Goal: Download file/media

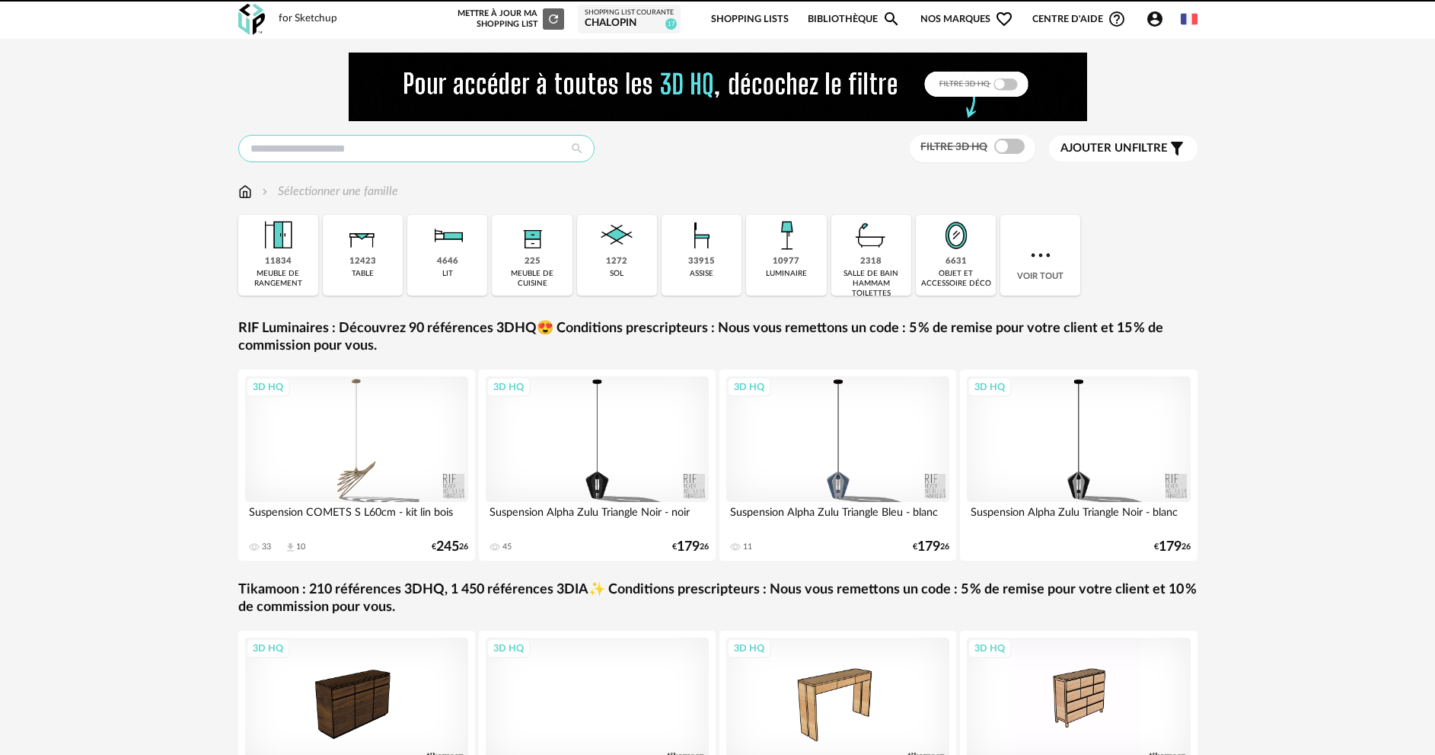
click at [312, 148] on input "text" at bounding box center [416, 148] width 356 height 27
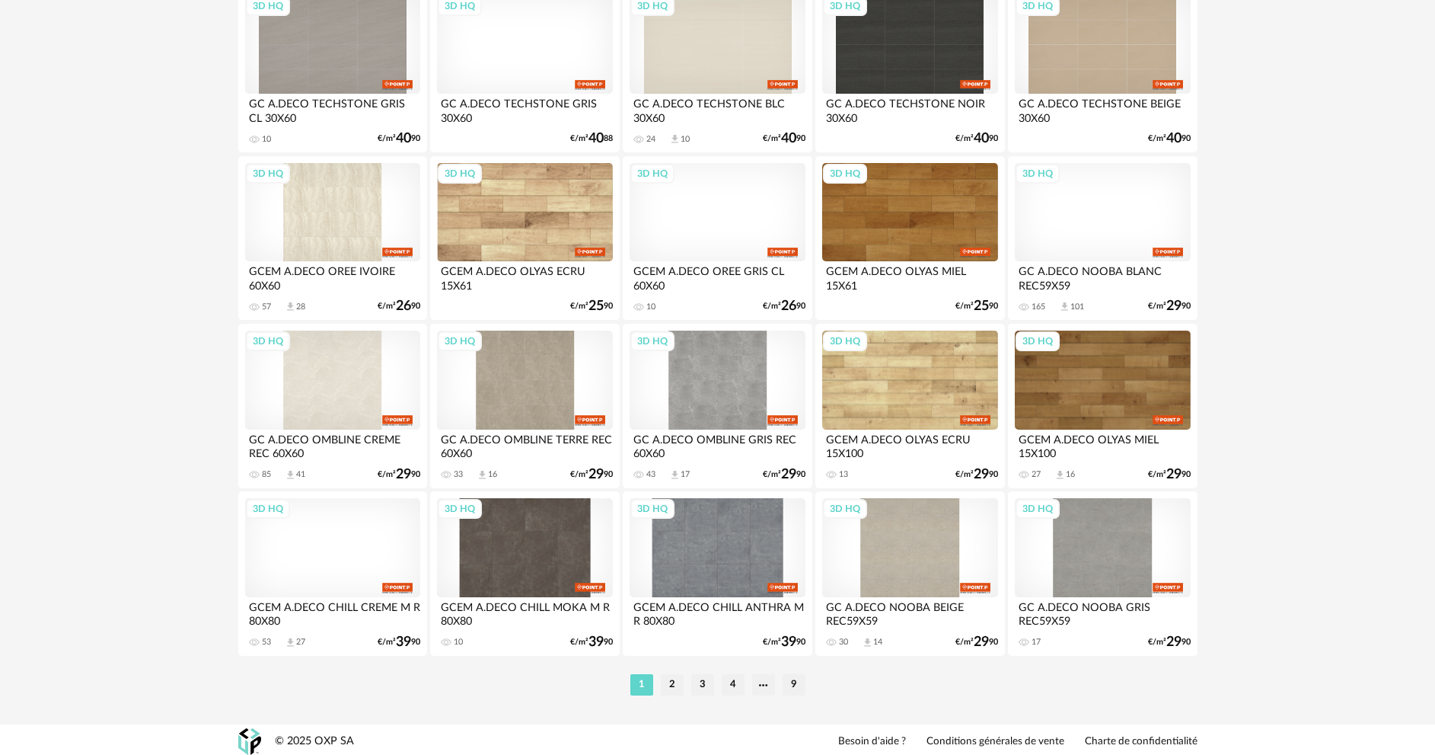
scroll to position [2991, 0]
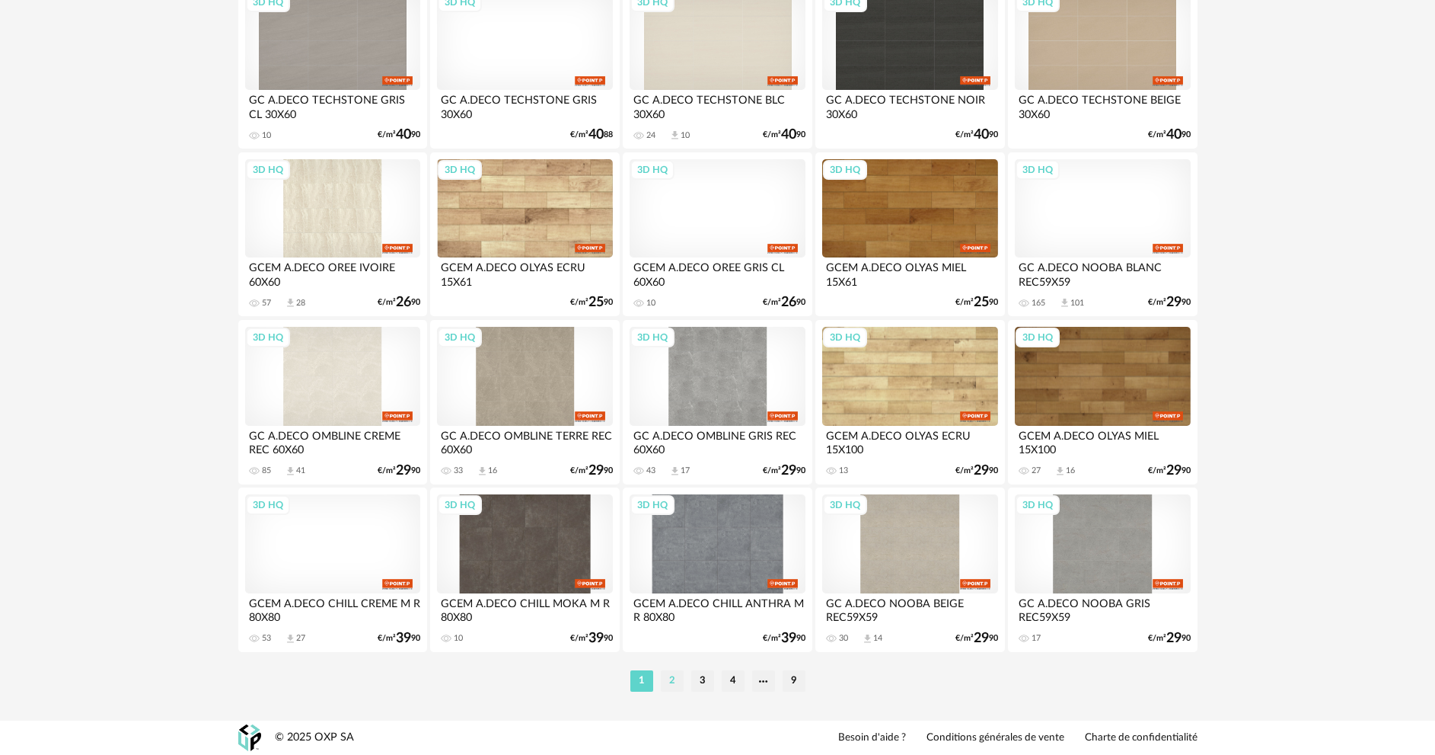
click at [671, 680] on li "2" at bounding box center [672, 680] width 23 height 21
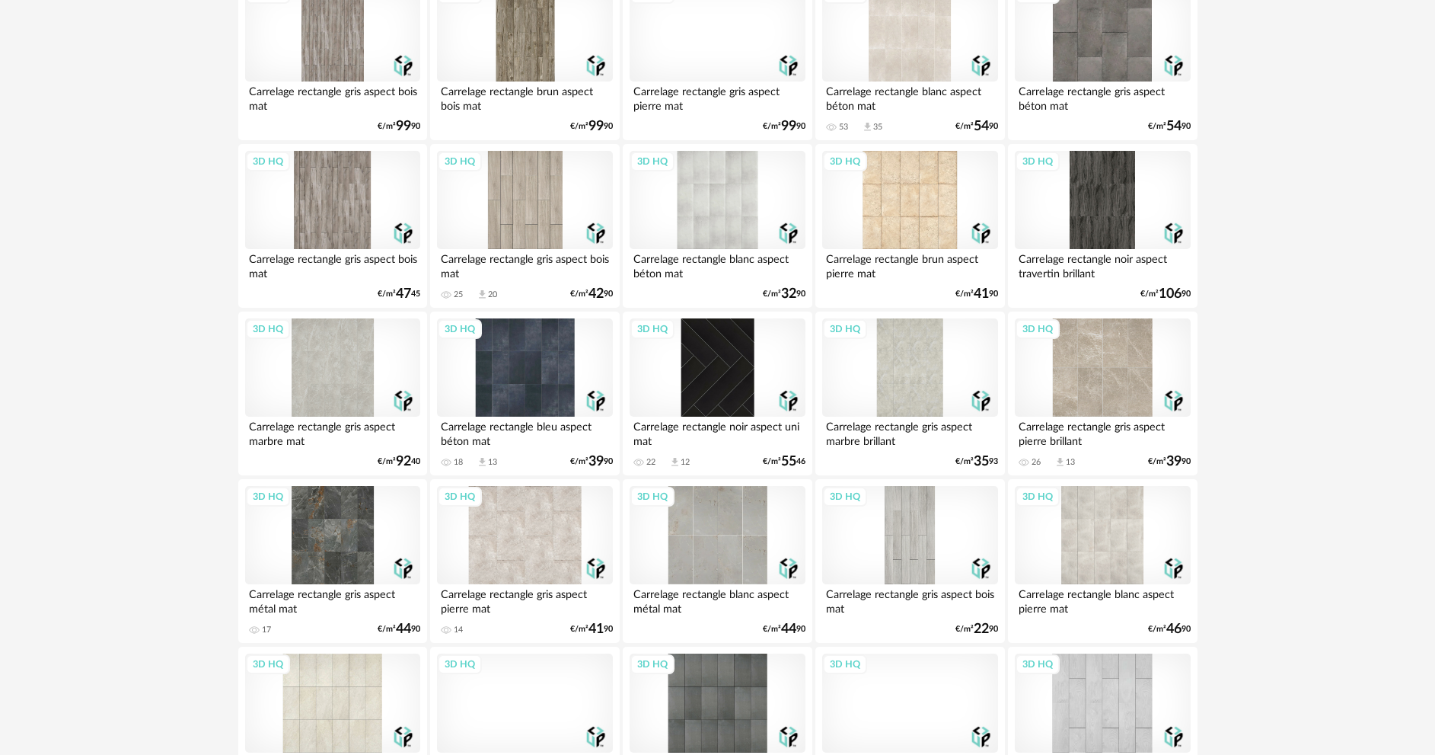
scroll to position [2991, 0]
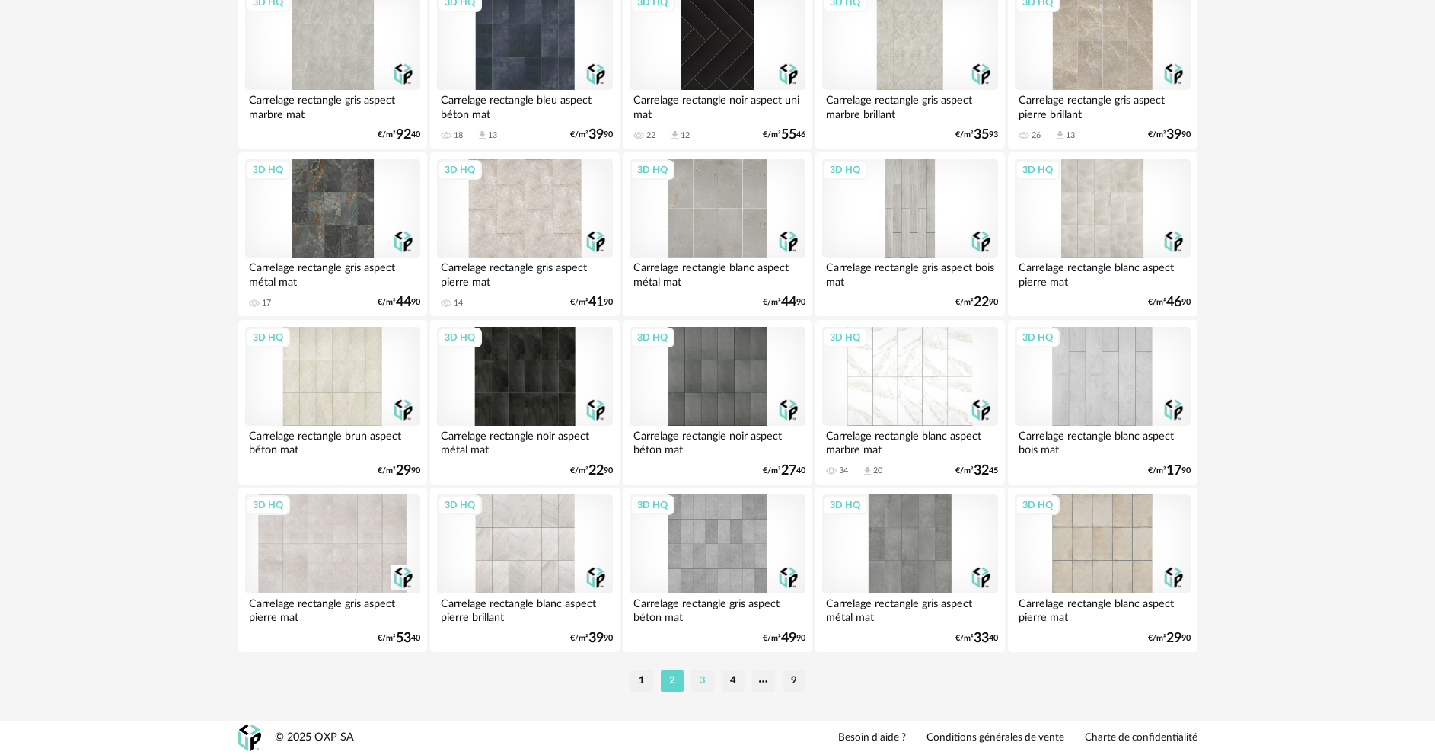
click at [710, 685] on li "3" at bounding box center [702, 680] width 23 height 21
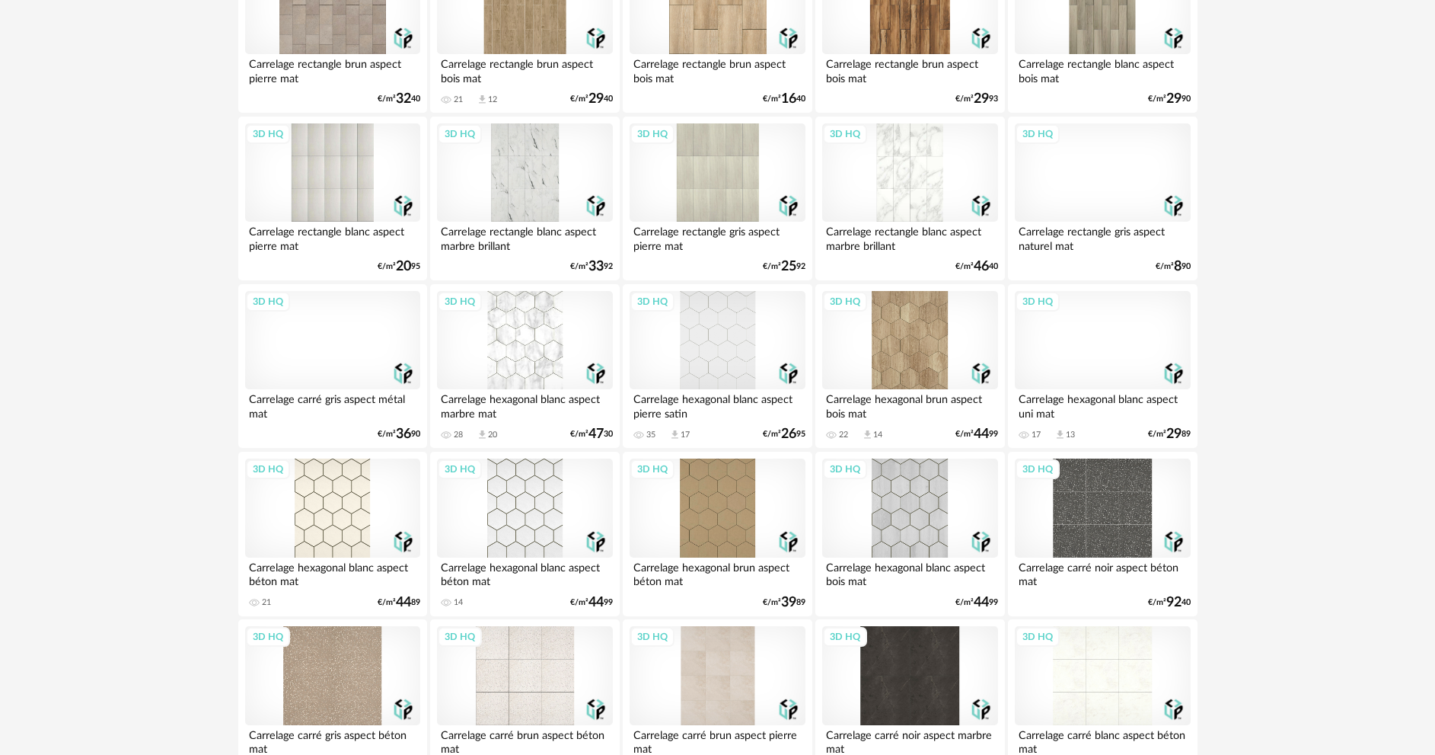
scroll to position [2991, 0]
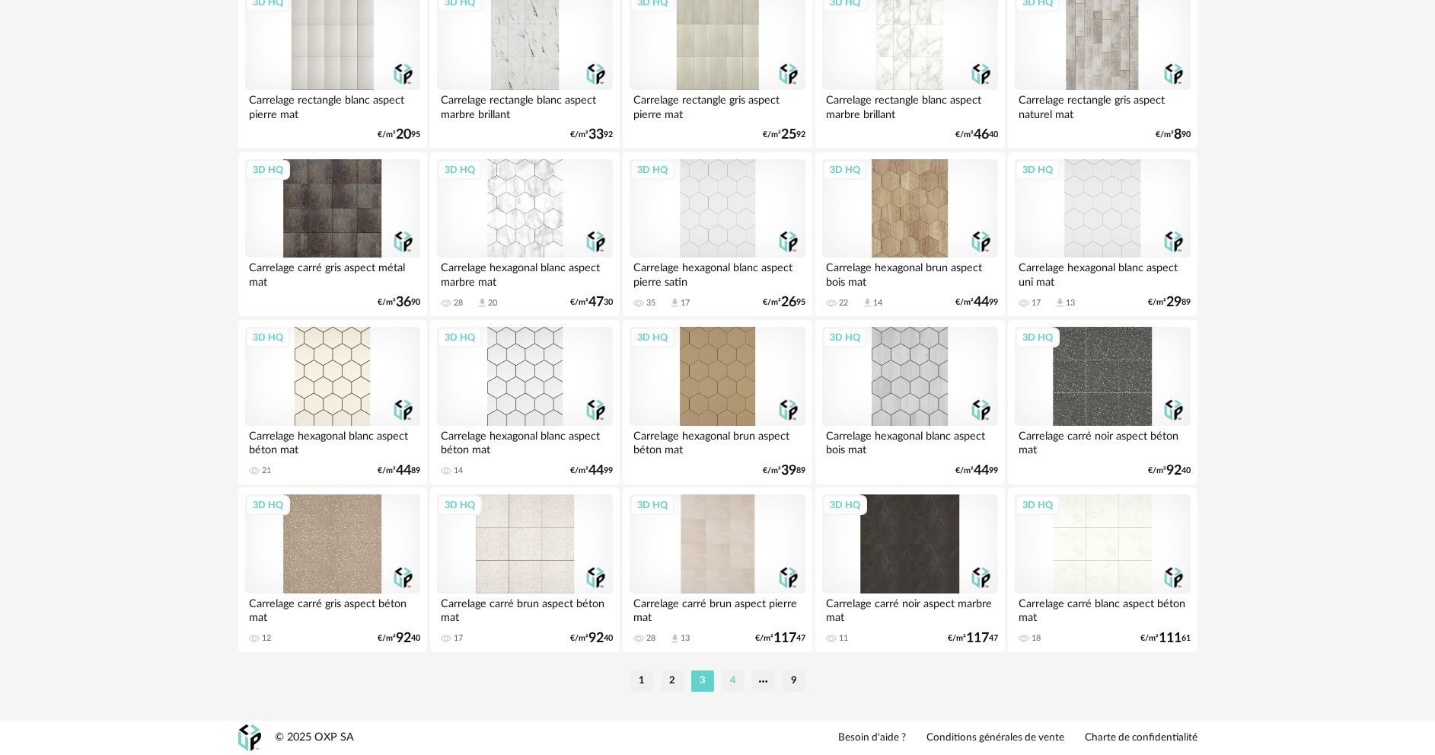
click at [722, 678] on li "4" at bounding box center [733, 680] width 23 height 21
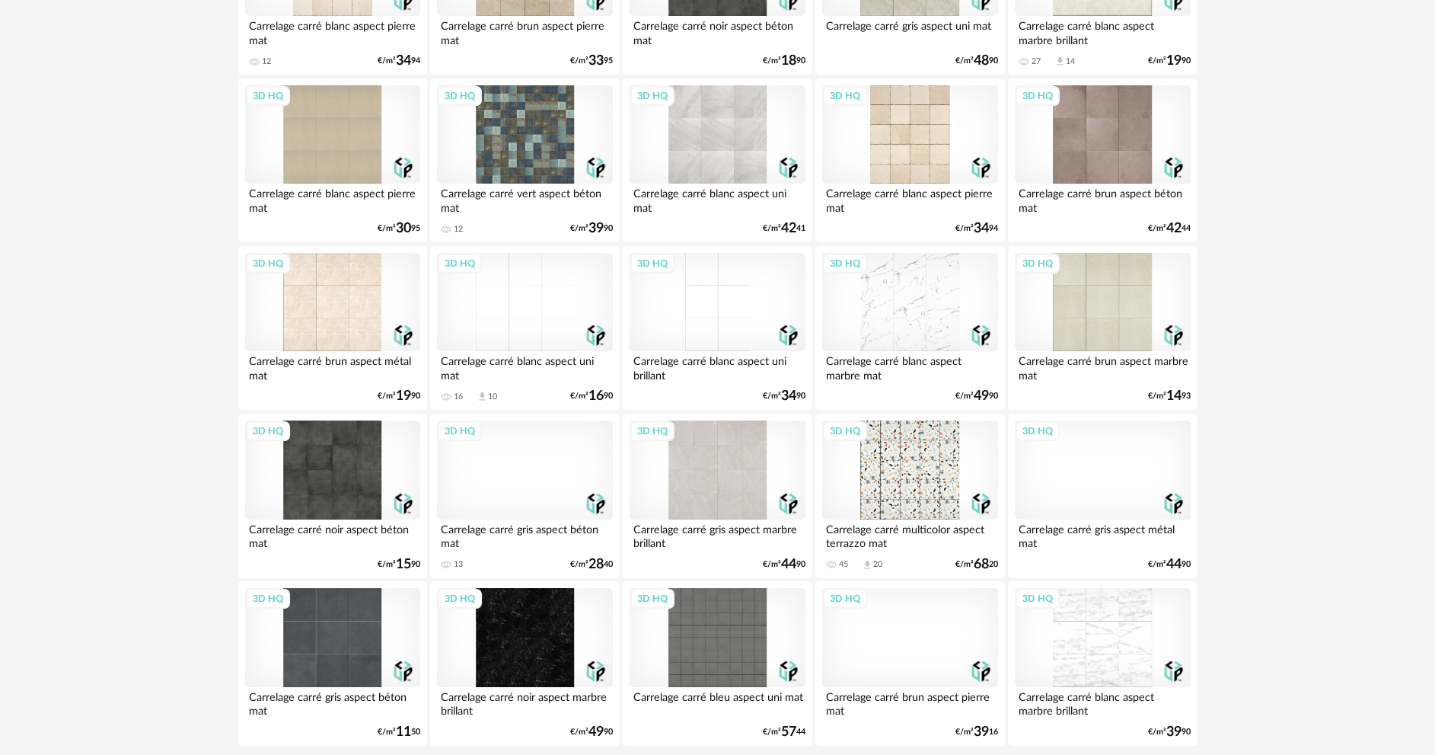
scroll to position [2991, 0]
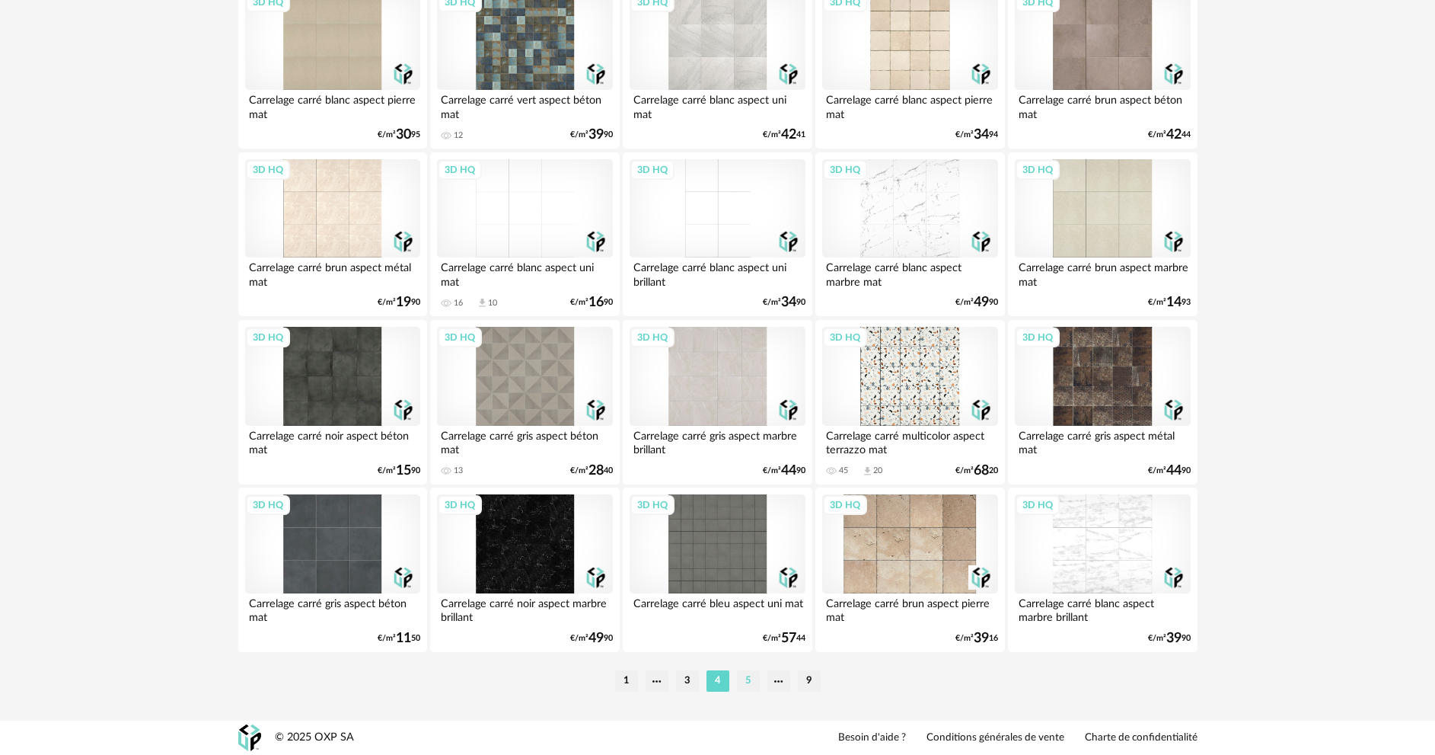
click at [755, 682] on li "5" at bounding box center [748, 680] width 23 height 21
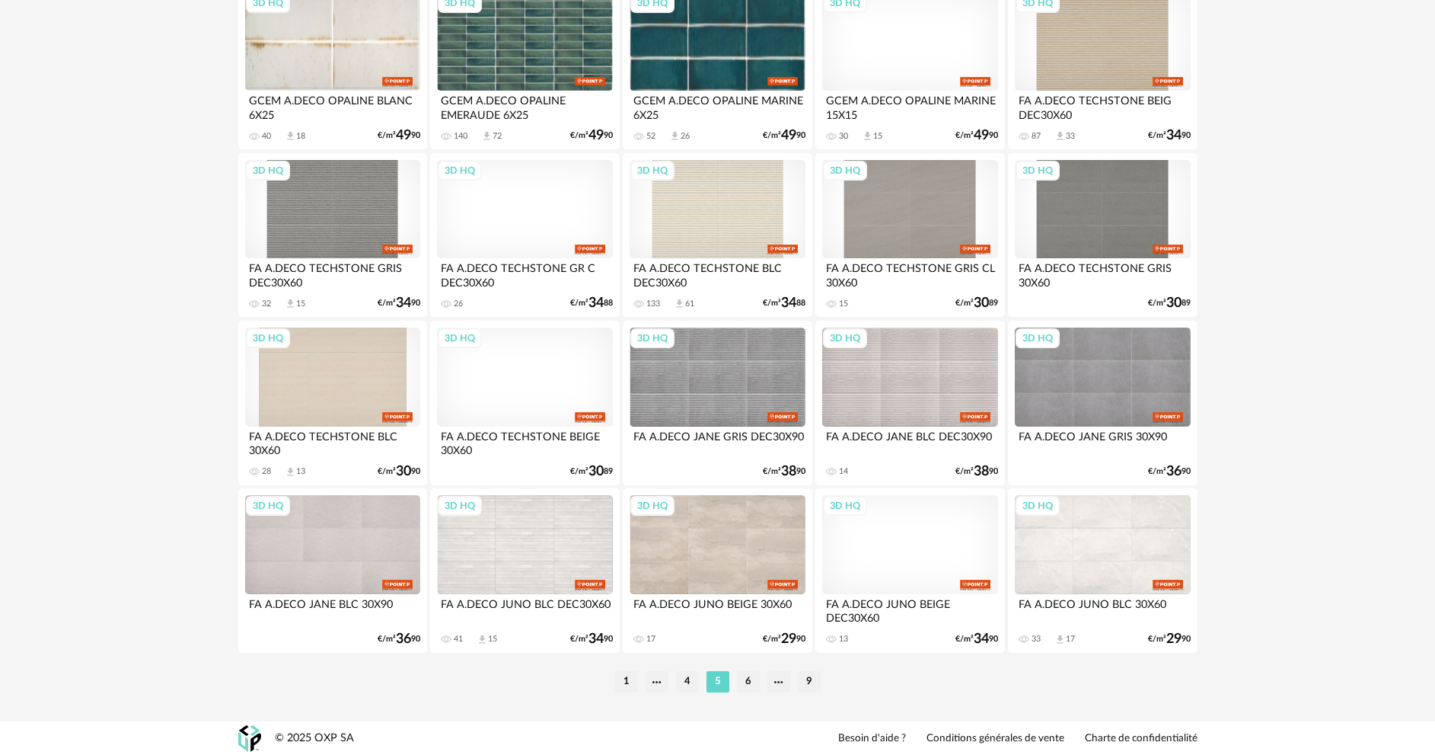
scroll to position [2991, 0]
click at [755, 686] on li "6" at bounding box center [748, 680] width 23 height 21
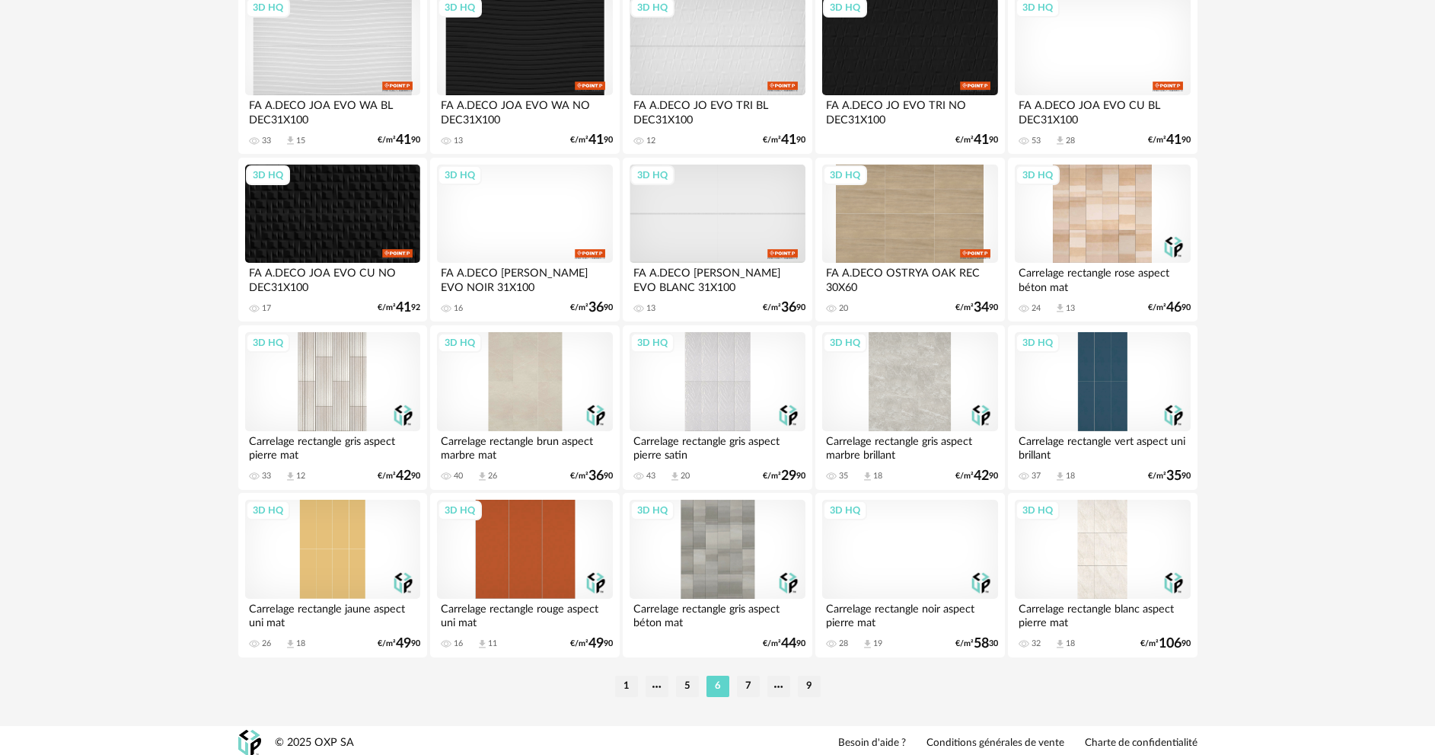
scroll to position [2991, 0]
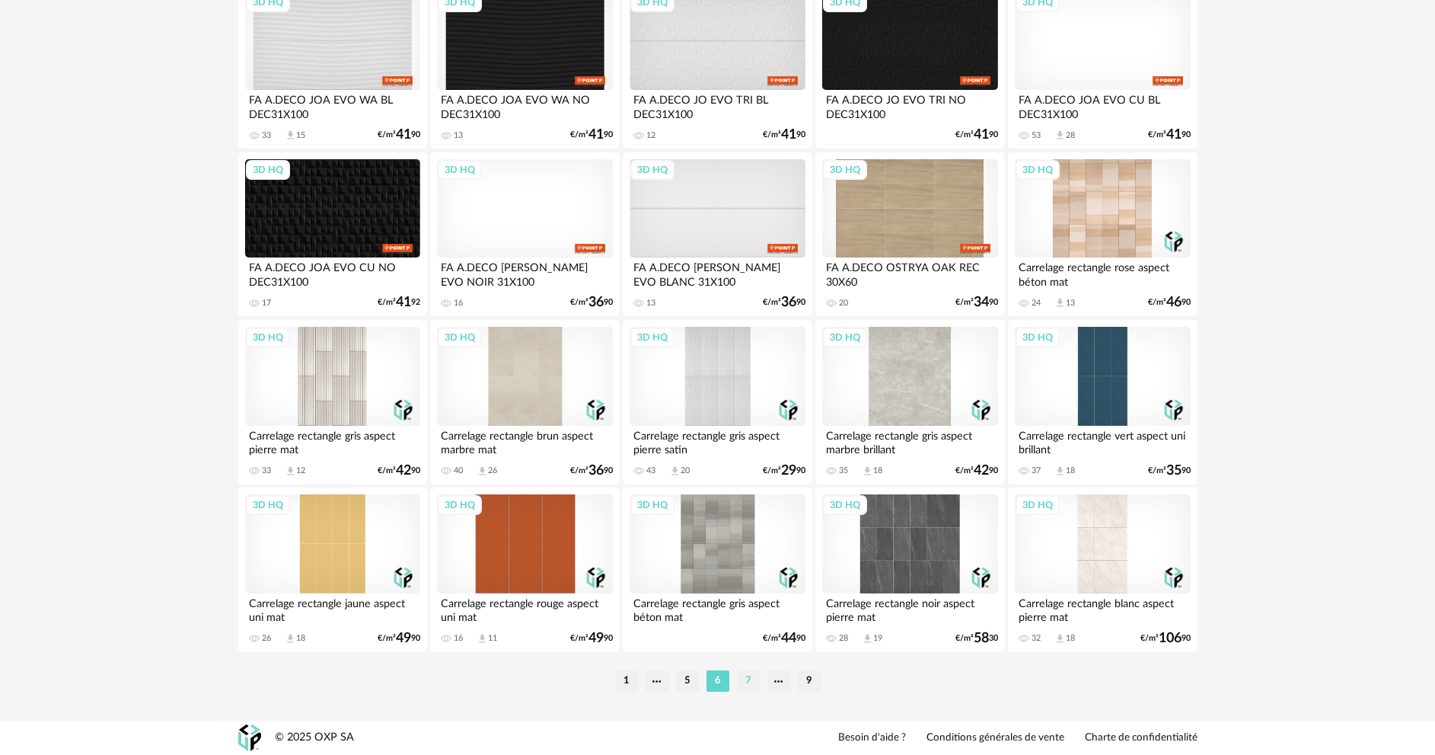
click at [748, 684] on li "7" at bounding box center [748, 680] width 23 height 21
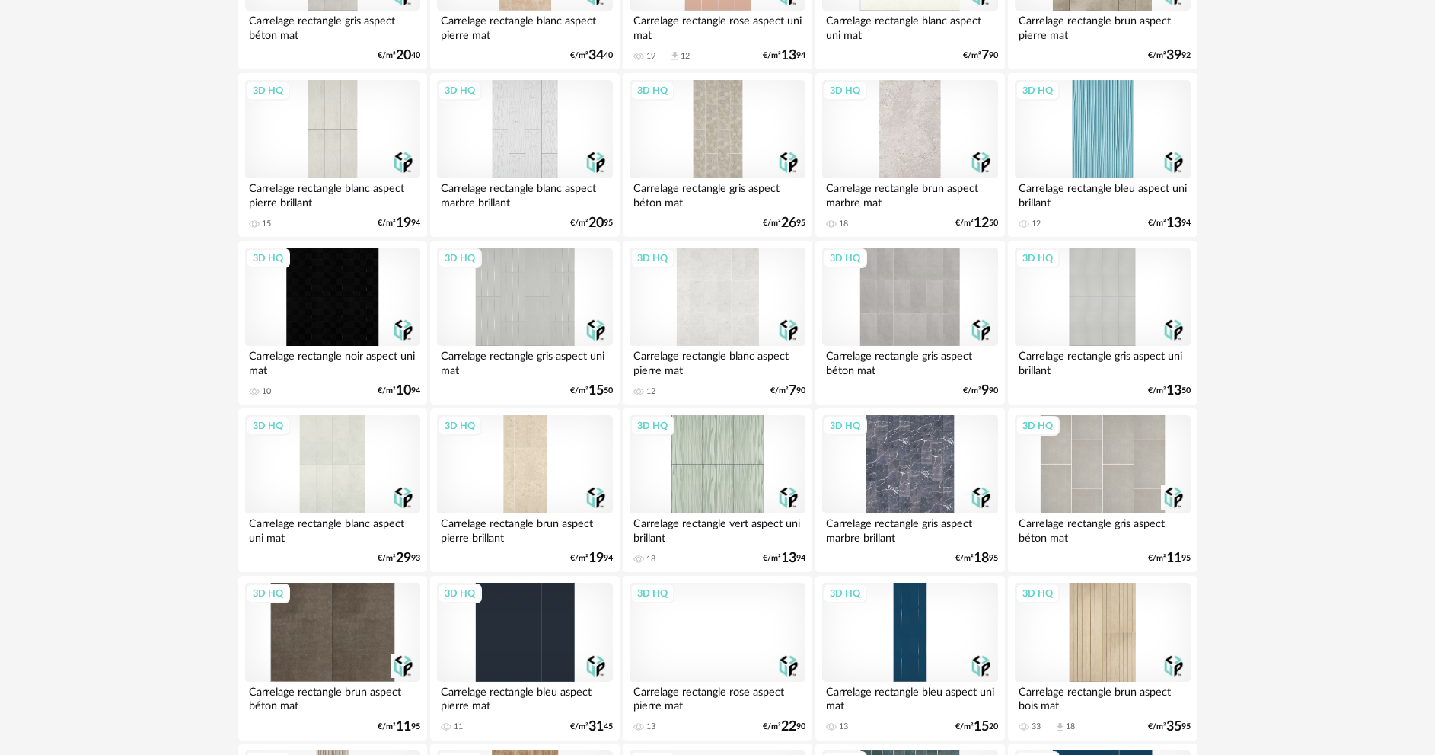
scroll to position [2969, 0]
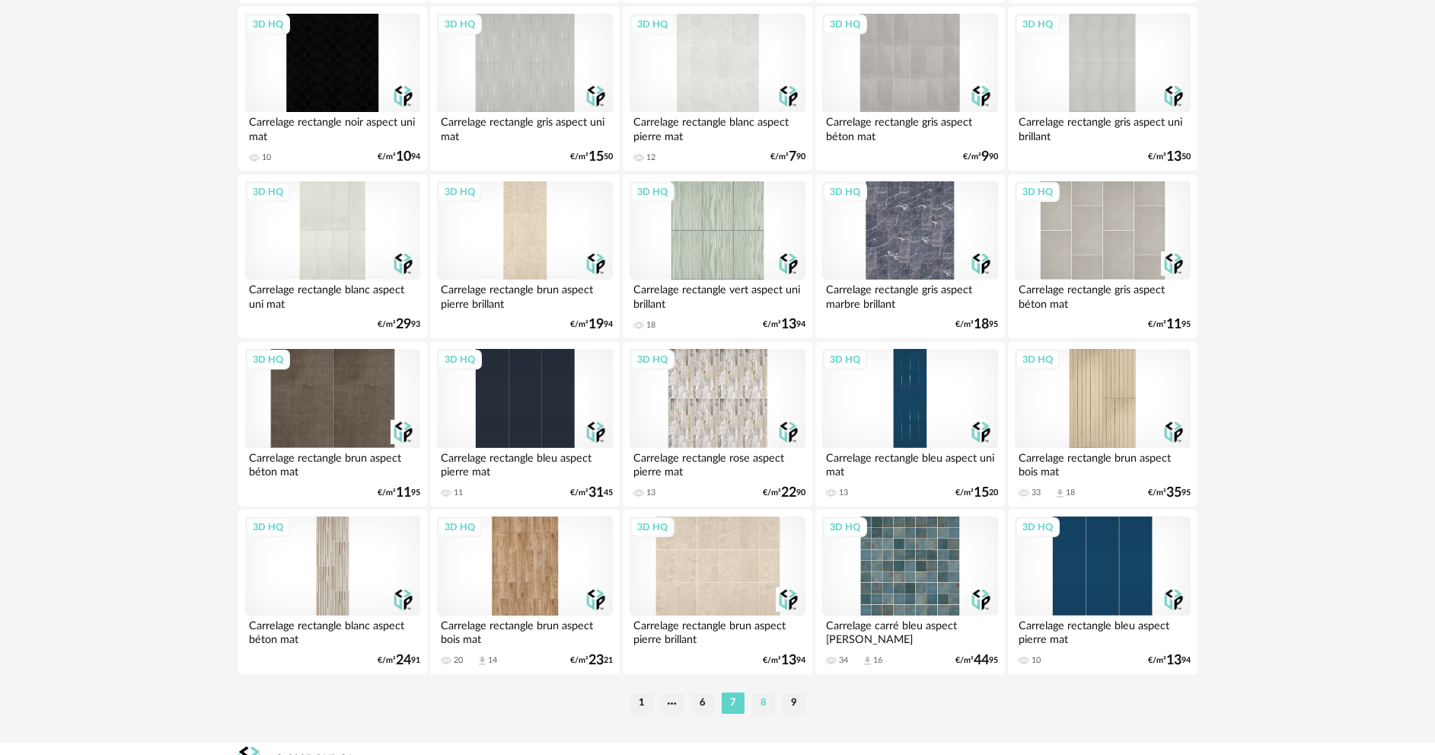
click at [756, 697] on li "8" at bounding box center [763, 702] width 23 height 21
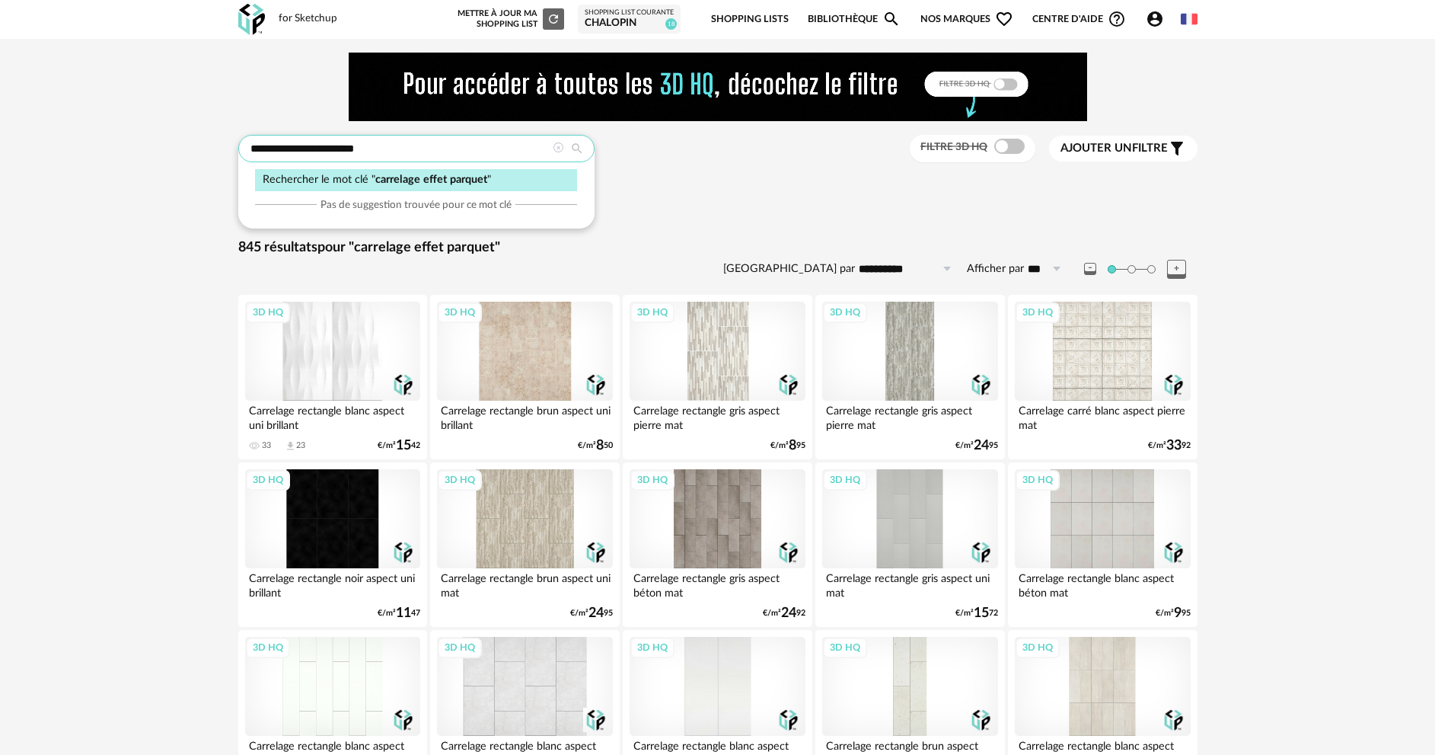
drag, startPoint x: 317, startPoint y: 141, endPoint x: 242, endPoint y: 145, distance: 75.5
click at [242, 145] on input "**********" at bounding box center [416, 148] width 356 height 27
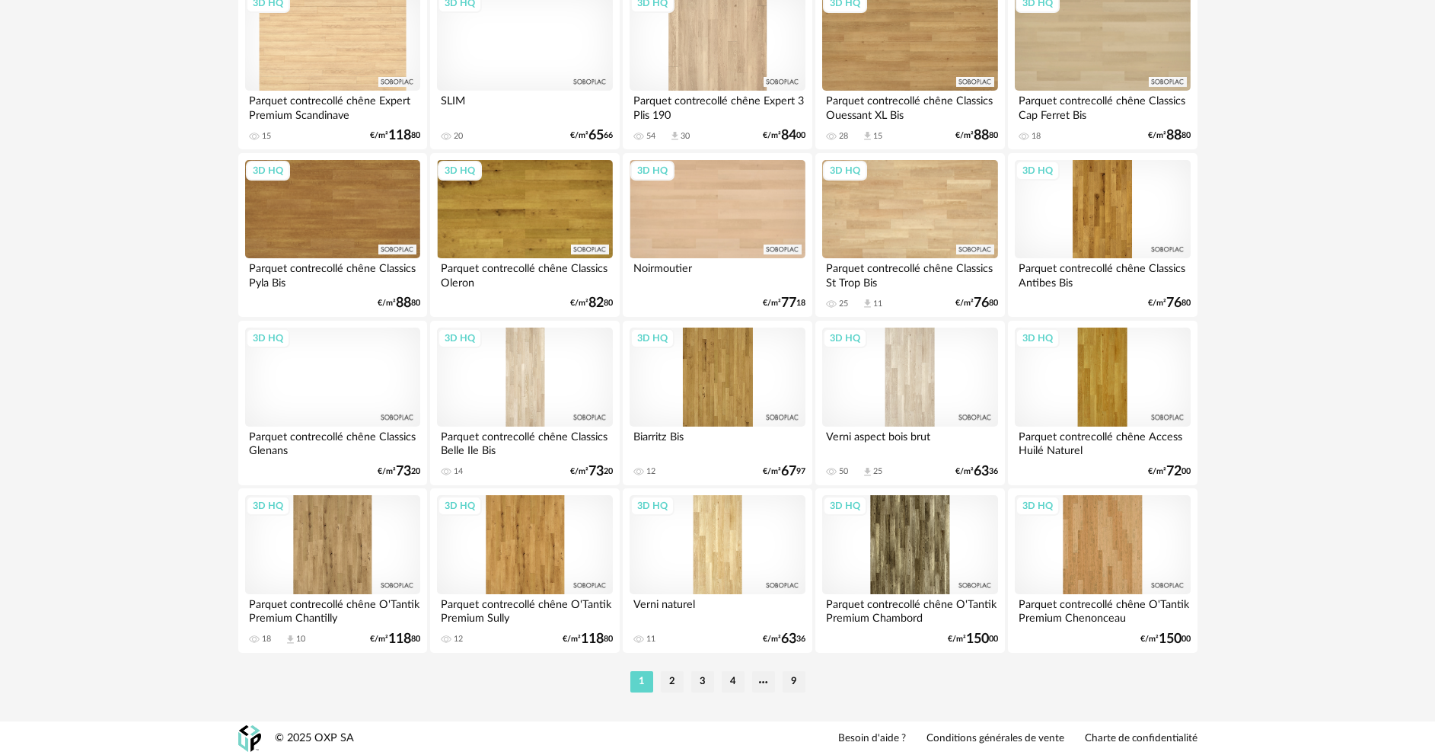
scroll to position [2991, 0]
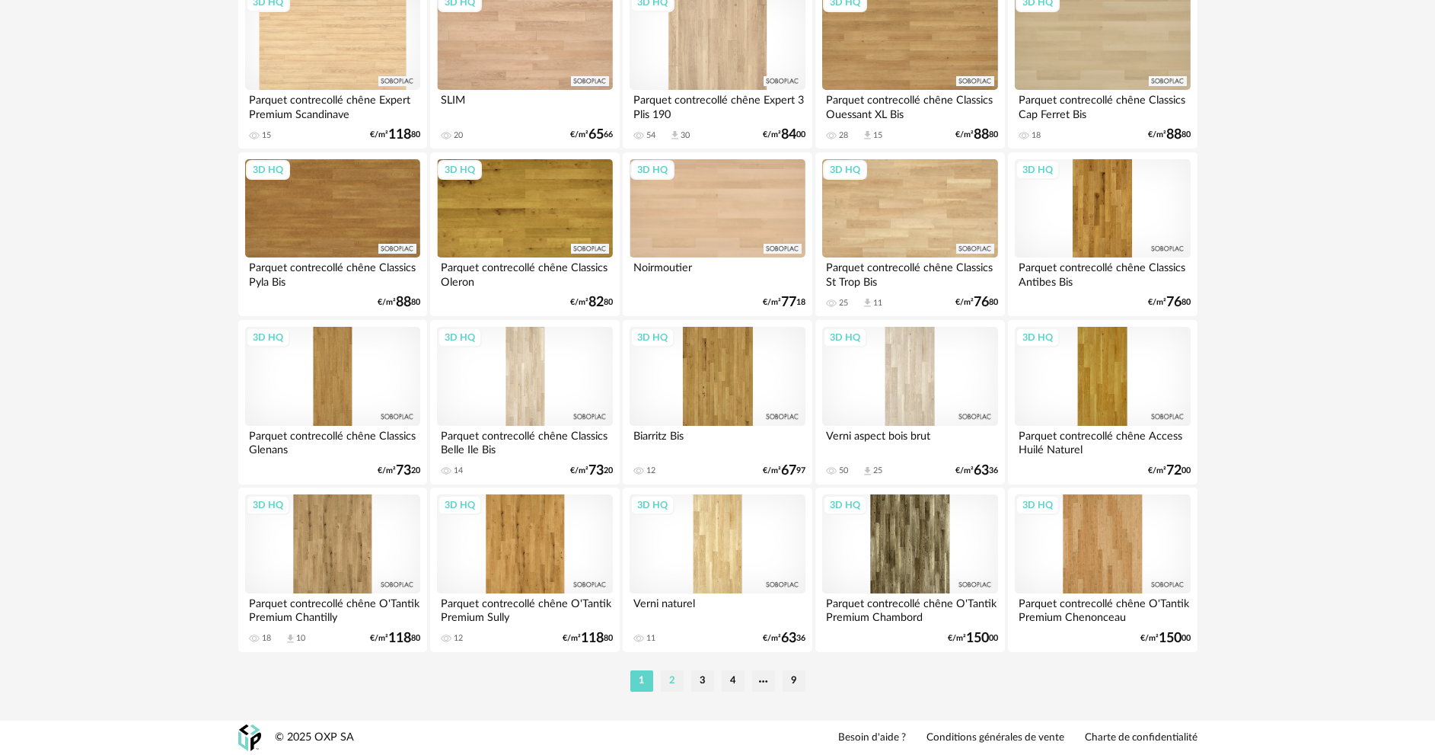
click at [672, 682] on li "2" at bounding box center [672, 680] width 23 height 21
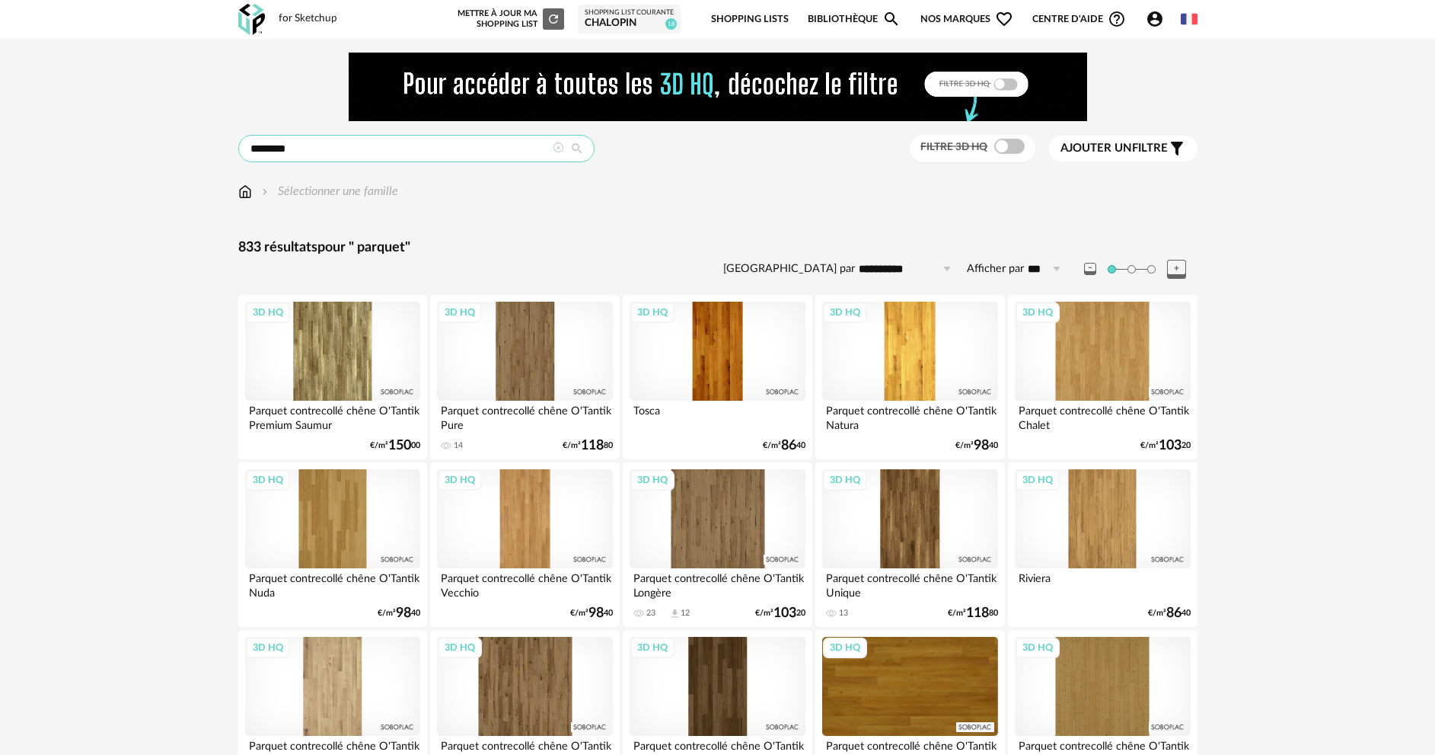
click at [366, 149] on input "*******" at bounding box center [416, 148] width 356 height 27
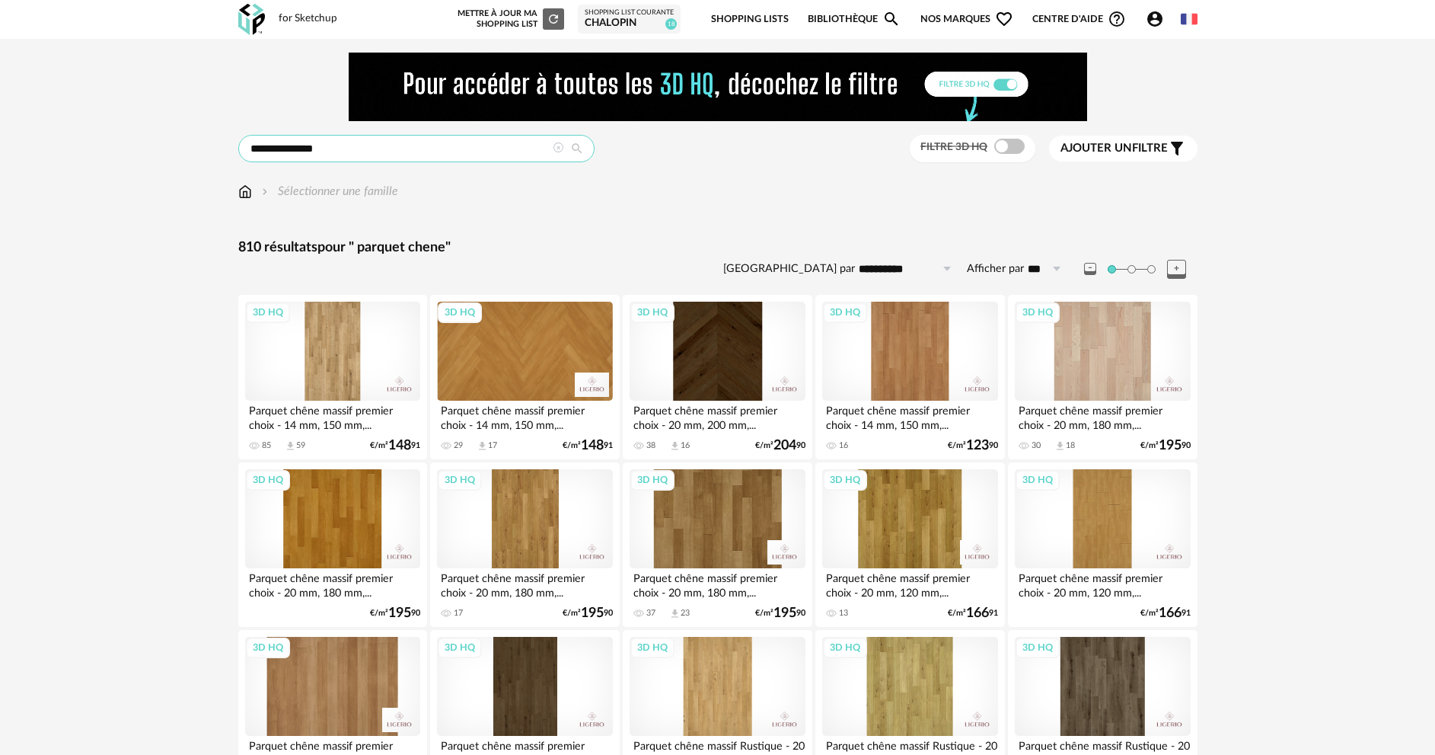
click at [444, 145] on input "**********" at bounding box center [416, 148] width 356 height 27
type input "**********"
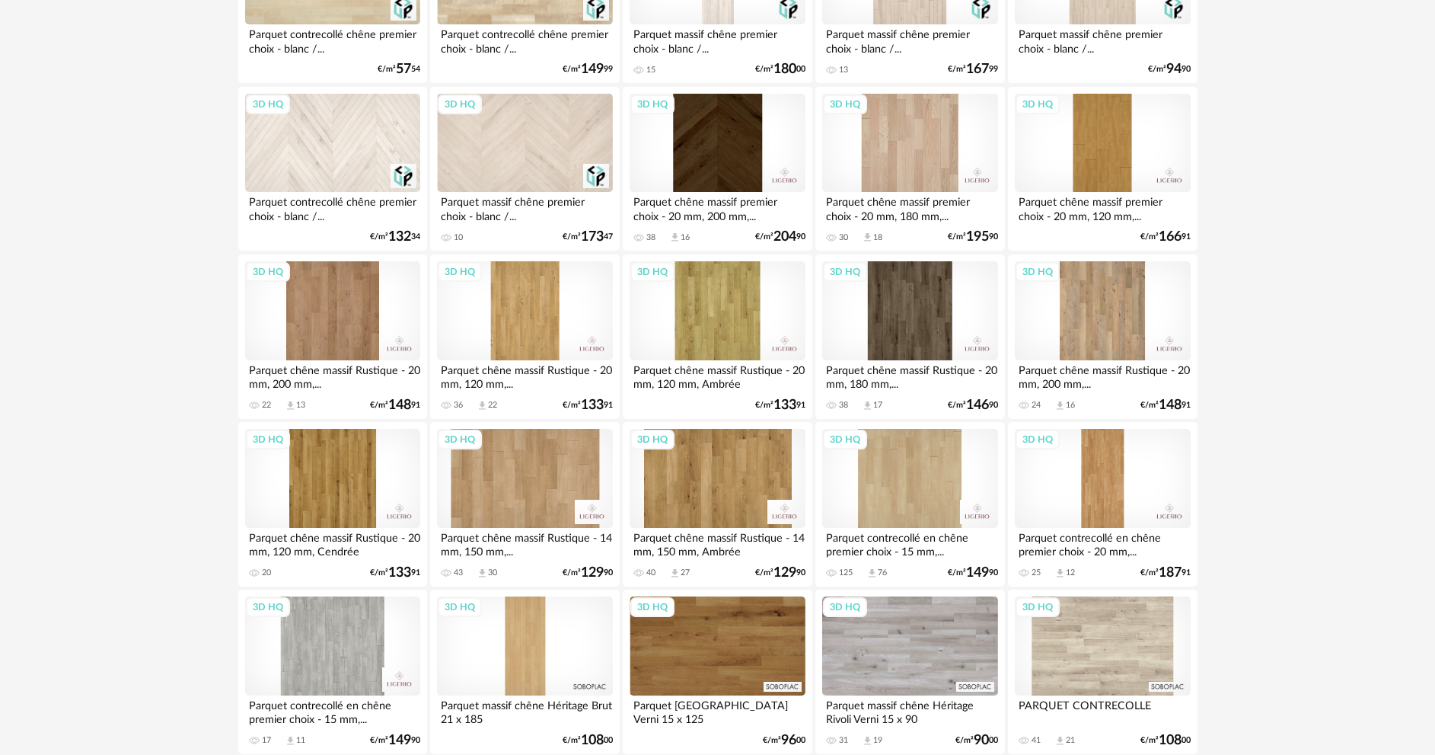
scroll to position [1218, 0]
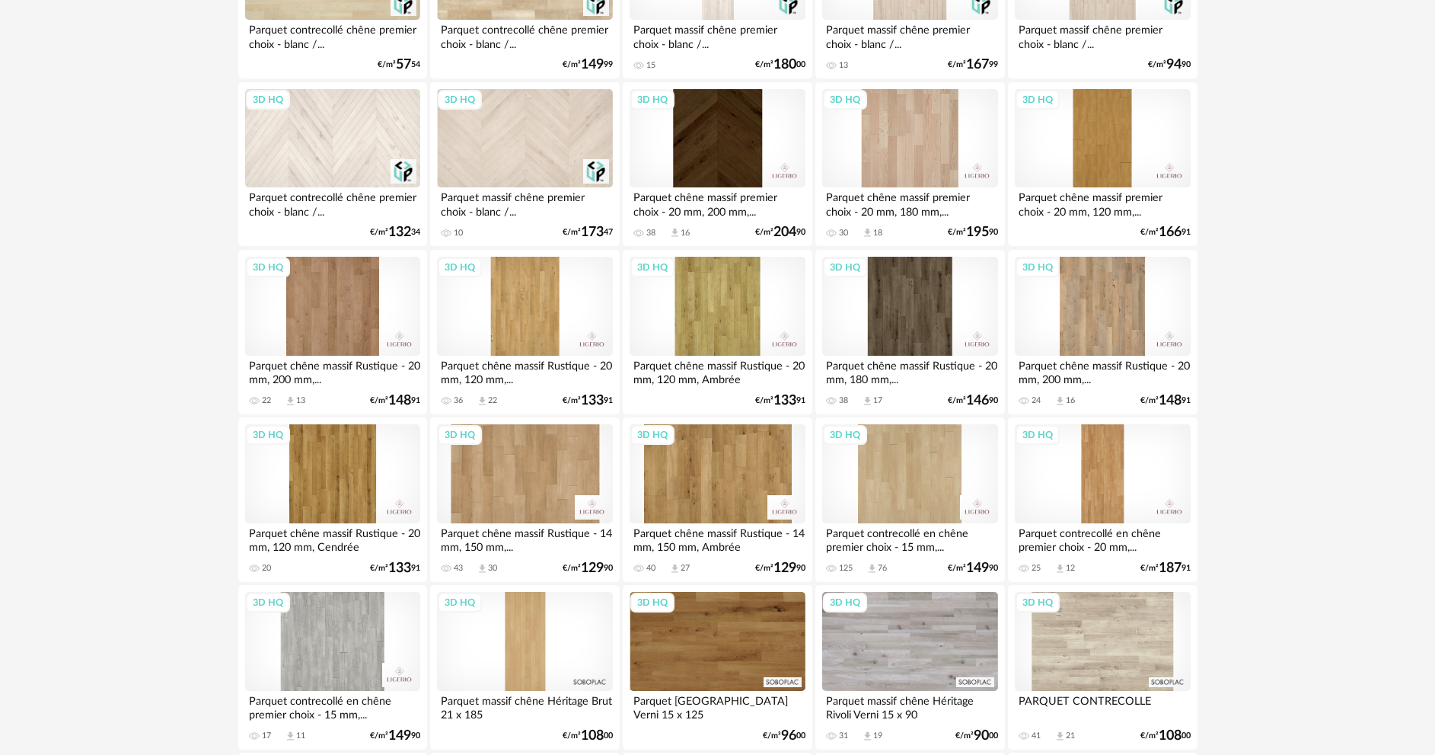
click at [921, 481] on div "3D HQ" at bounding box center [909, 473] width 175 height 99
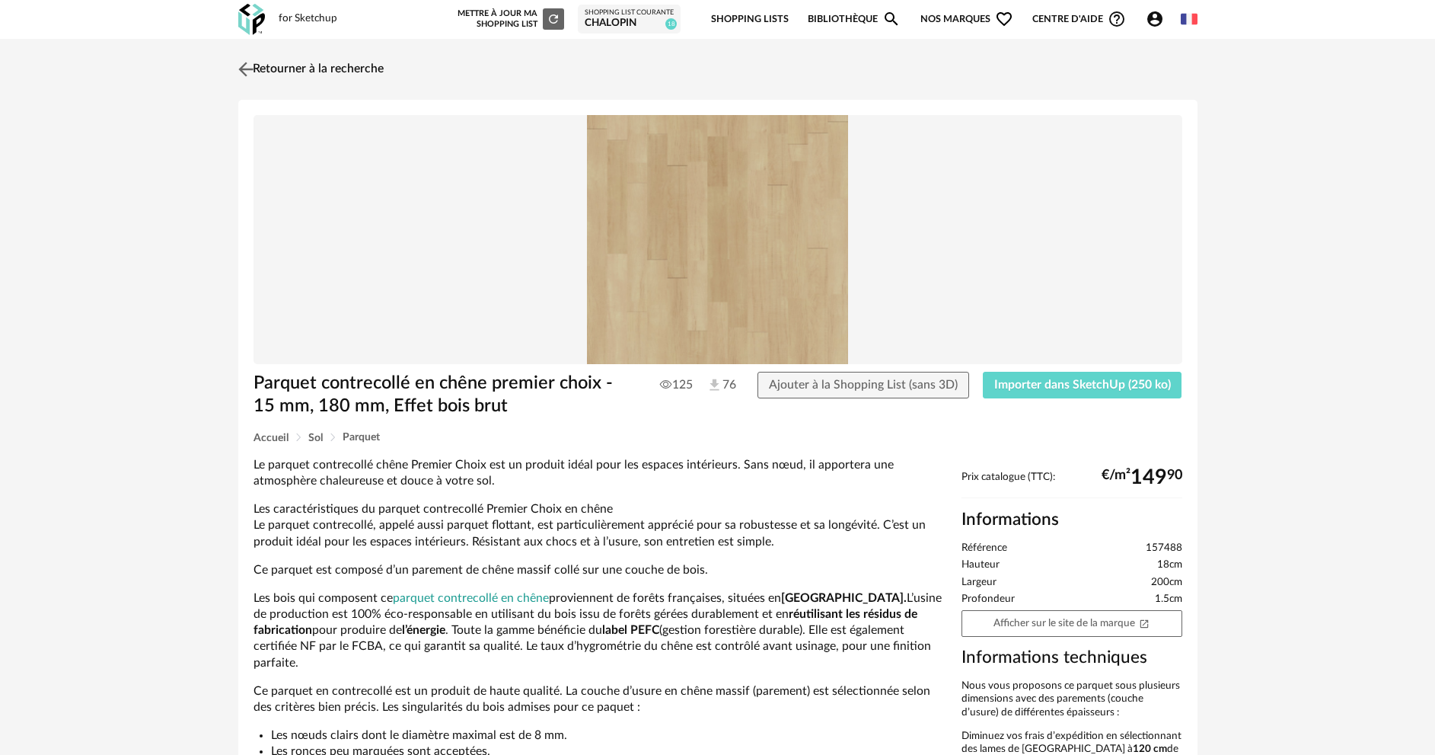
click at [254, 65] on img at bounding box center [246, 69] width 22 height 22
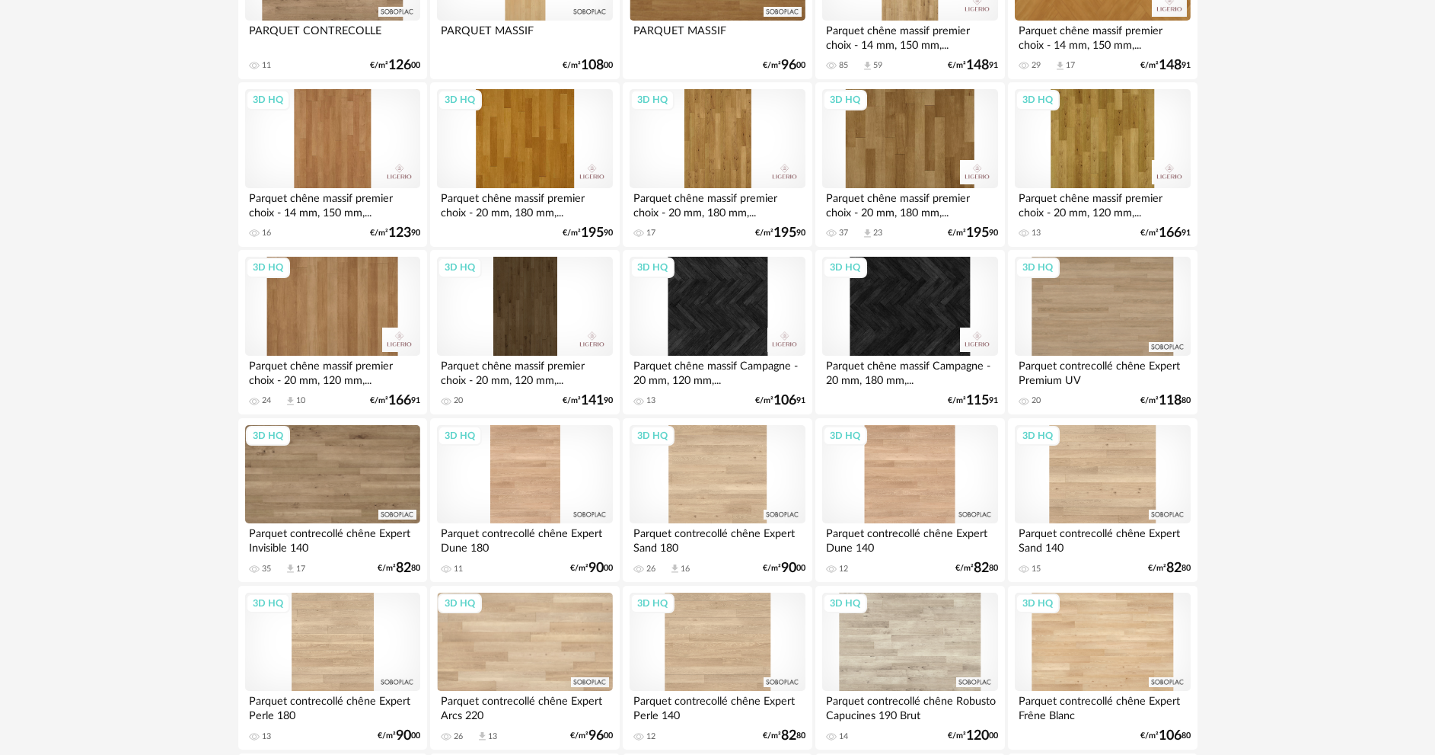
scroll to position [2360, 0]
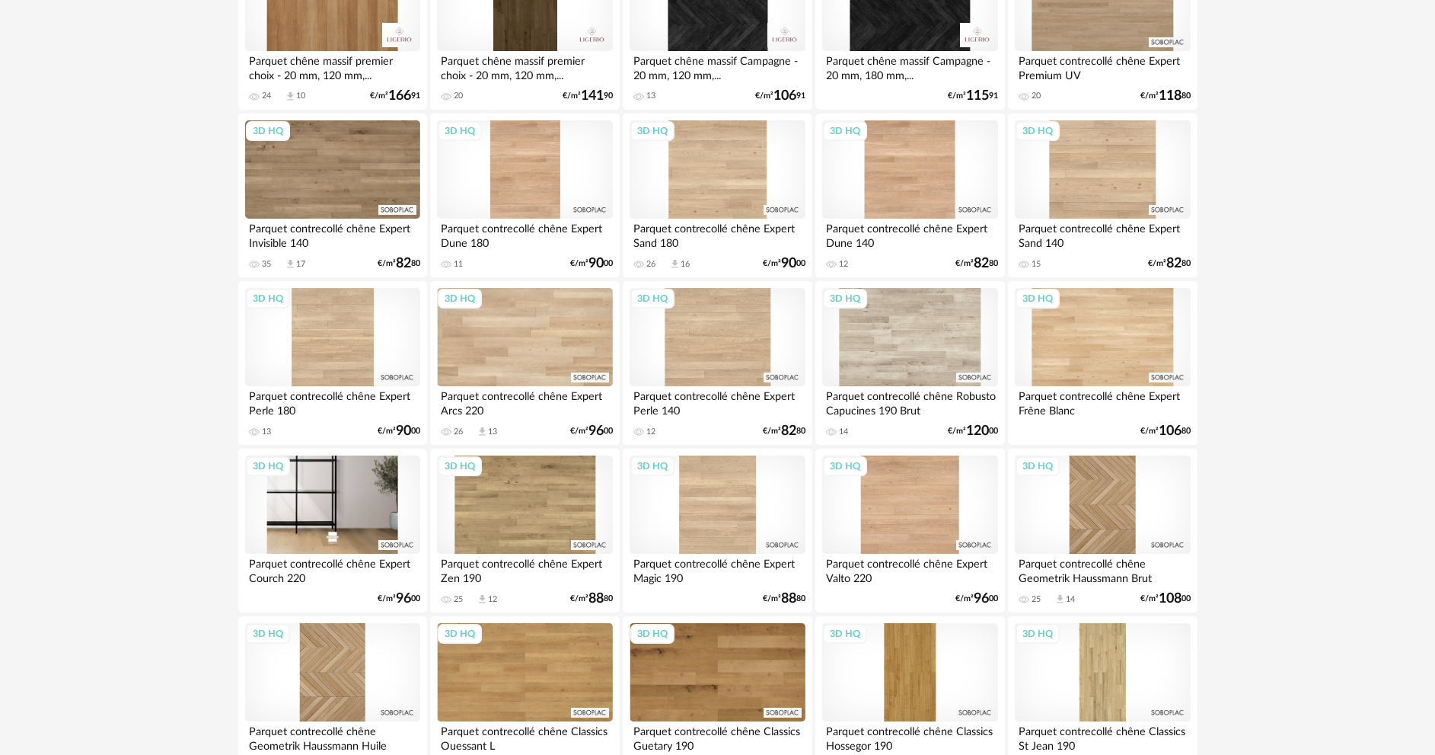
click at [350, 522] on div "3D HQ" at bounding box center [332, 504] width 175 height 99
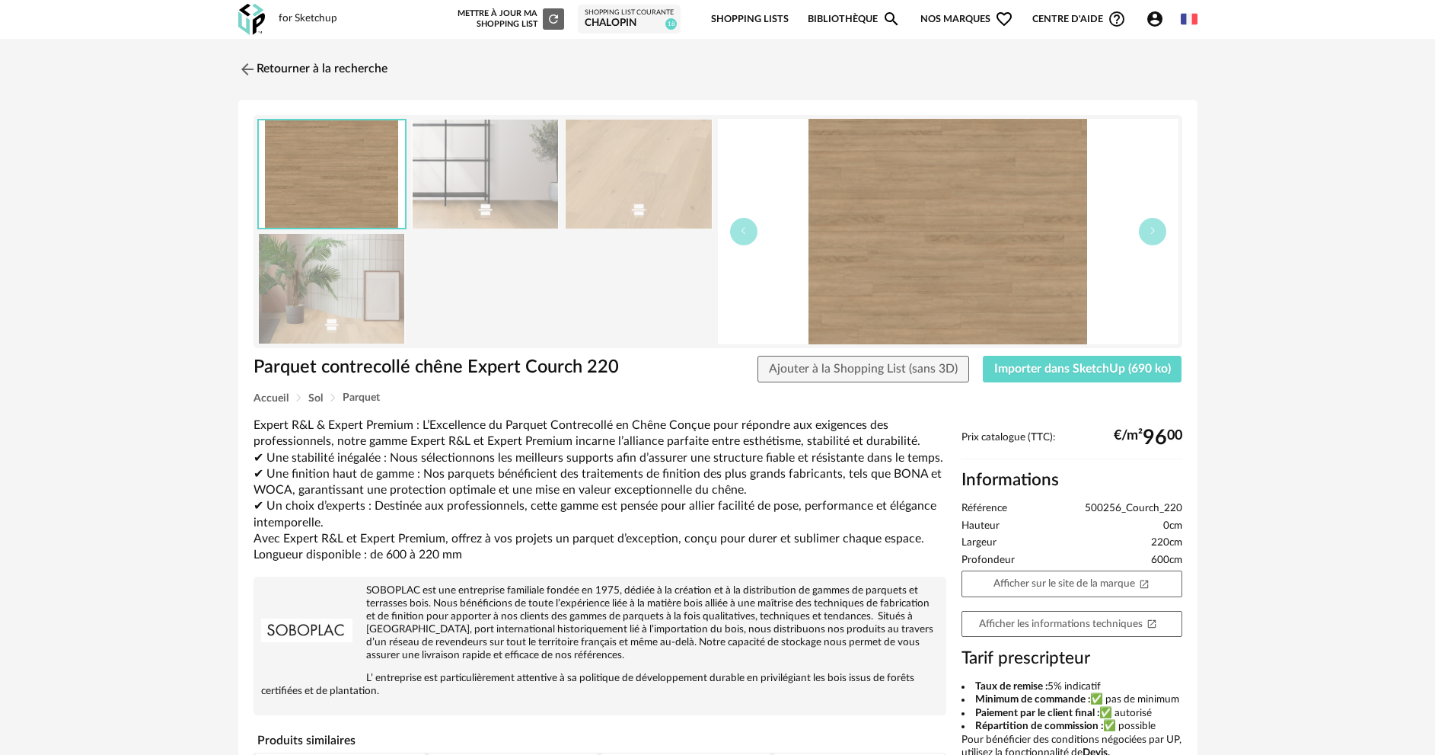
click at [463, 183] on img at bounding box center [485, 174] width 148 height 109
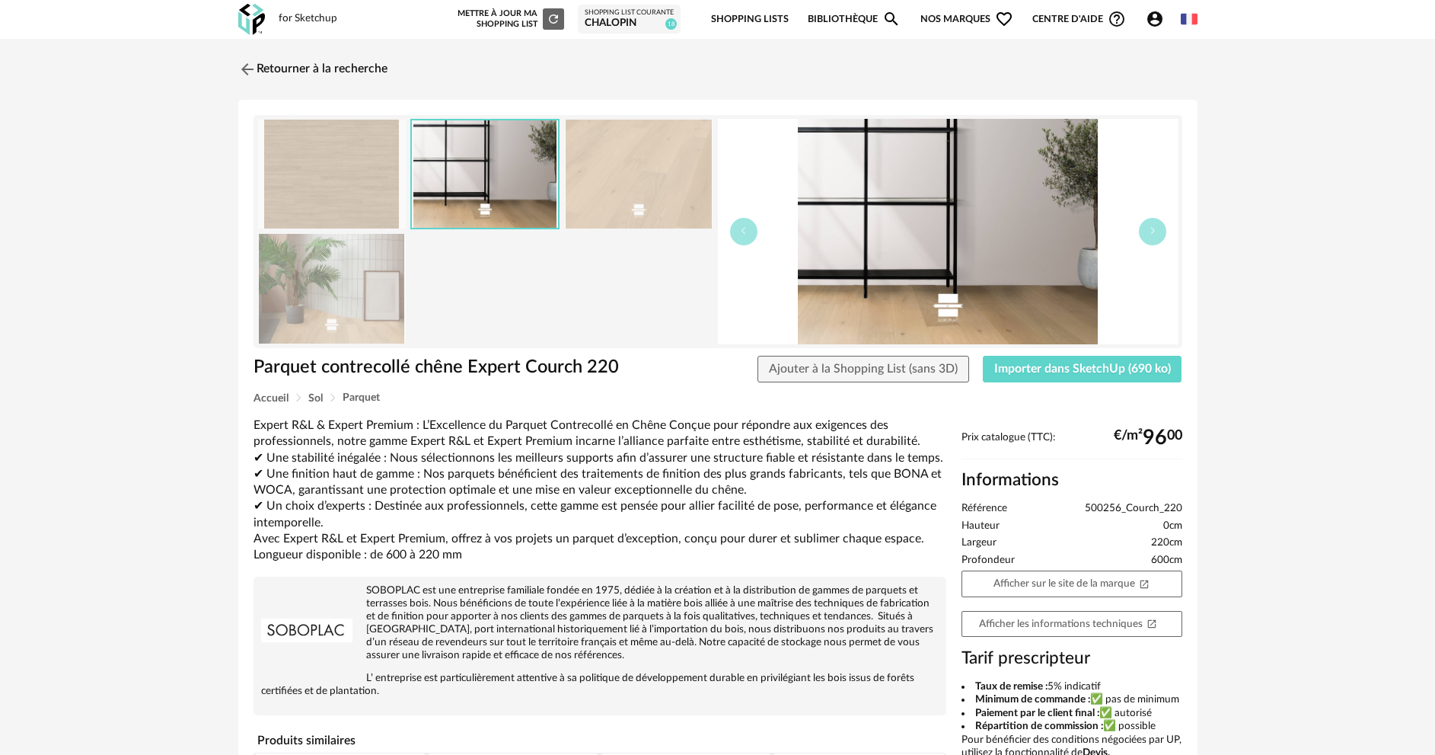
click at [626, 189] on img at bounding box center [639, 174] width 148 height 109
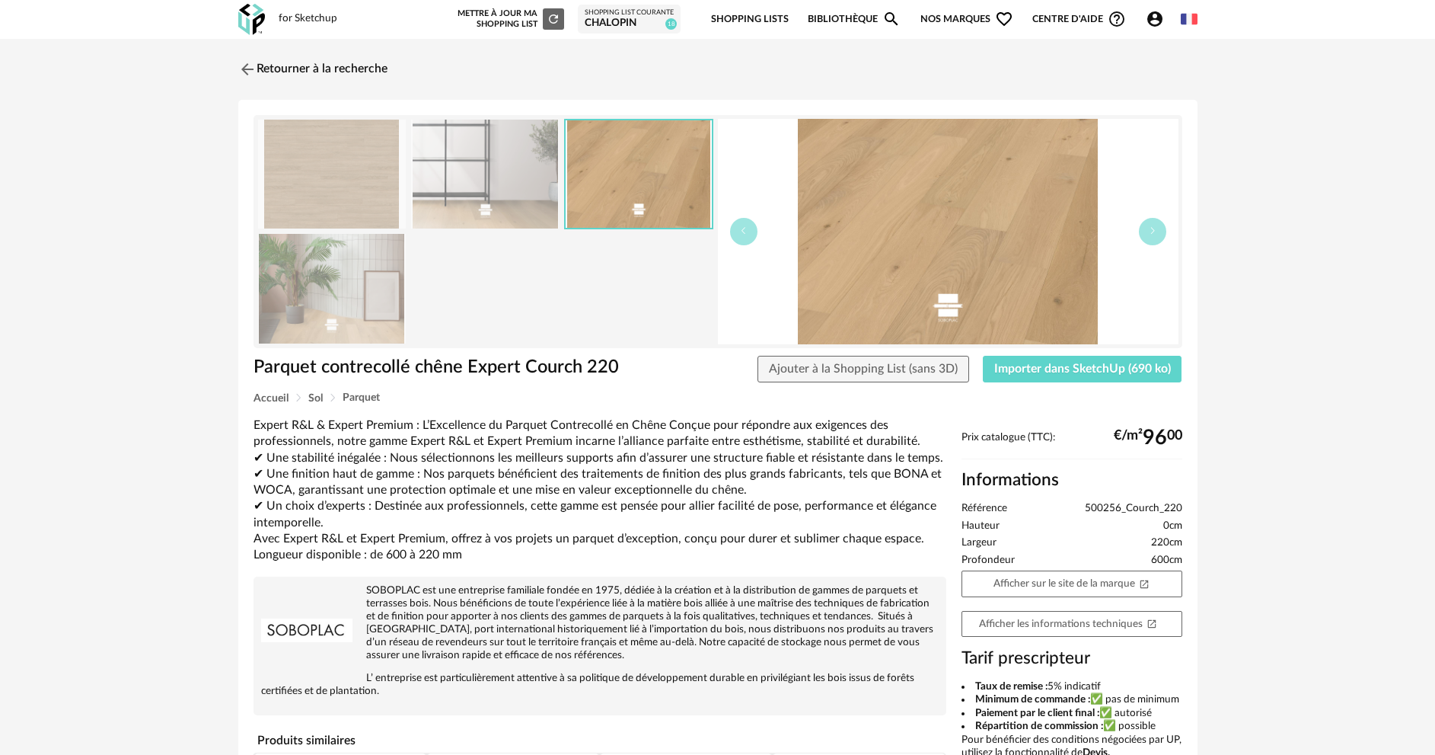
click at [311, 298] on img at bounding box center [332, 288] width 148 height 109
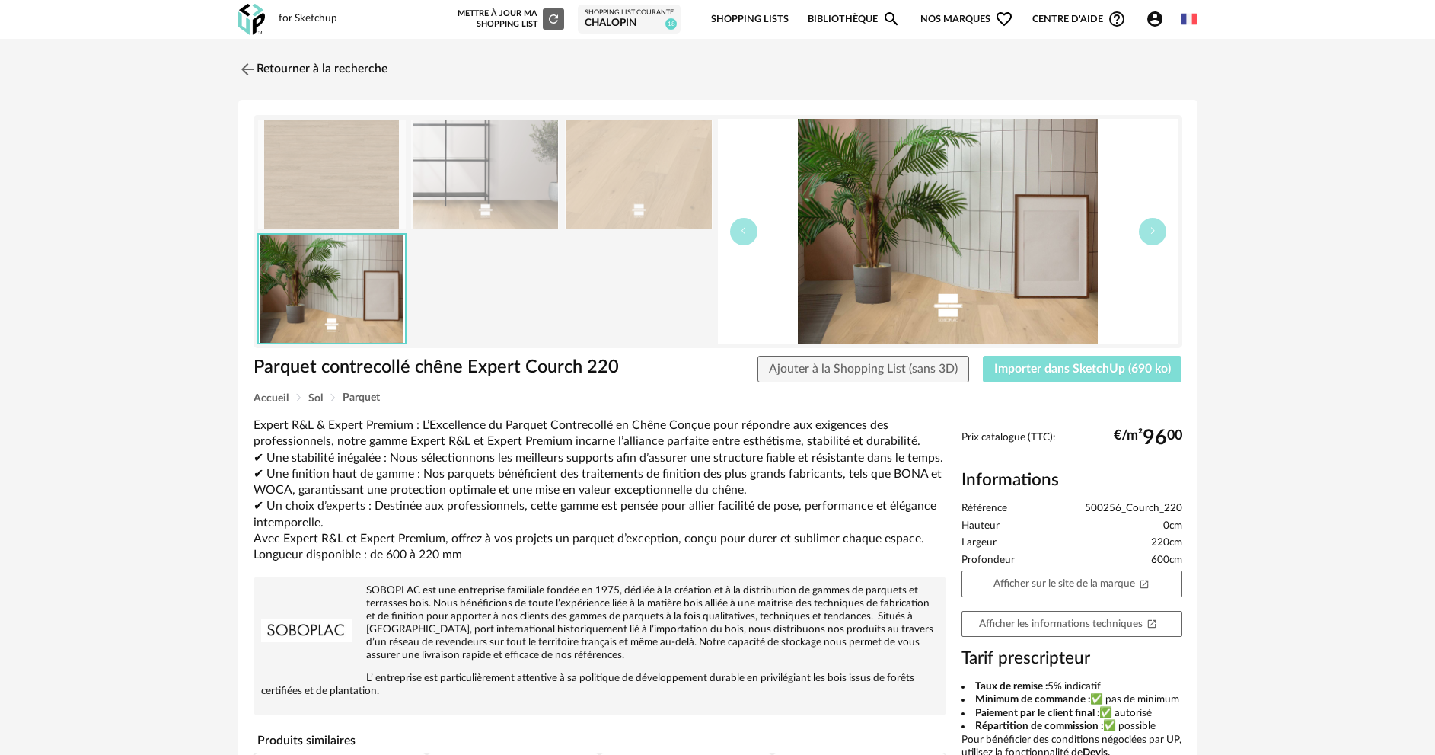
click at [1055, 373] on span "Importer dans SketchUp (690 ko)" at bounding box center [1082, 368] width 177 height 12
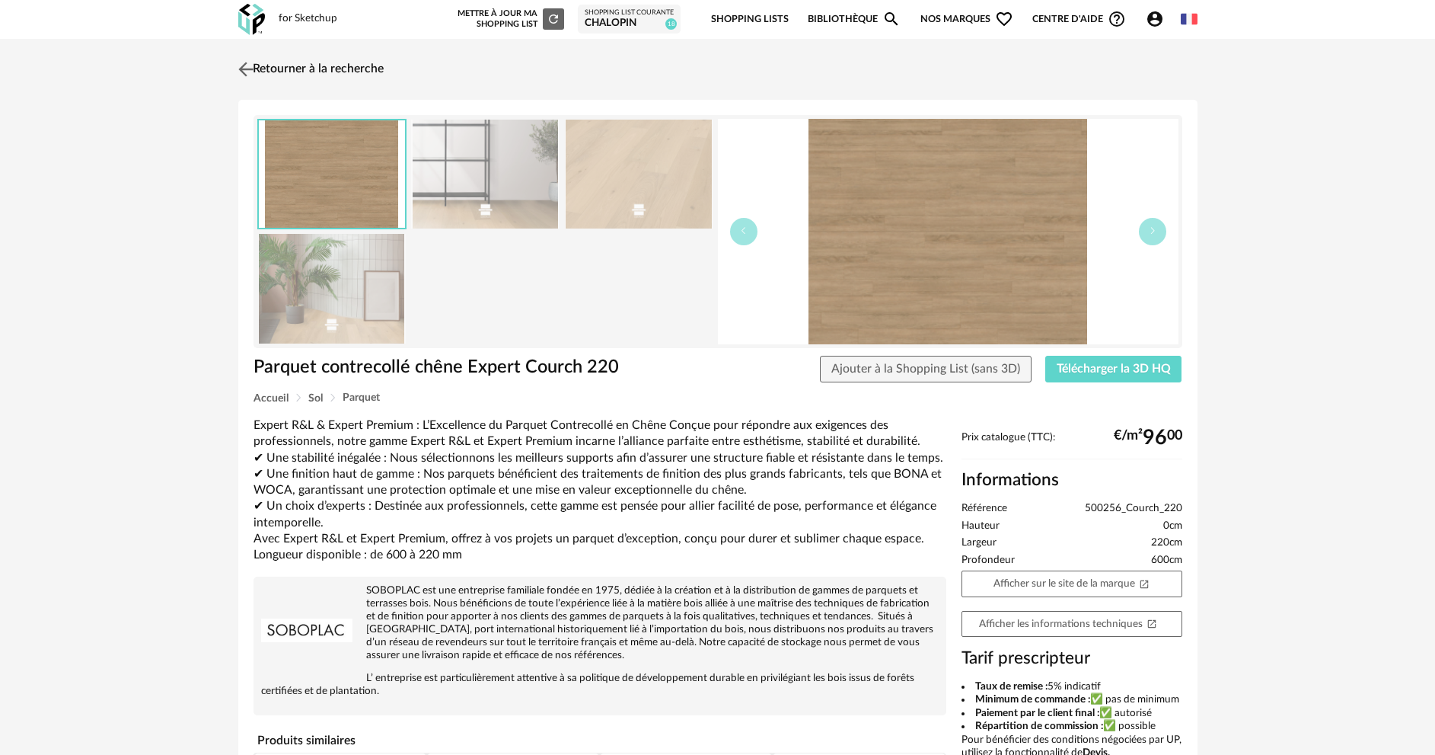
click at [244, 69] on img at bounding box center [246, 69] width 22 height 22
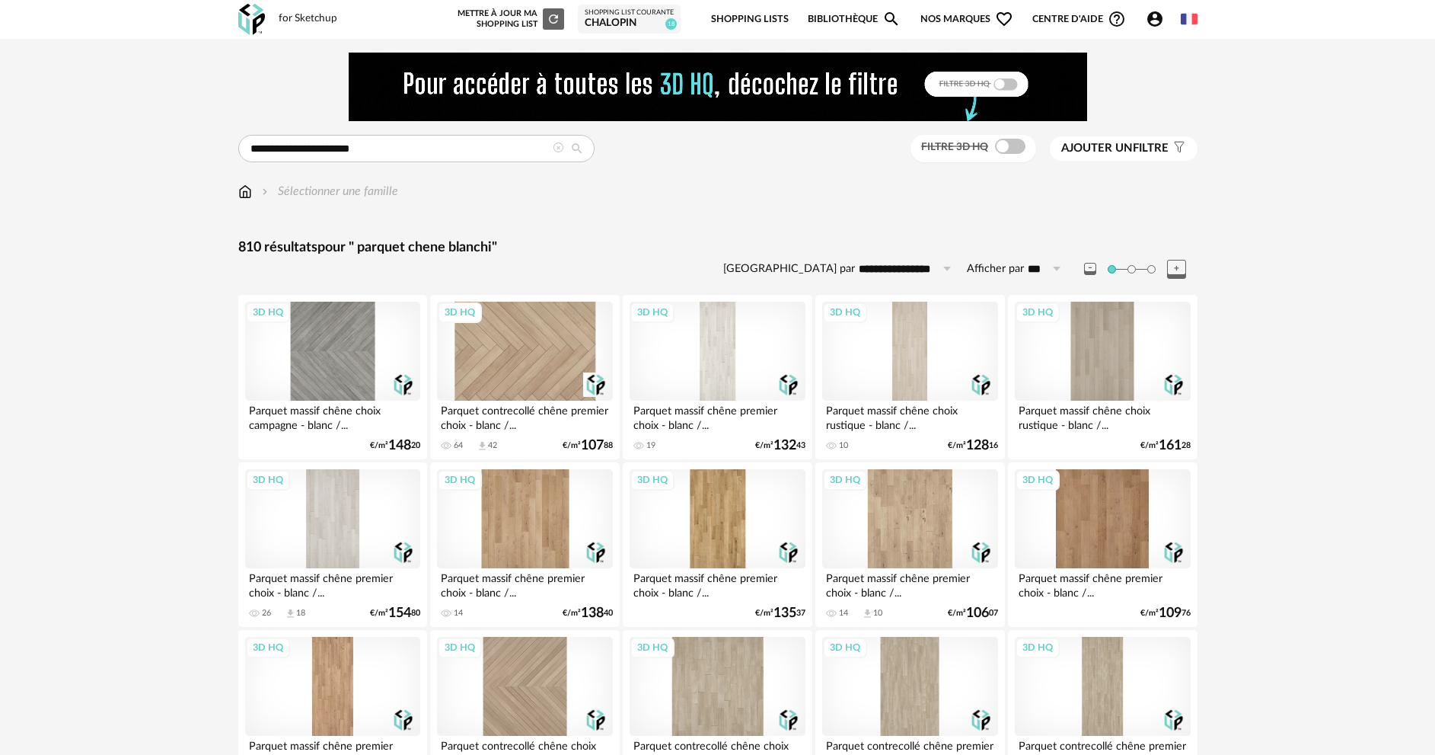
click at [556, 147] on icon at bounding box center [558, 147] width 11 height 11
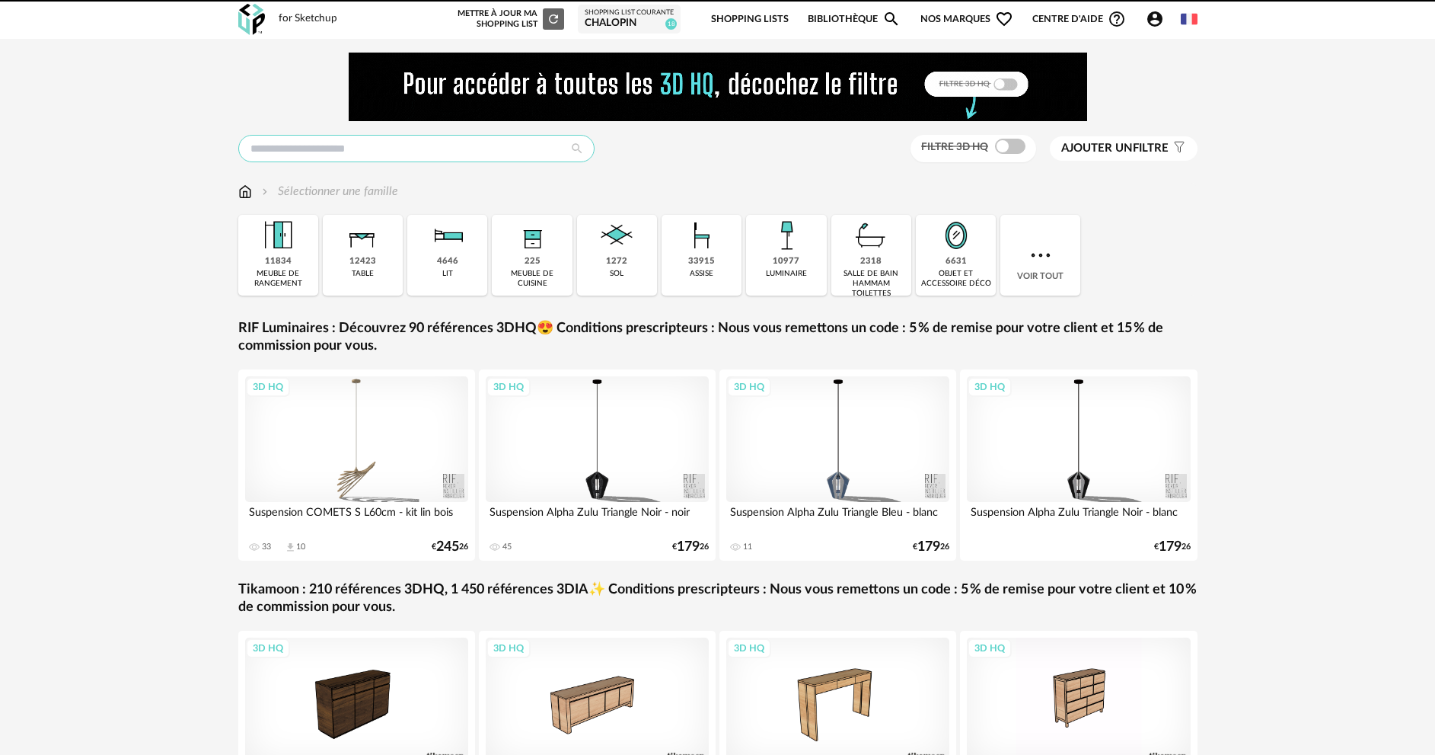
click at [435, 161] on input "text" at bounding box center [416, 148] width 356 height 27
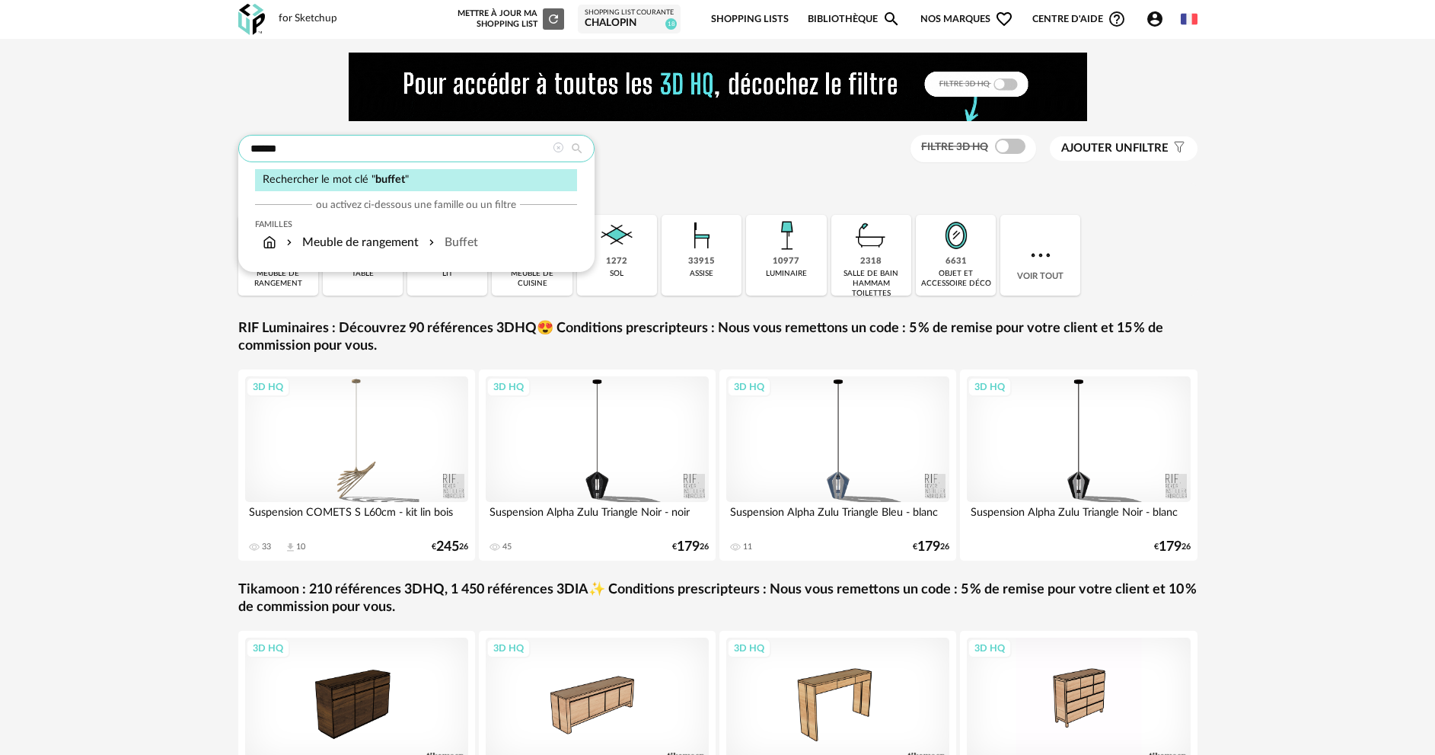
type input "******"
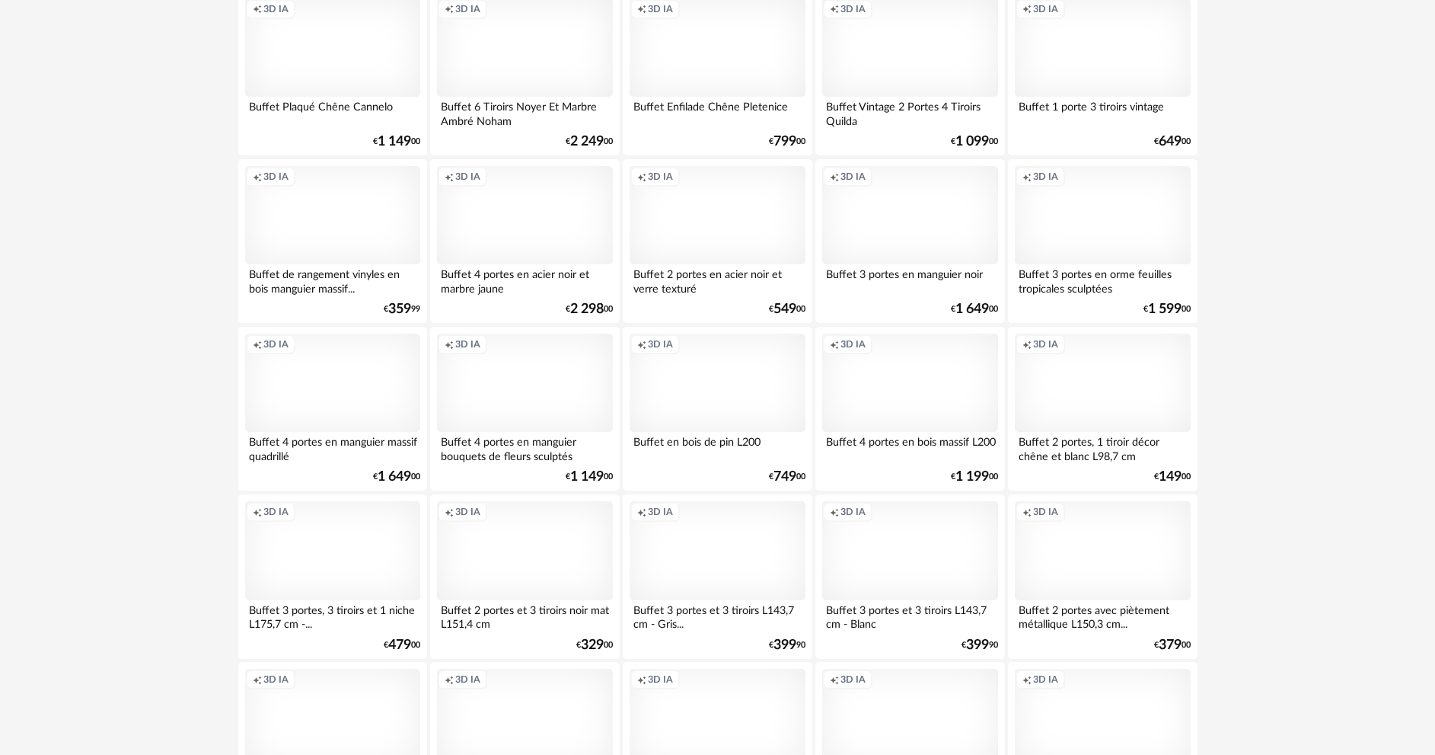
scroll to position [2991, 0]
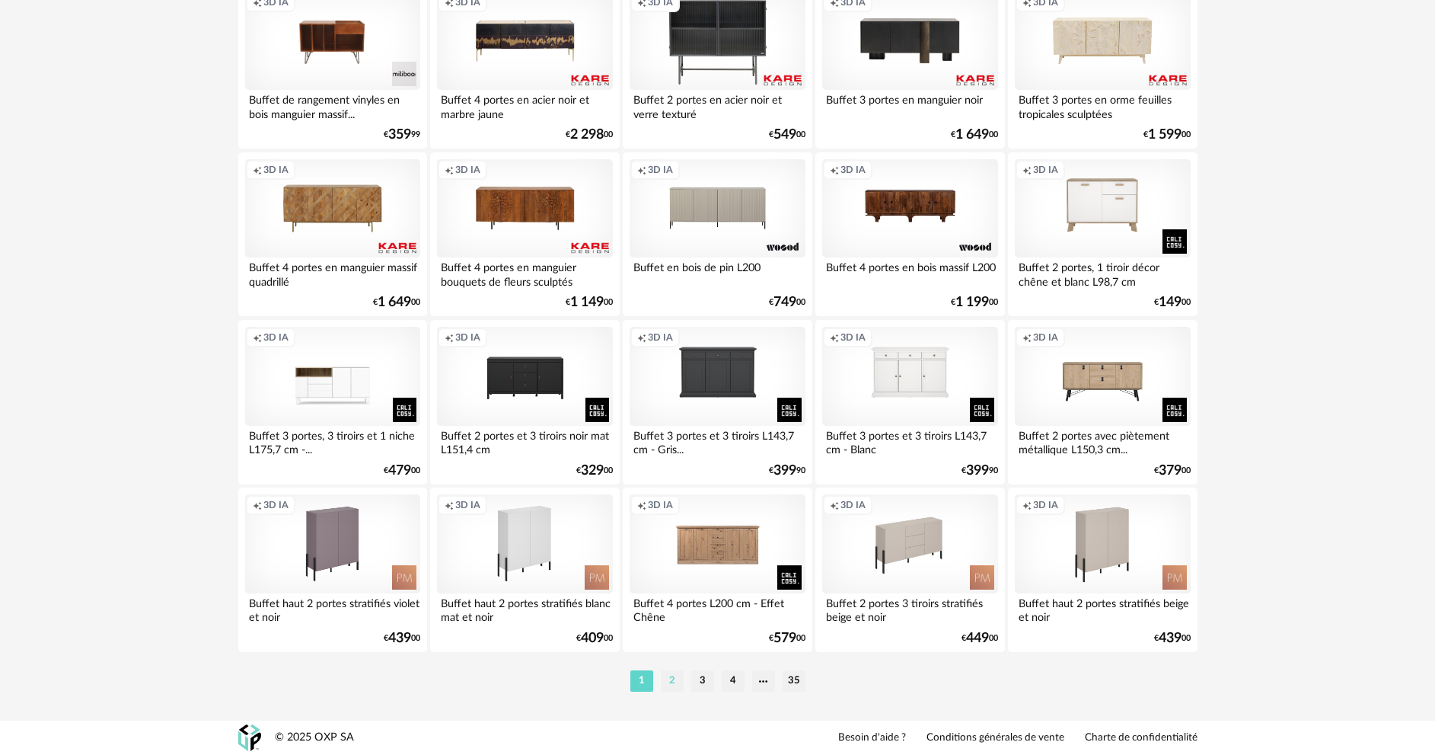
click at [668, 677] on li "2" at bounding box center [672, 680] width 23 height 21
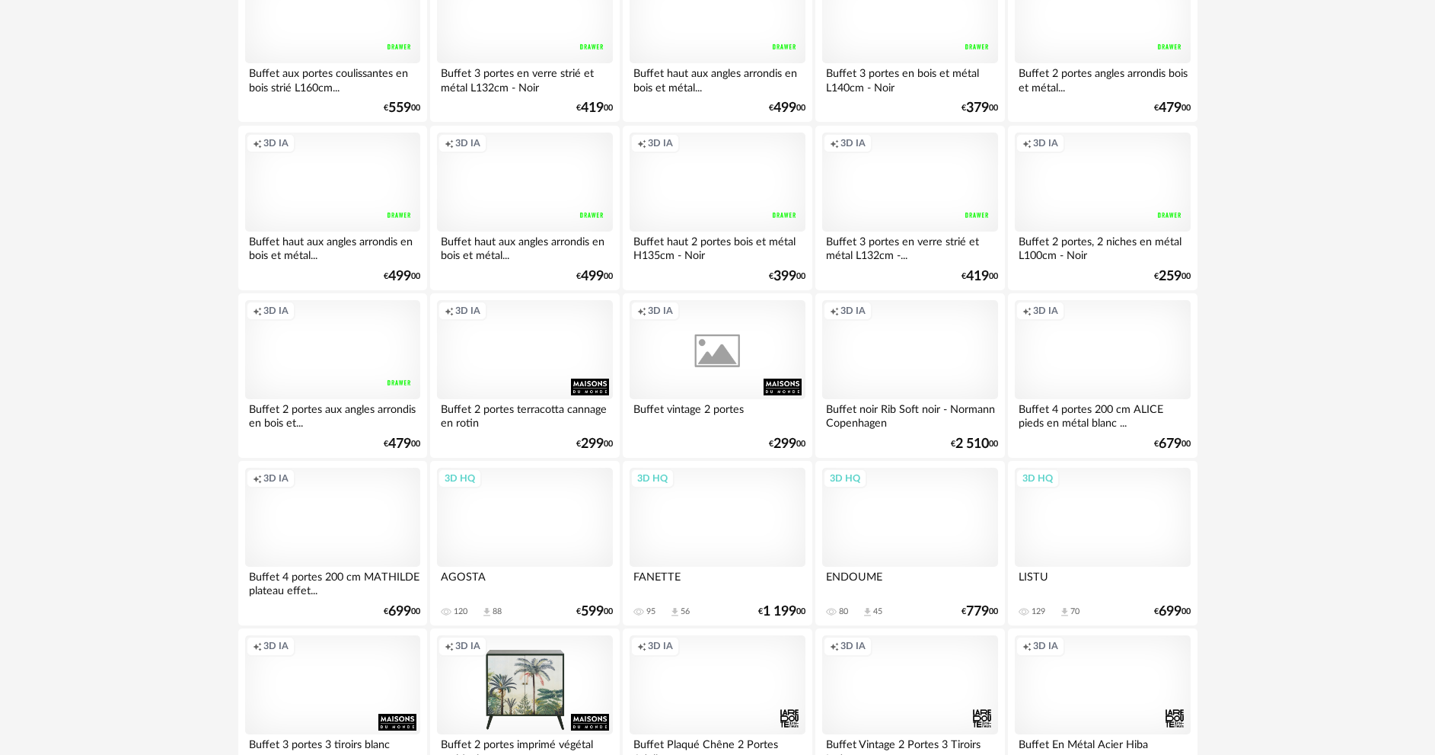
scroll to position [1370, 0]
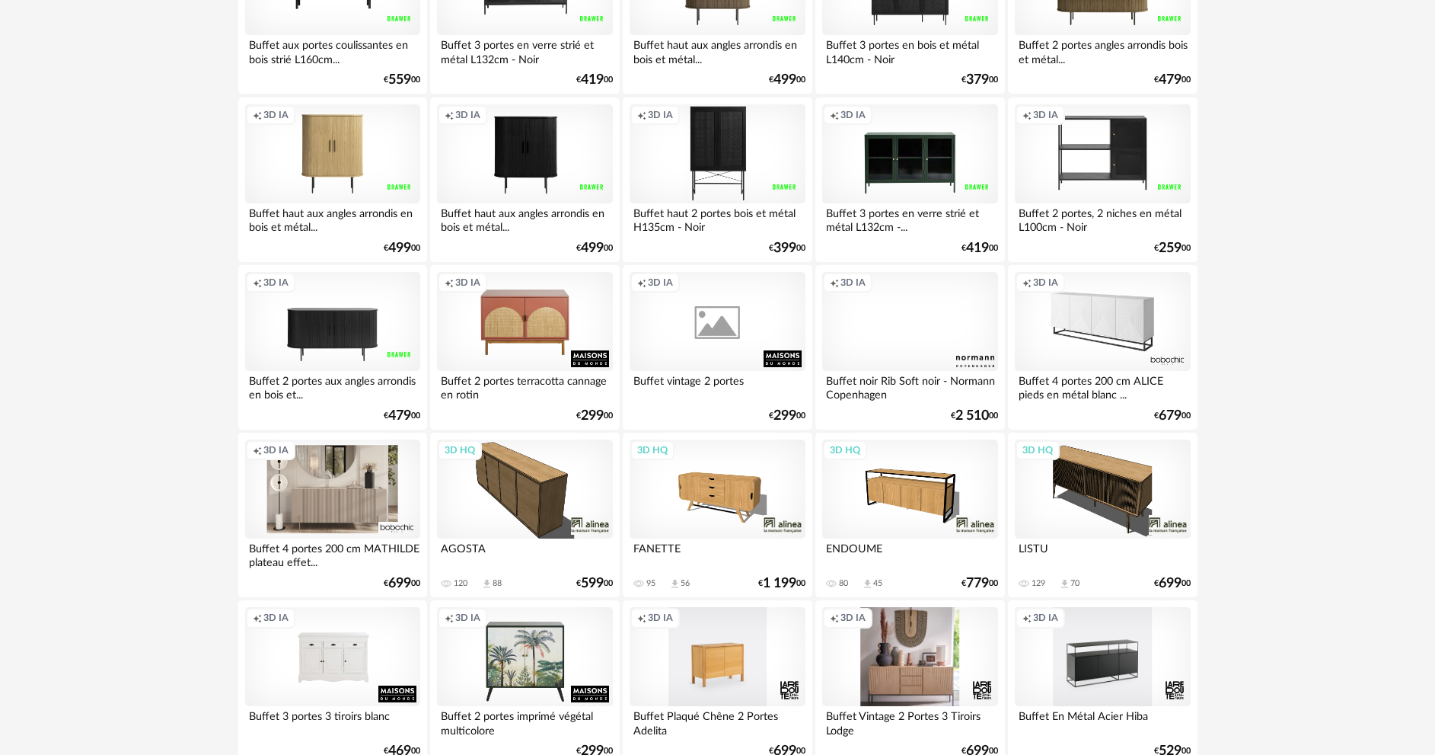
click at [346, 499] on div "Creation icon 3D IA" at bounding box center [332, 488] width 175 height 99
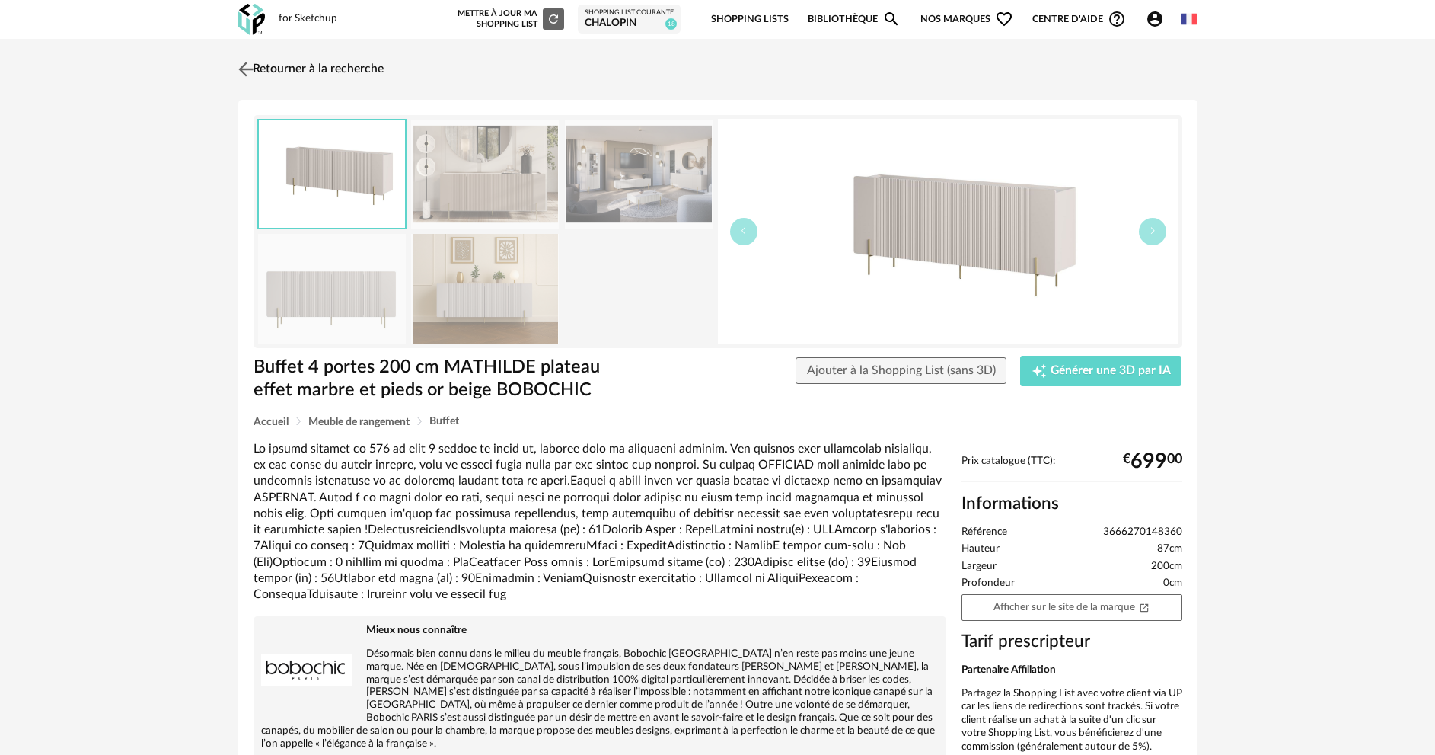
click at [245, 61] on img at bounding box center [246, 69] width 22 height 22
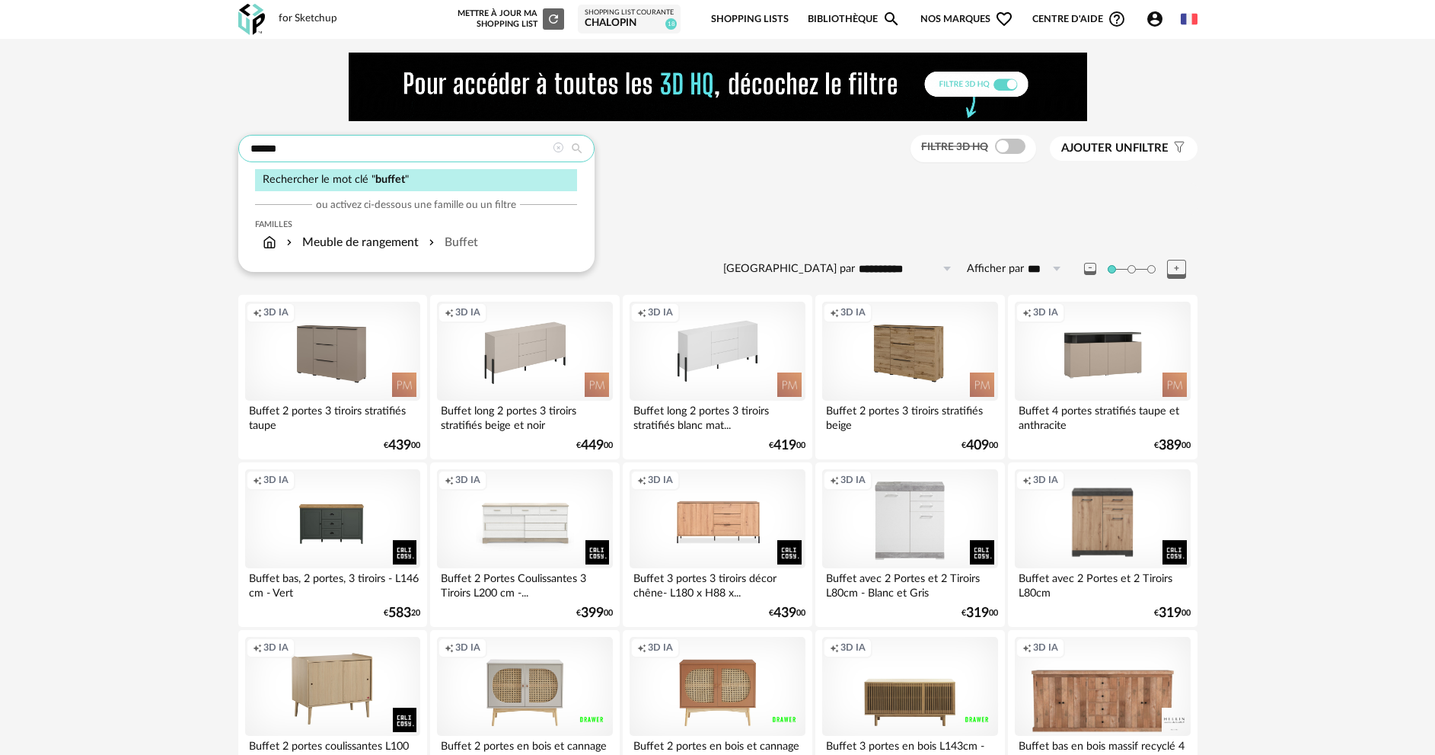
drag, startPoint x: 297, startPoint y: 146, endPoint x: 212, endPoint y: 147, distance: 85.3
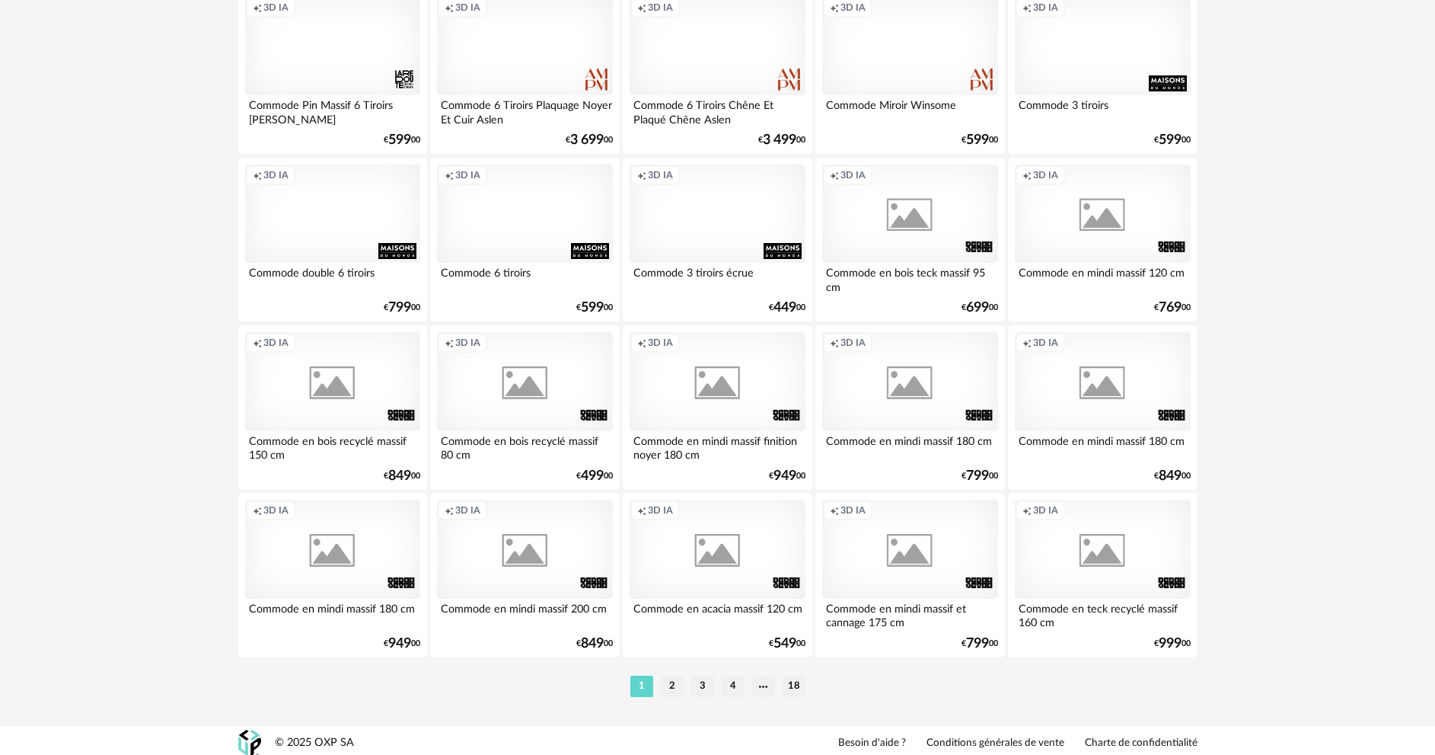
scroll to position [2991, 0]
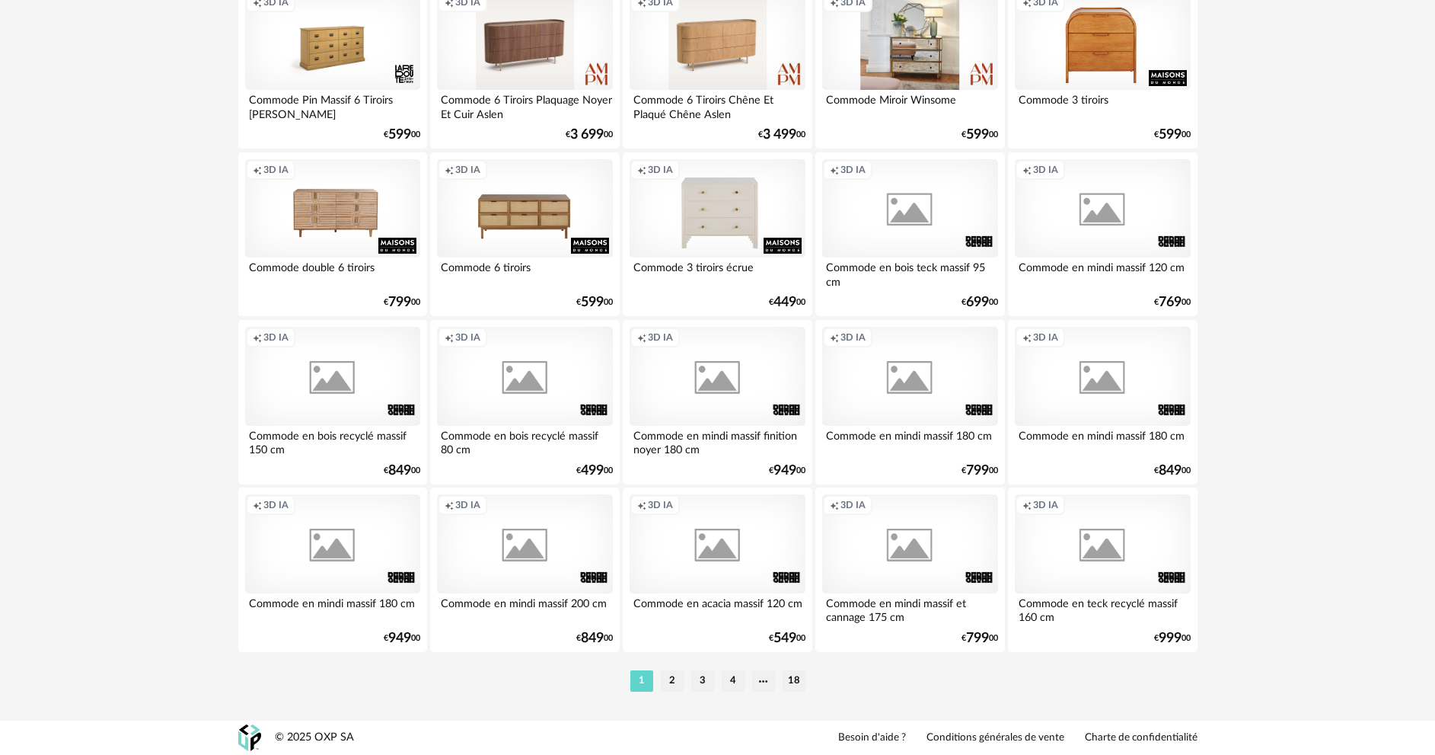
click at [672, 669] on div "1 2 3 4 18" at bounding box center [717, 680] width 959 height 24
click at [672, 681] on li "2" at bounding box center [672, 680] width 23 height 21
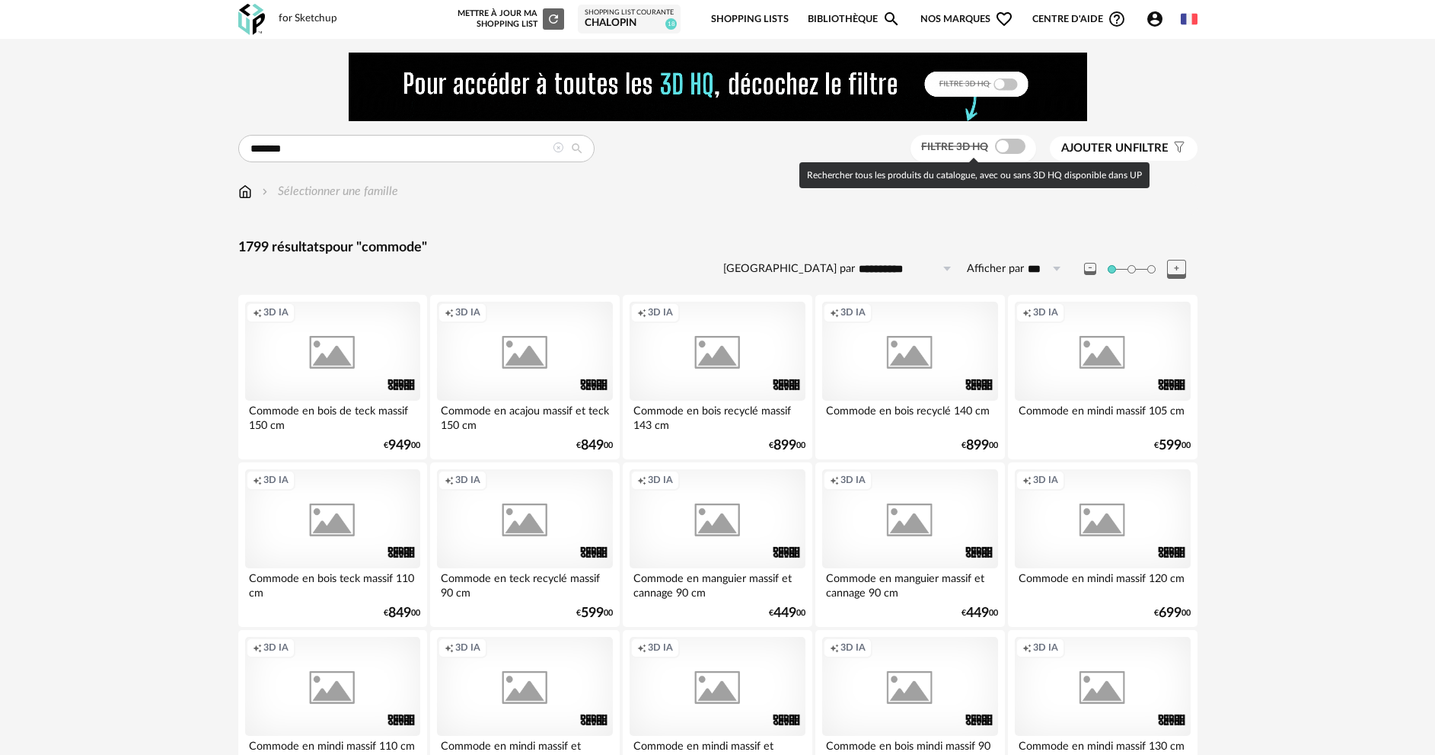
click at [1007, 151] on span at bounding box center [1010, 146] width 30 height 15
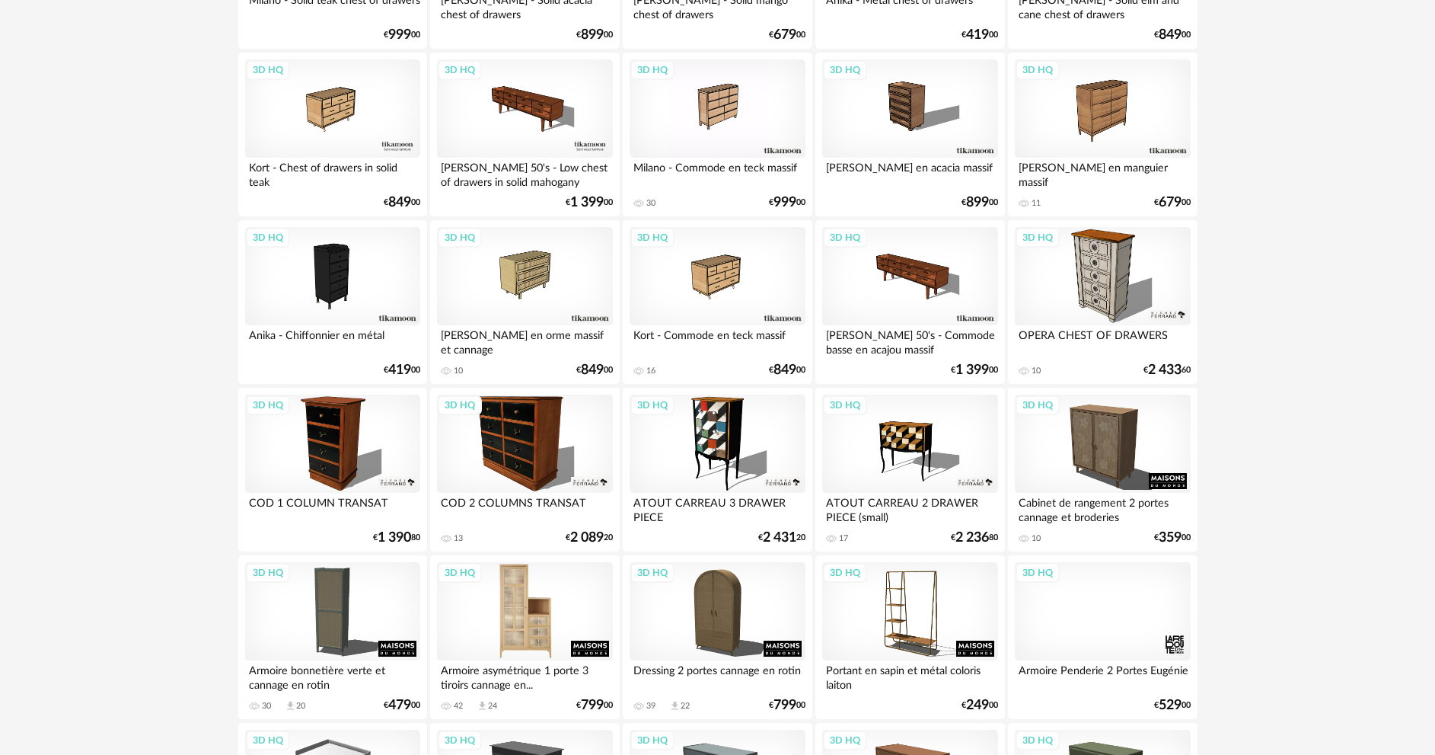
scroll to position [2969, 0]
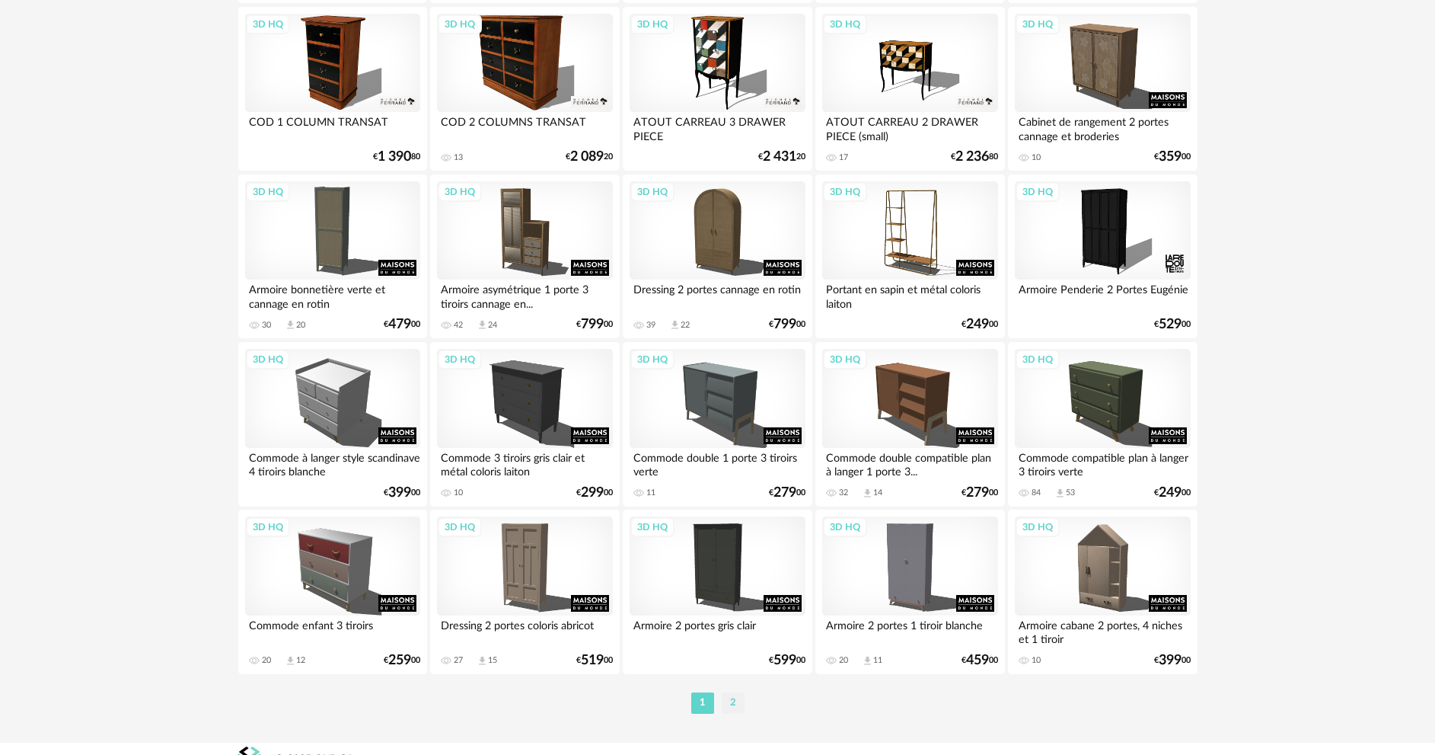
click at [723, 699] on li "2" at bounding box center [733, 702] width 23 height 21
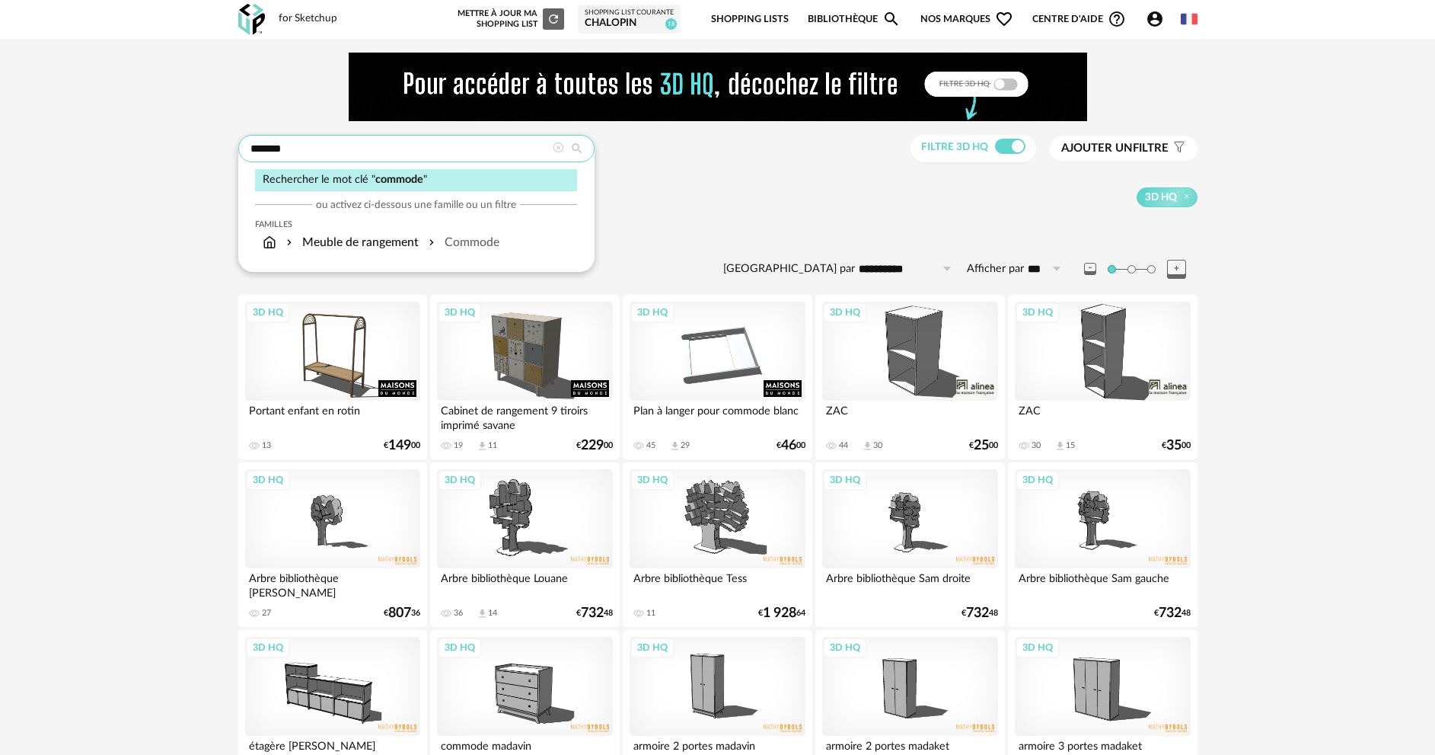
drag, startPoint x: 279, startPoint y: 154, endPoint x: 219, endPoint y: 152, distance: 60.2
type input "******"
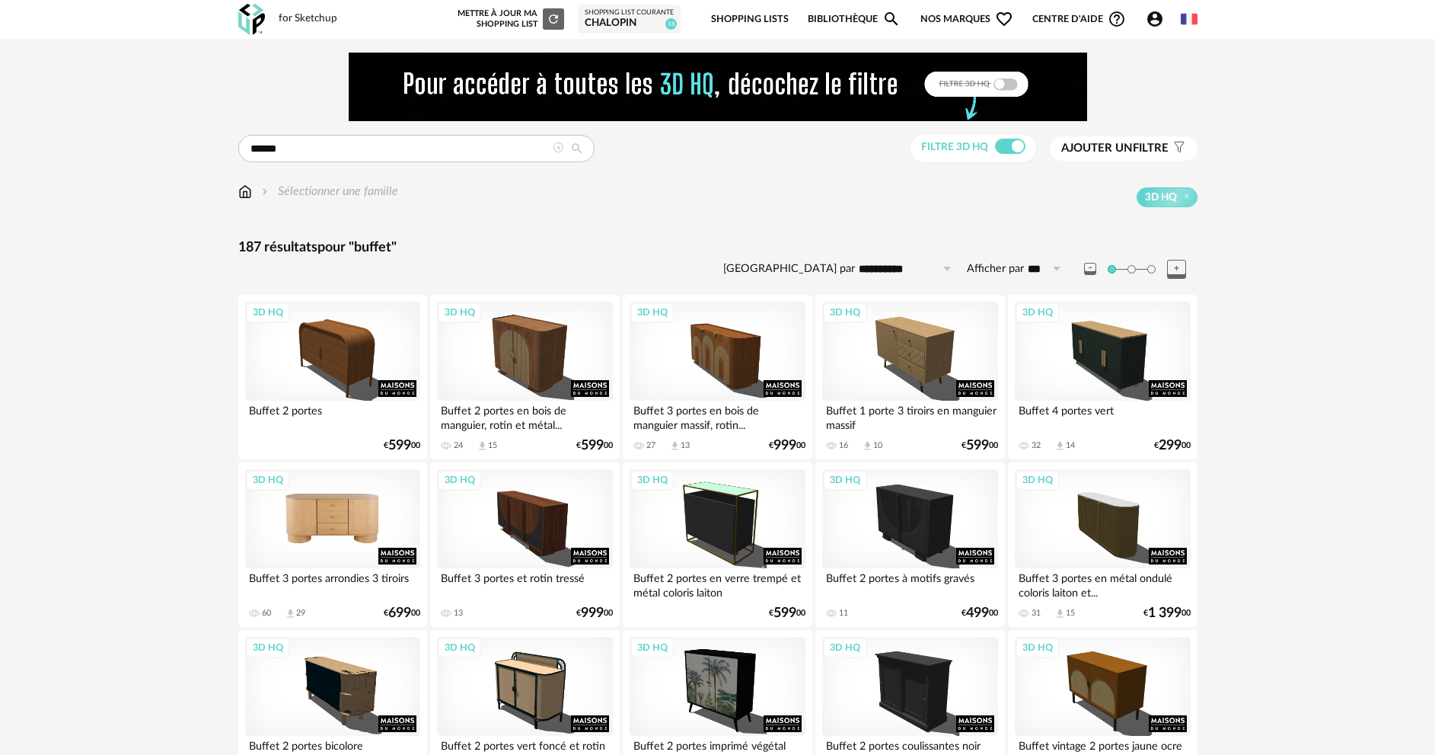
click at [367, 529] on div "3D HQ" at bounding box center [332, 518] width 175 height 99
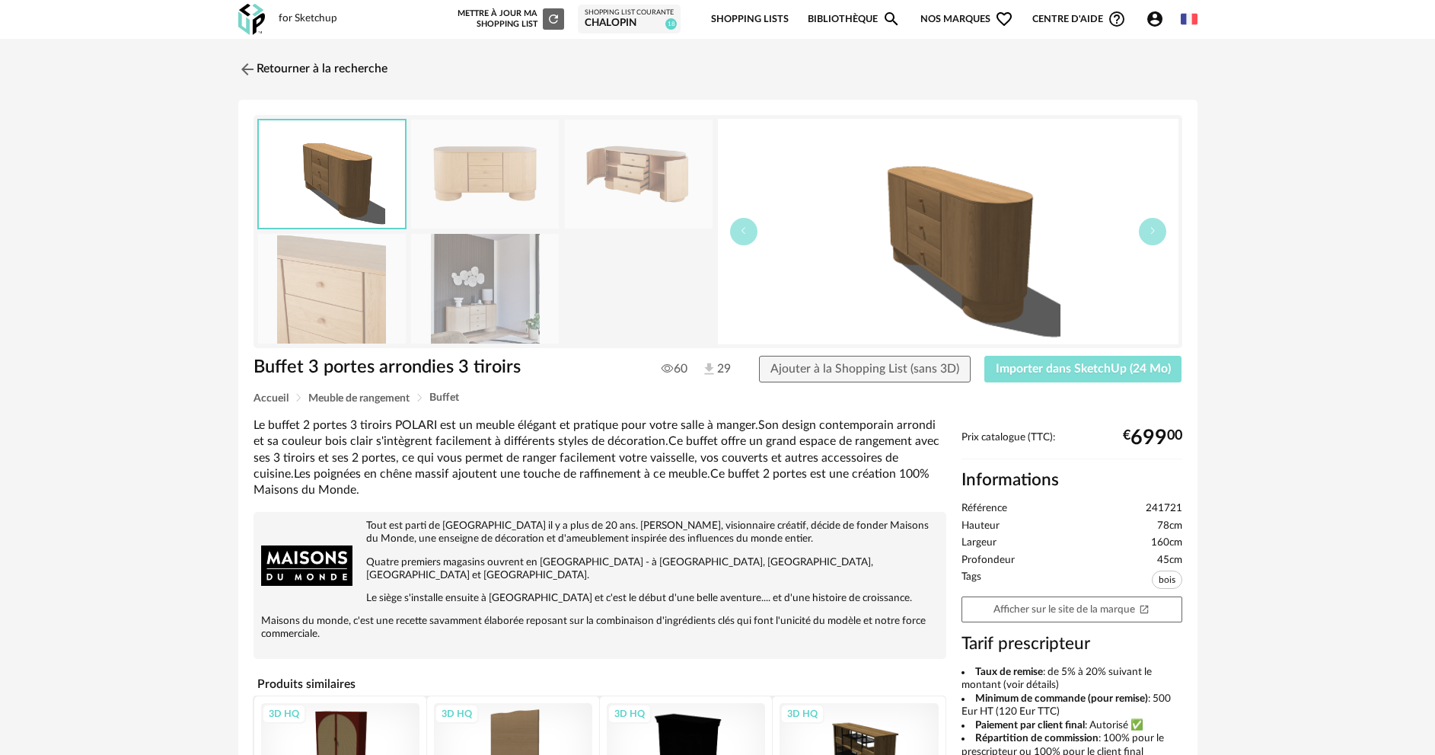
click at [1062, 371] on span "Importer dans SketchUp (24 Mo)" at bounding box center [1083, 368] width 175 height 12
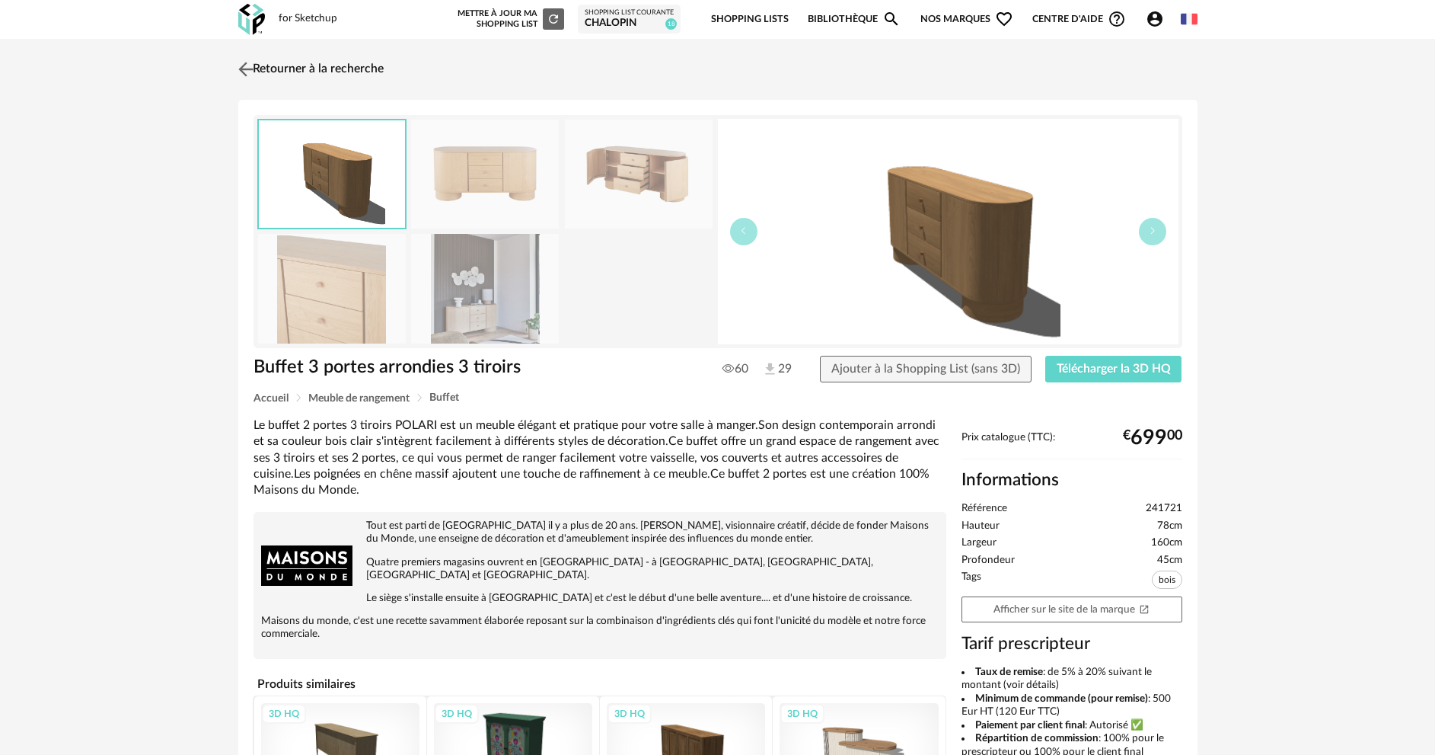
click at [235, 72] on img at bounding box center [246, 69] width 22 height 22
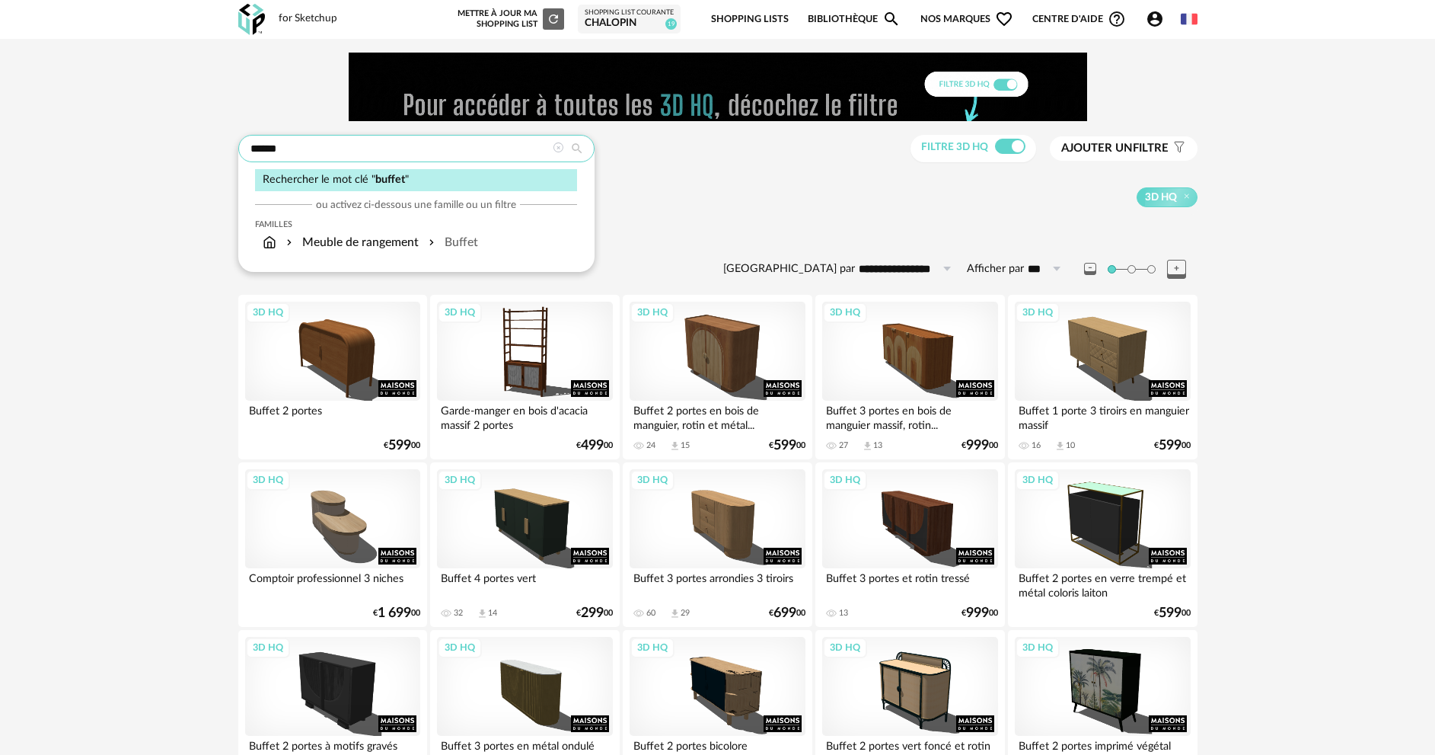
drag, startPoint x: 325, startPoint y: 142, endPoint x: 227, endPoint y: 152, distance: 98.8
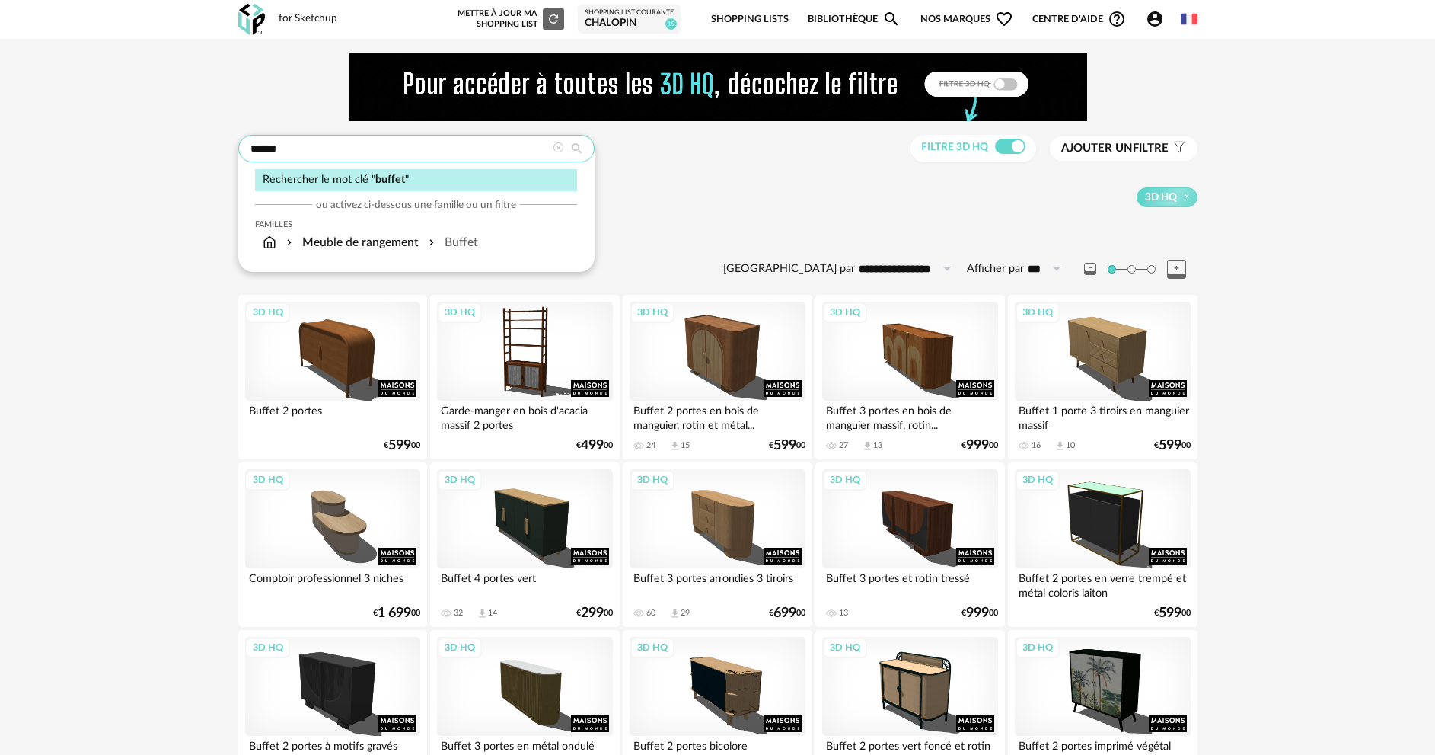
type input "*******"
type input "**********"
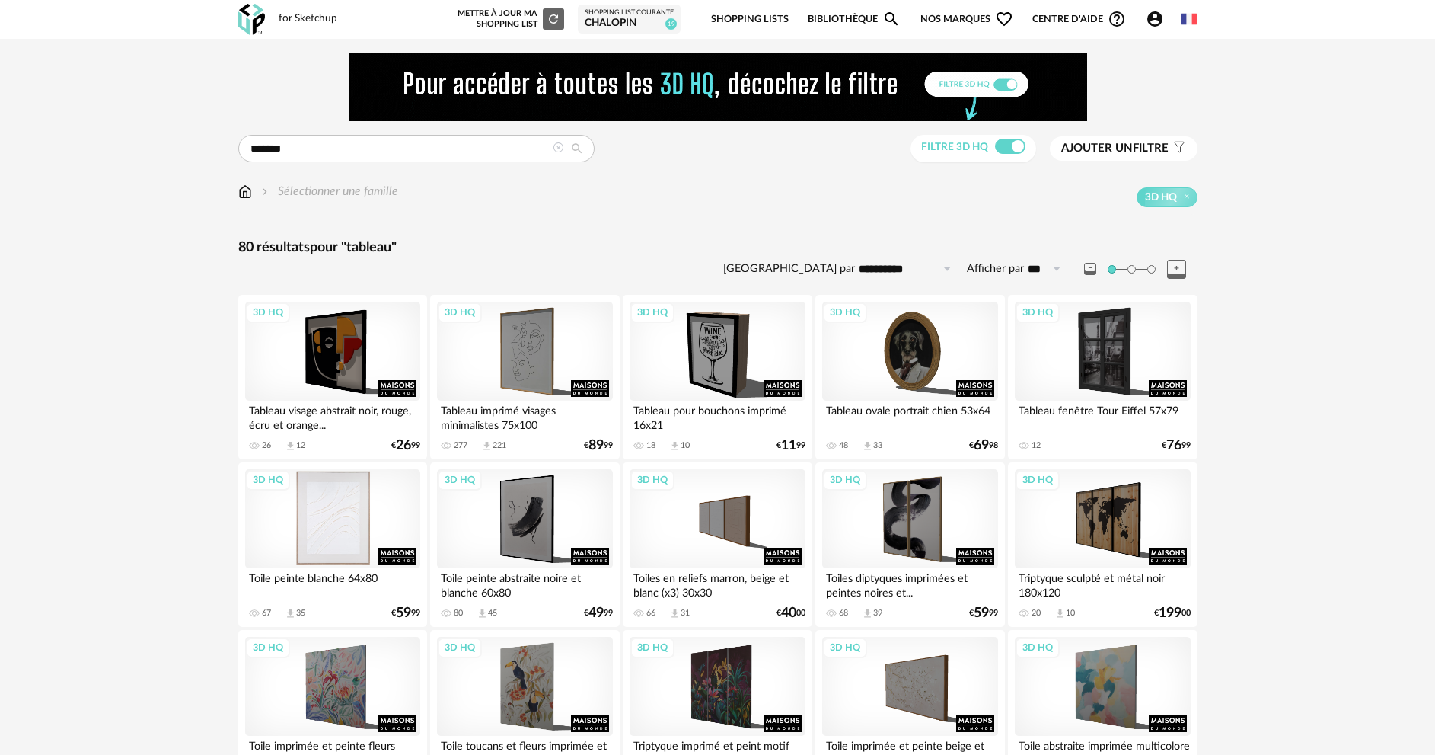
click at [341, 543] on div "3D HQ" at bounding box center [332, 518] width 175 height 99
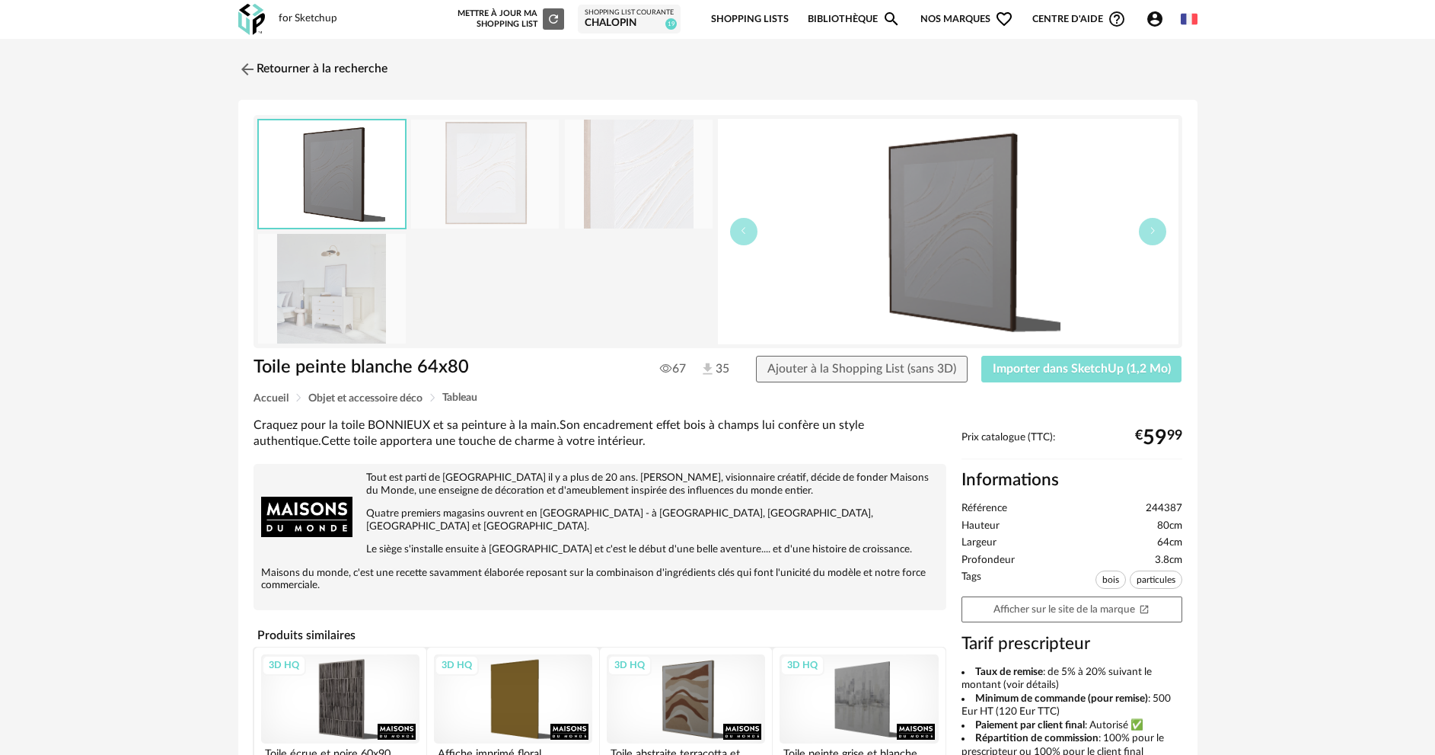
click at [1029, 364] on span "Importer dans SketchUp (1,2 Mo)" at bounding box center [1082, 368] width 178 height 12
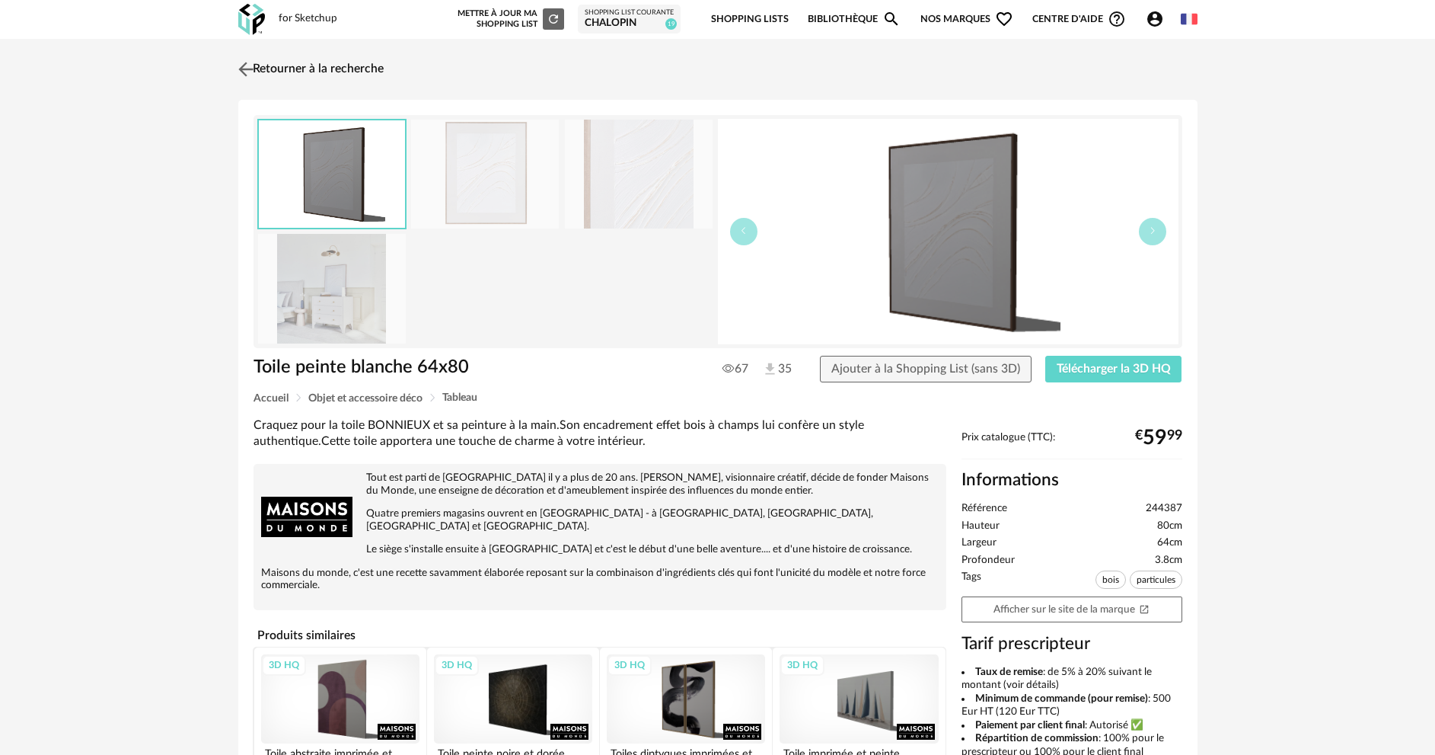
click at [246, 68] on img at bounding box center [246, 69] width 22 height 22
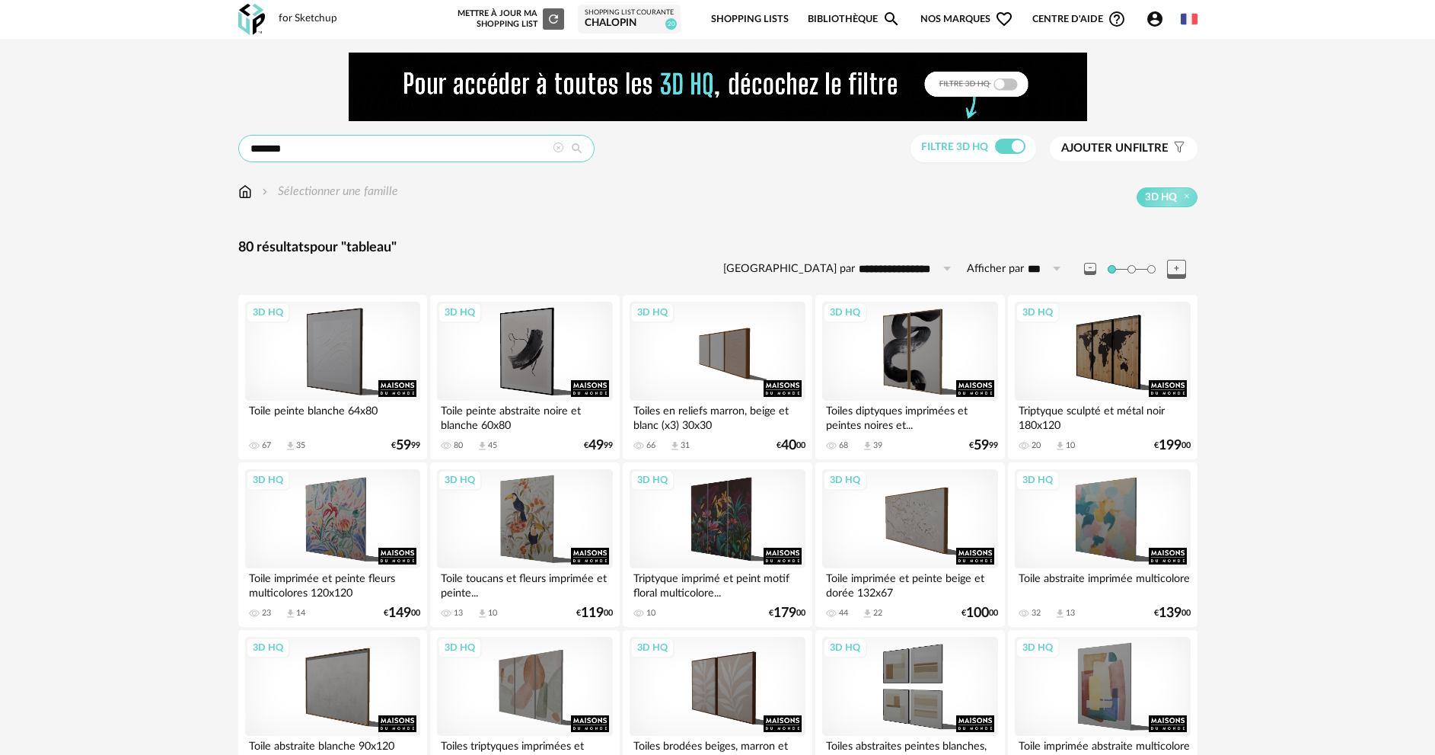
click at [417, 154] on input "*******" at bounding box center [416, 148] width 356 height 27
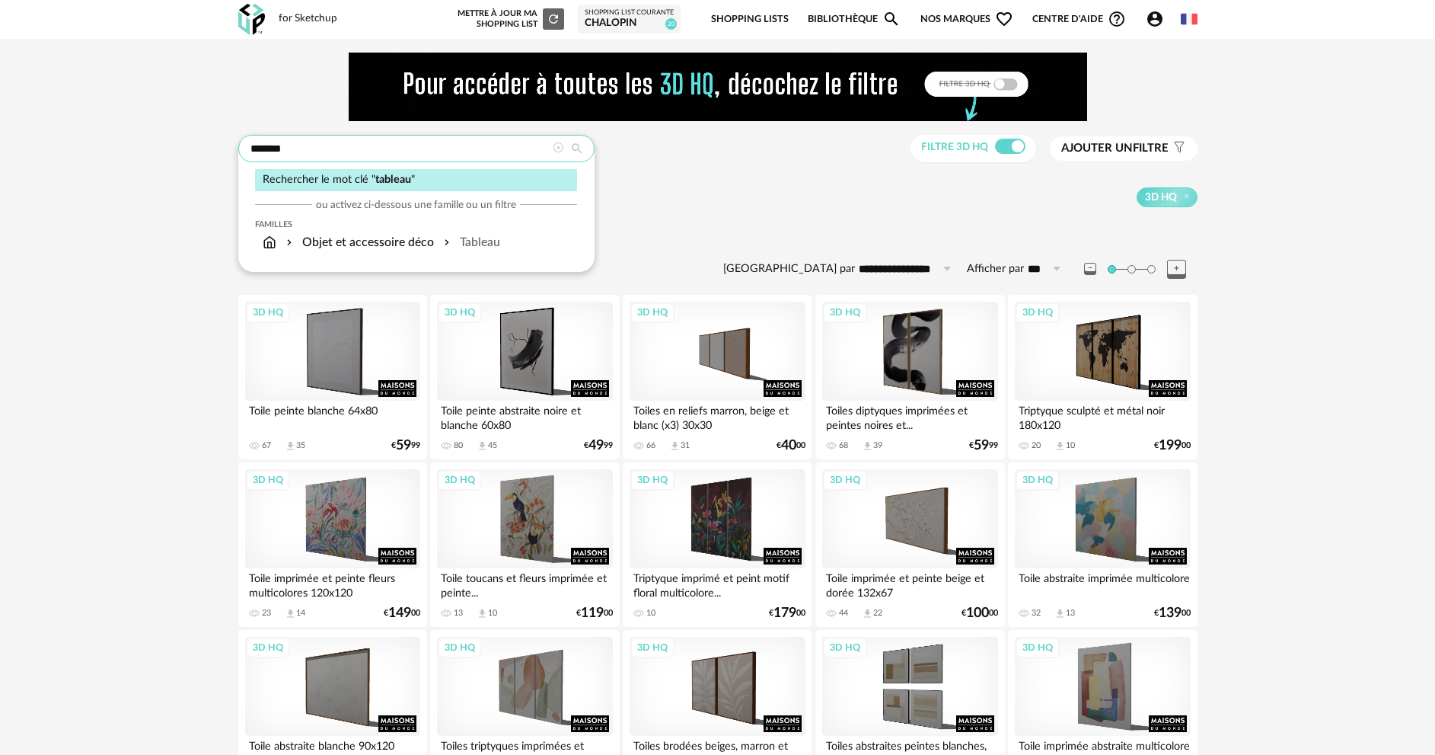
click at [417, 154] on input "*******" at bounding box center [416, 148] width 356 height 27
type input "*********"
type input "**********"
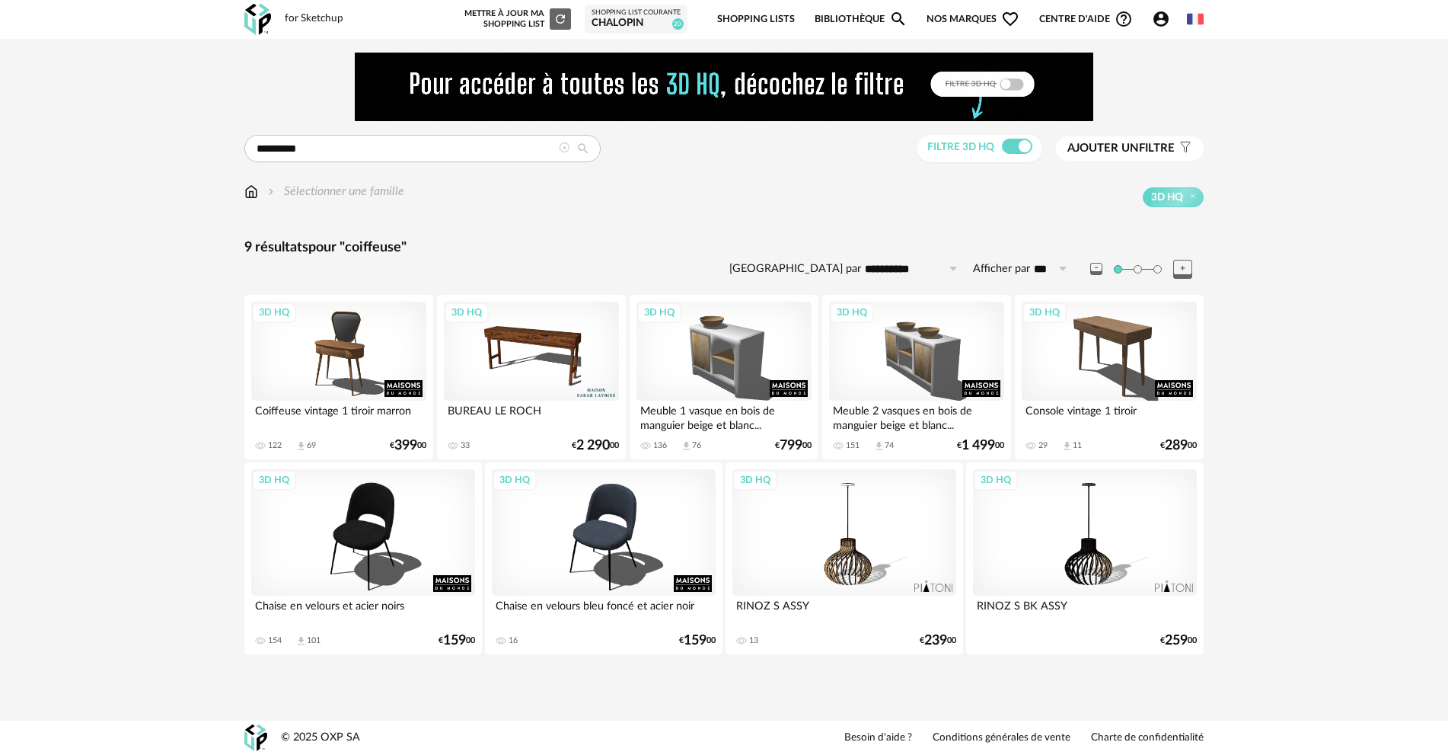
click at [562, 146] on icon at bounding box center [564, 147] width 11 height 11
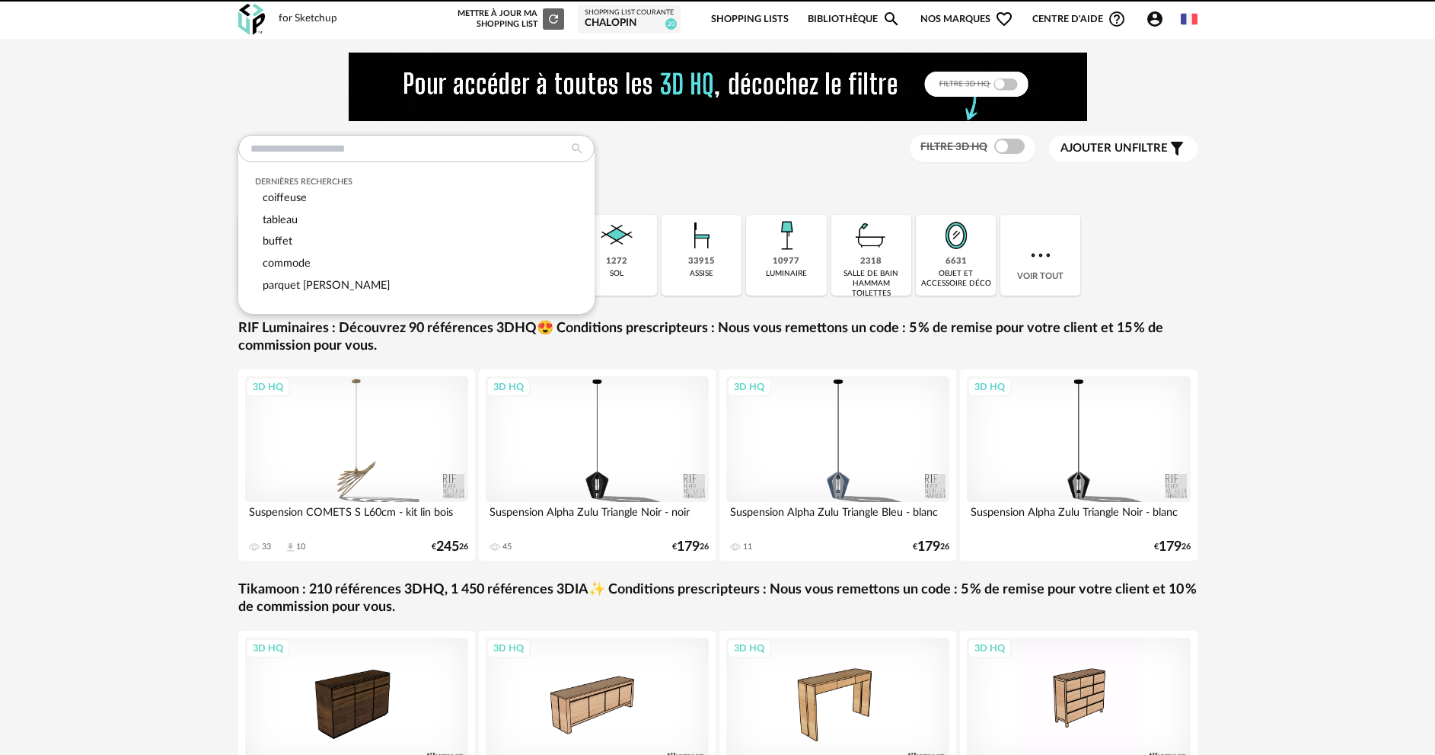
click at [440, 158] on input "text" at bounding box center [416, 148] width 356 height 27
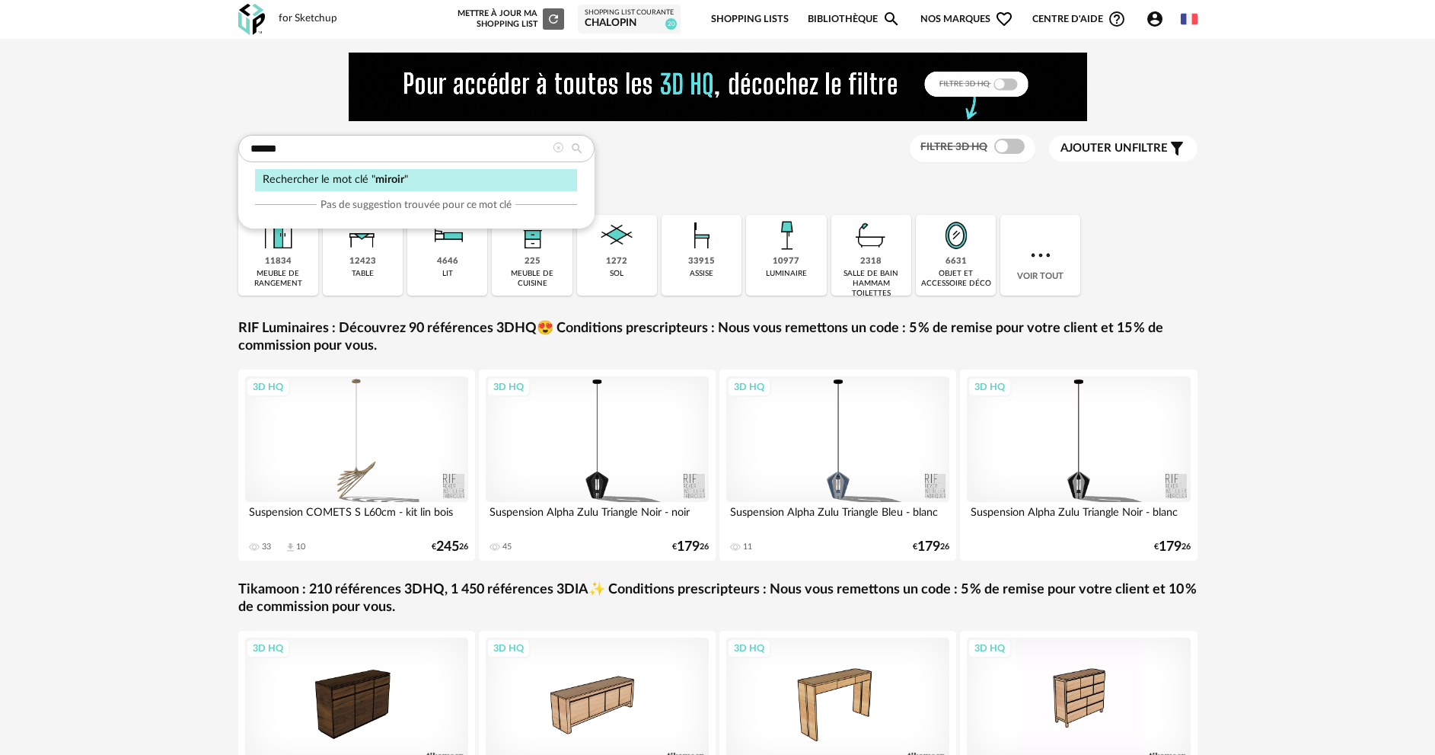
type input "******"
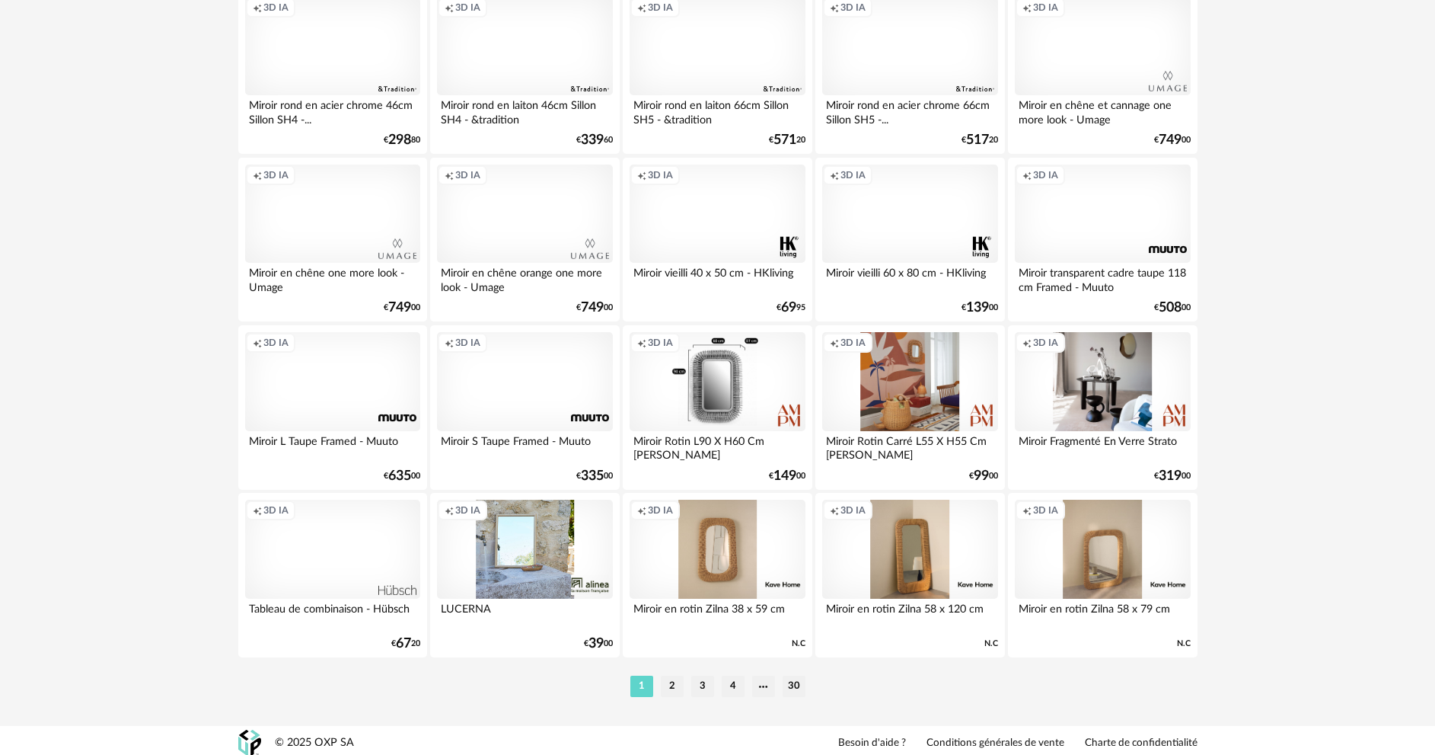
scroll to position [2991, 0]
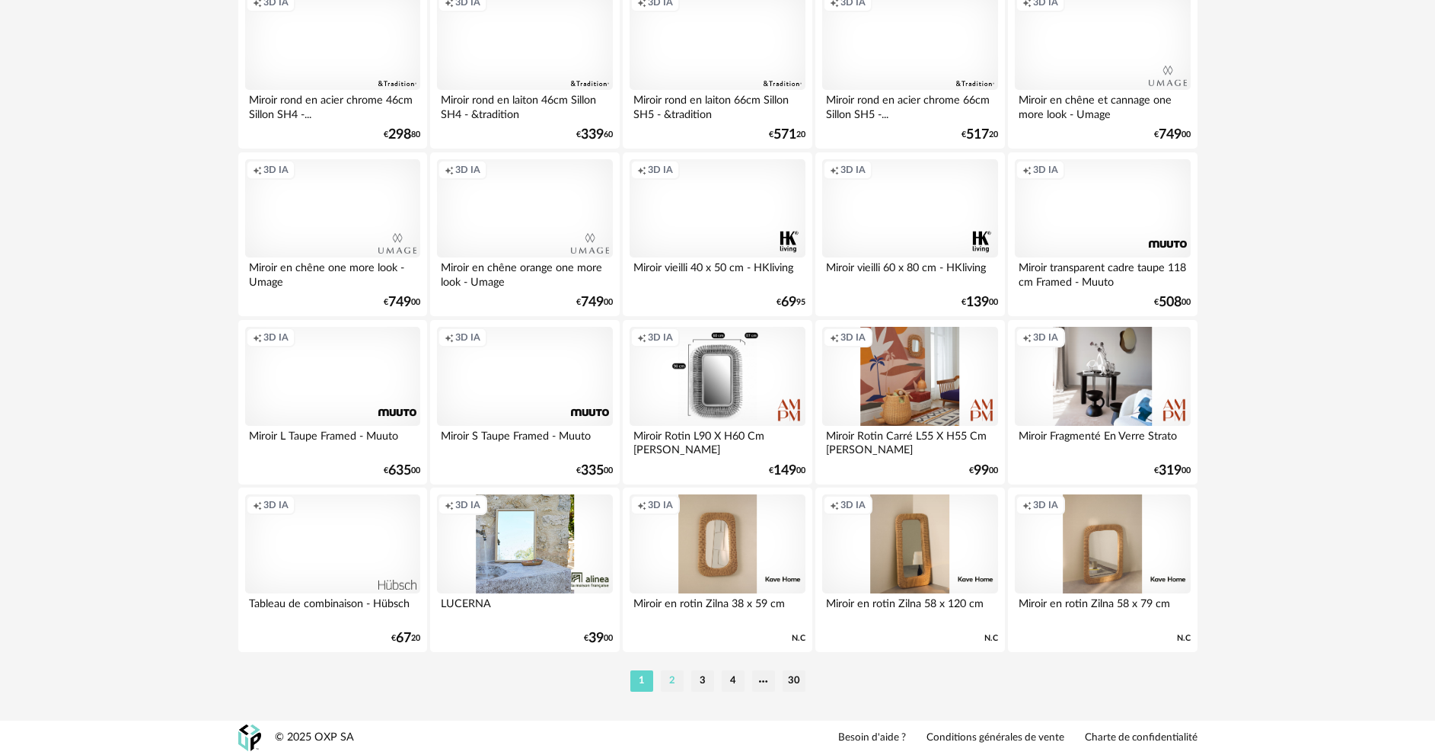
click at [673, 685] on li "2" at bounding box center [672, 680] width 23 height 21
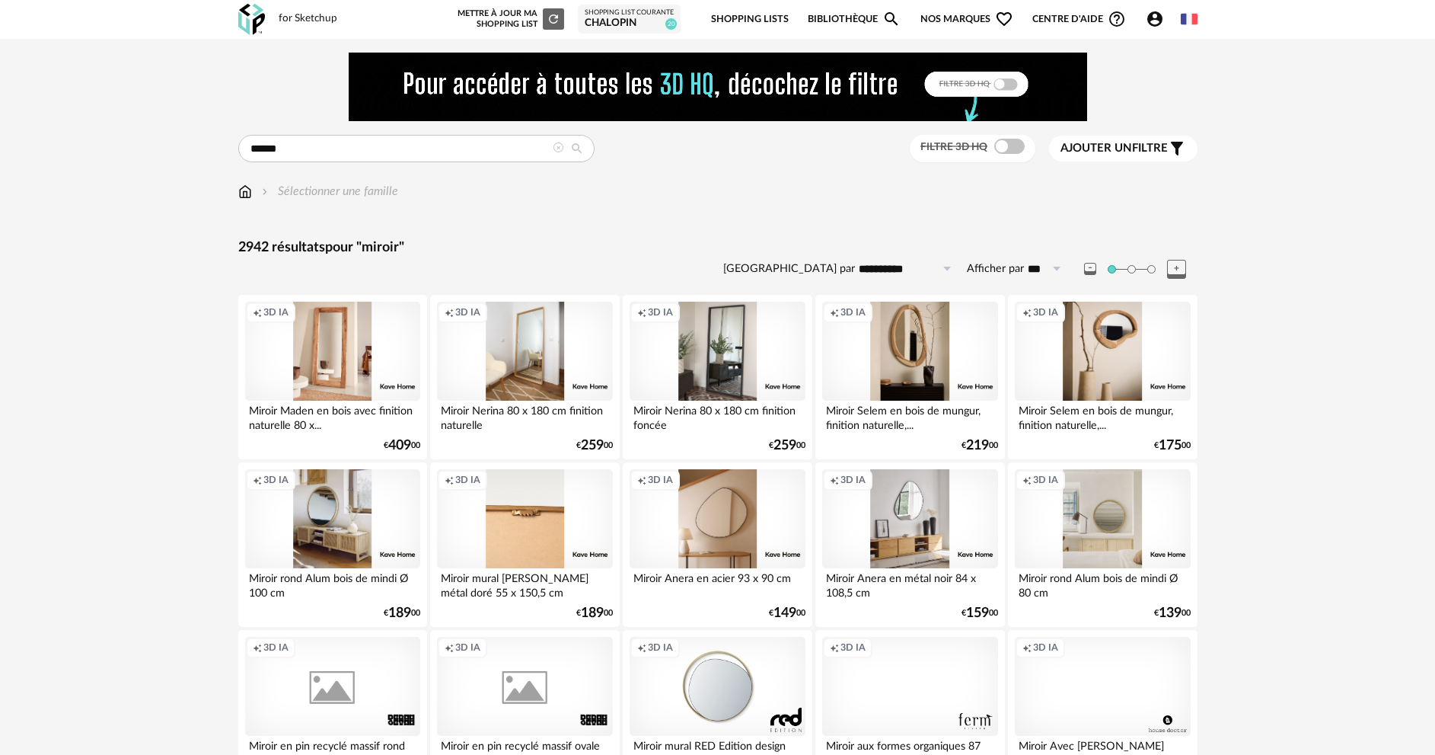
click at [549, 518] on div "Creation icon 3D IA" at bounding box center [524, 518] width 175 height 99
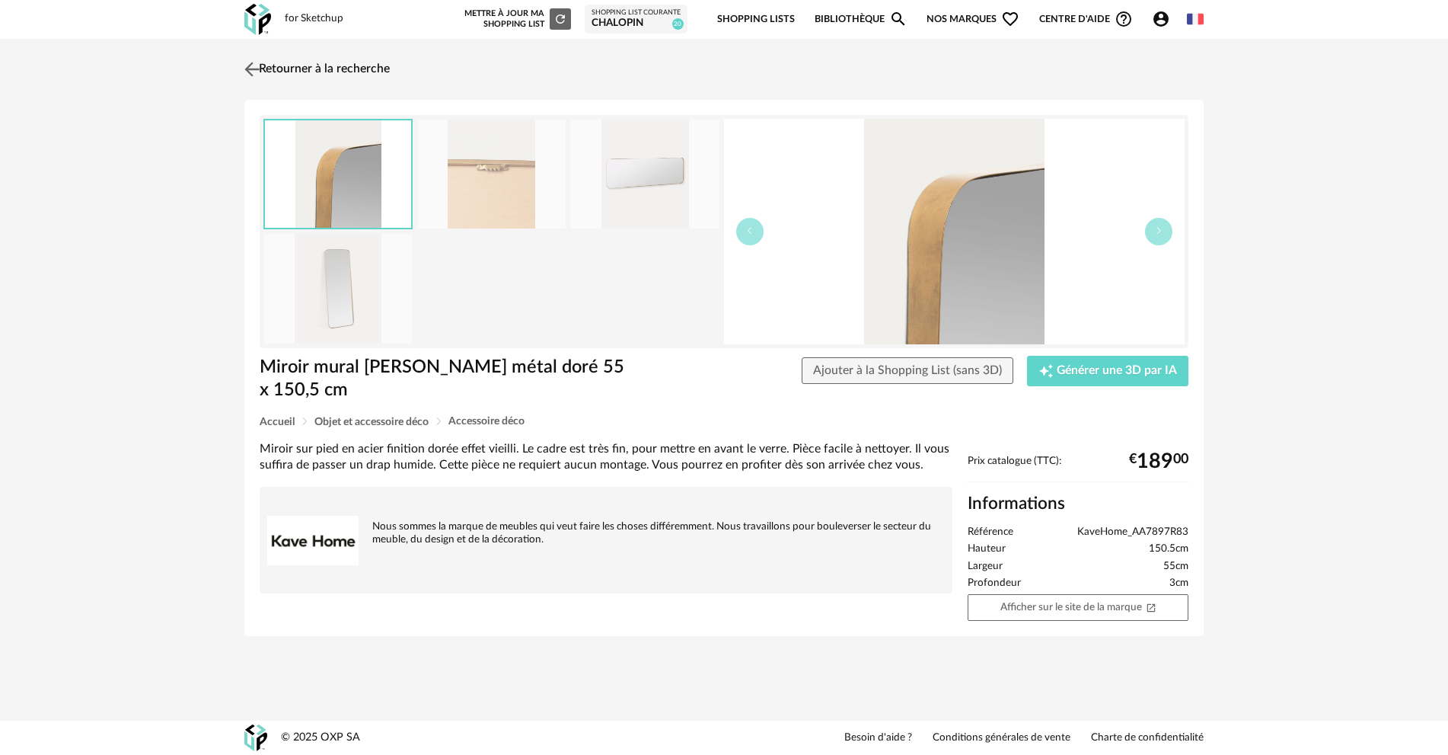
click at [249, 65] on img at bounding box center [252, 69] width 22 height 22
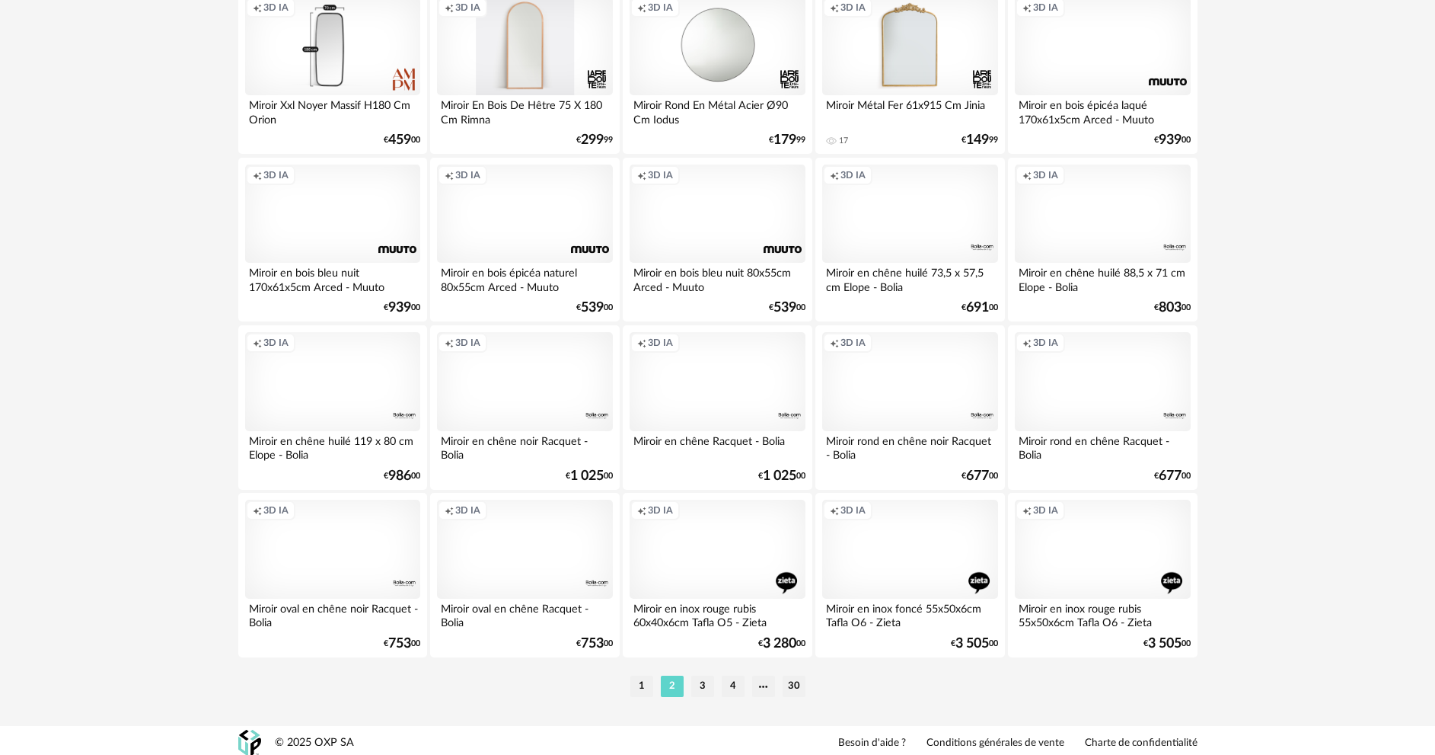
scroll to position [2991, 0]
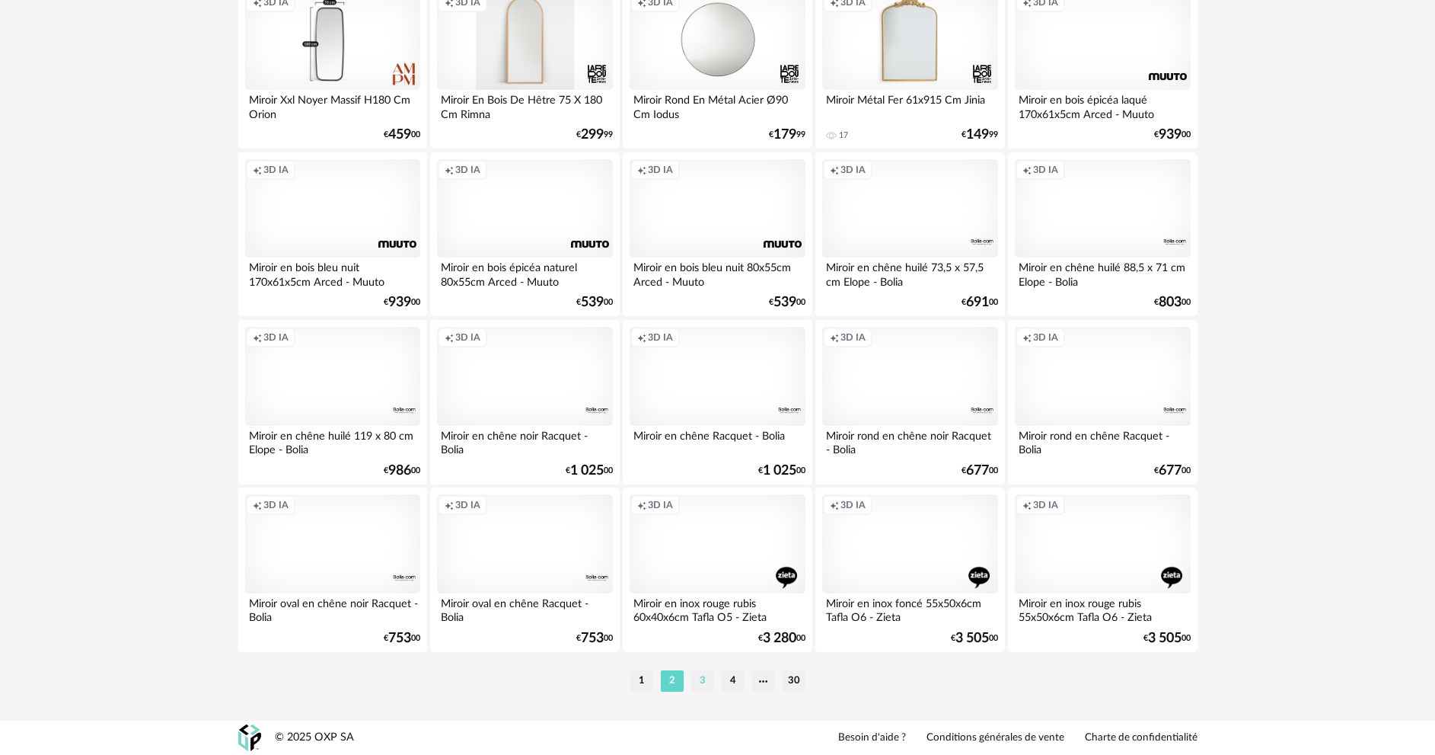
click at [702, 684] on li "3" at bounding box center [702, 680] width 23 height 21
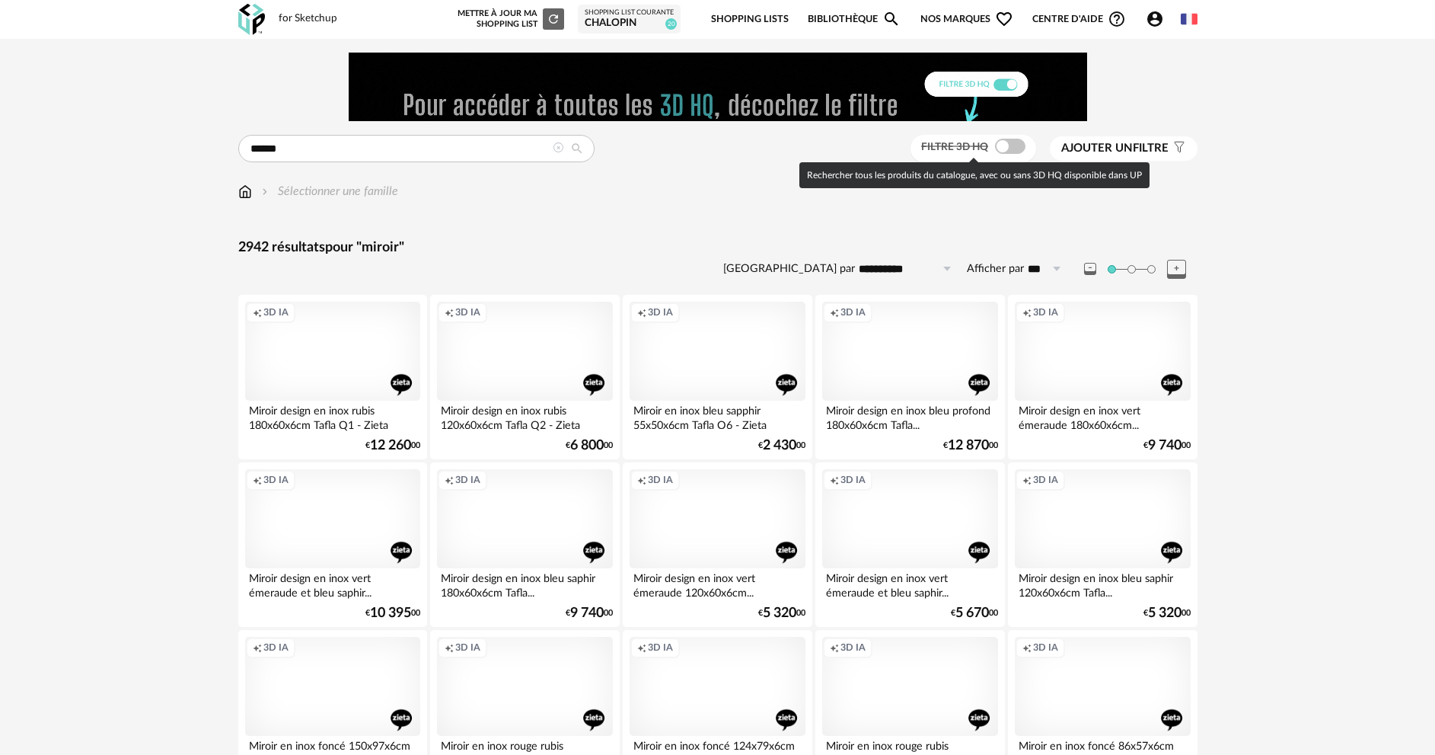
click at [1001, 152] on span at bounding box center [1010, 146] width 30 height 15
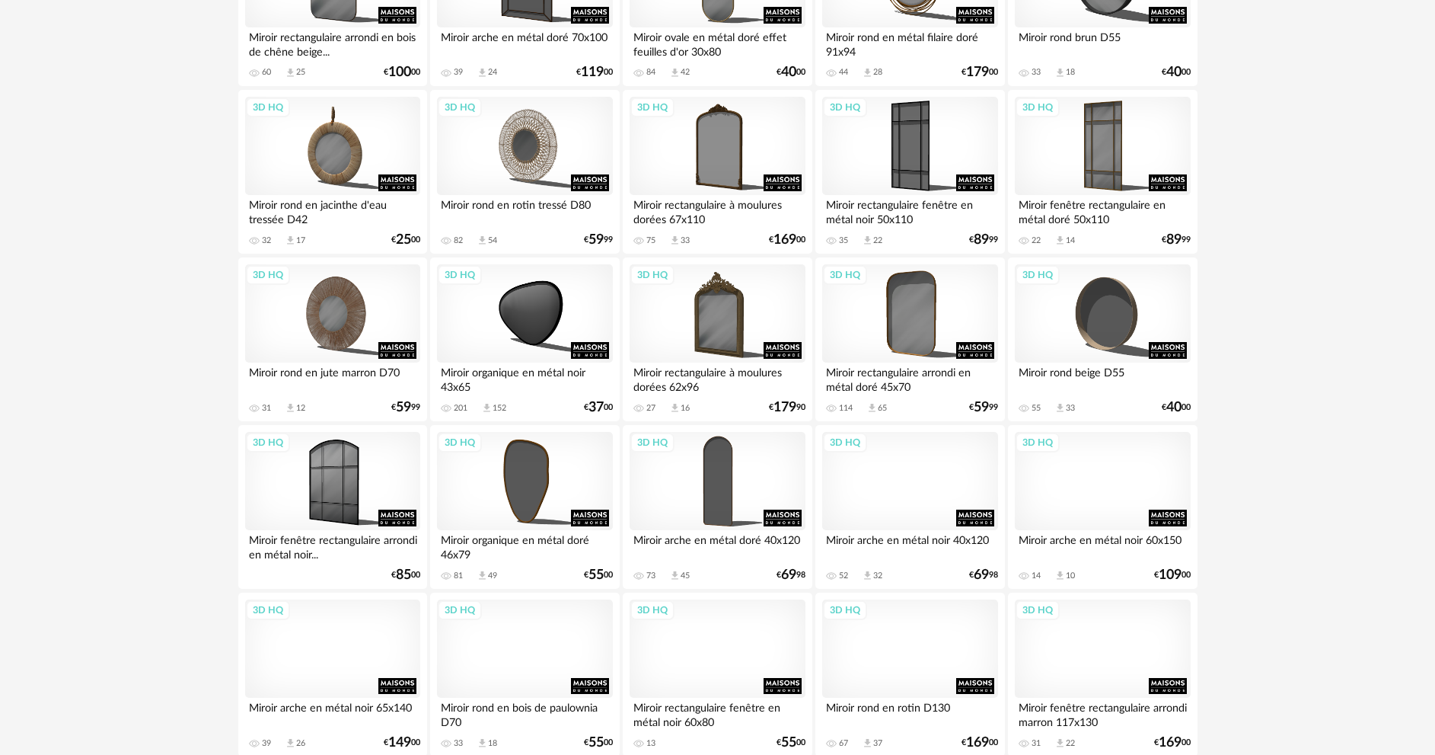
scroll to position [2589, 0]
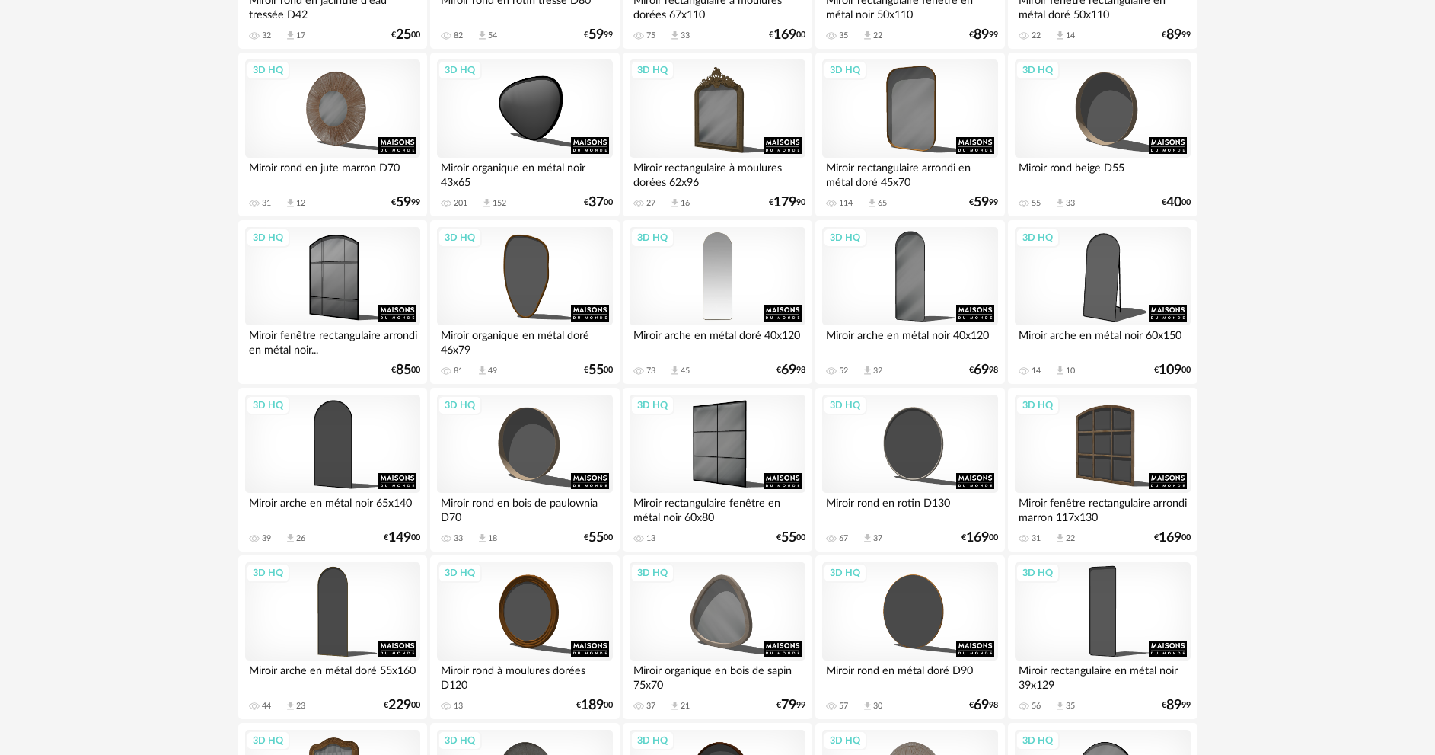
click at [735, 286] on div "3D HQ" at bounding box center [717, 276] width 175 height 99
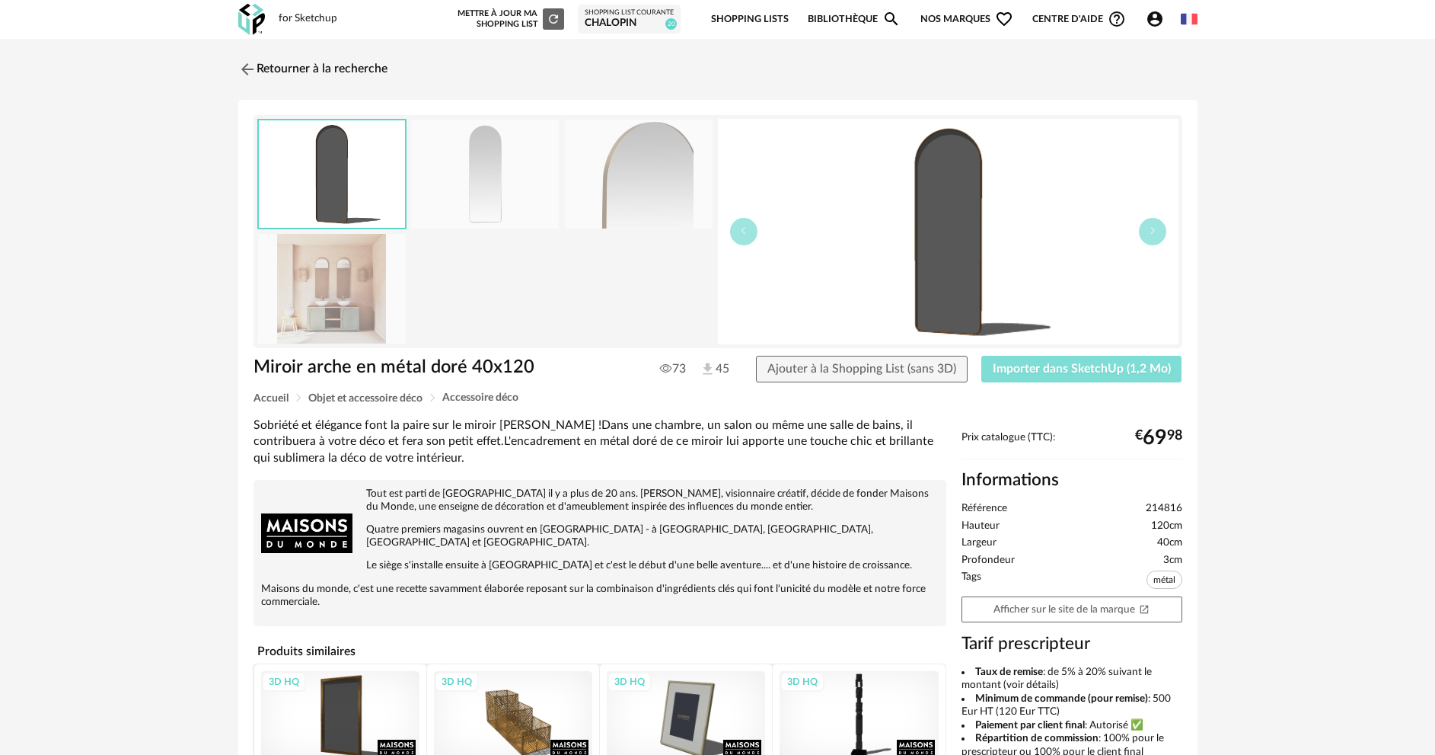
click at [1043, 375] on button "Importer dans SketchUp (1,2 Mo)" at bounding box center [1081, 369] width 201 height 27
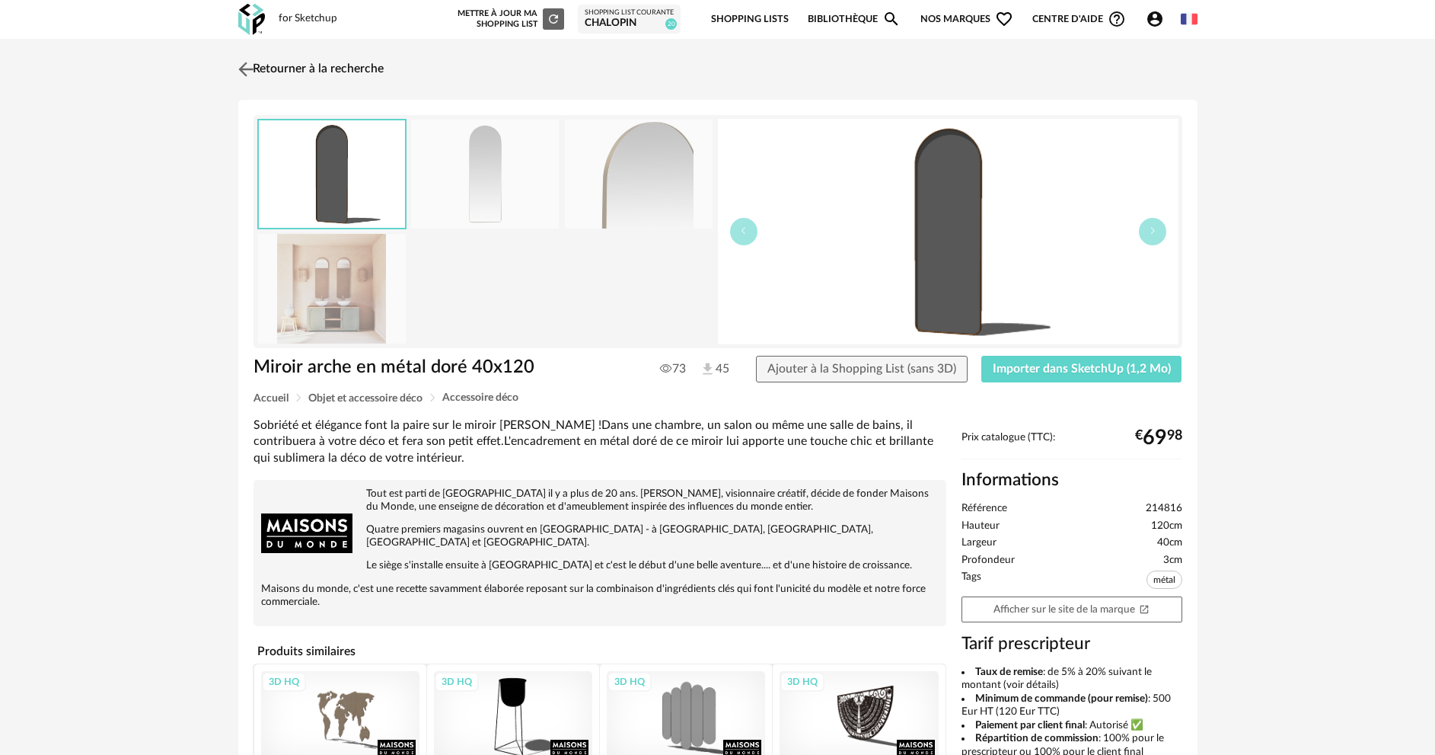
click at [242, 69] on img at bounding box center [246, 69] width 22 height 22
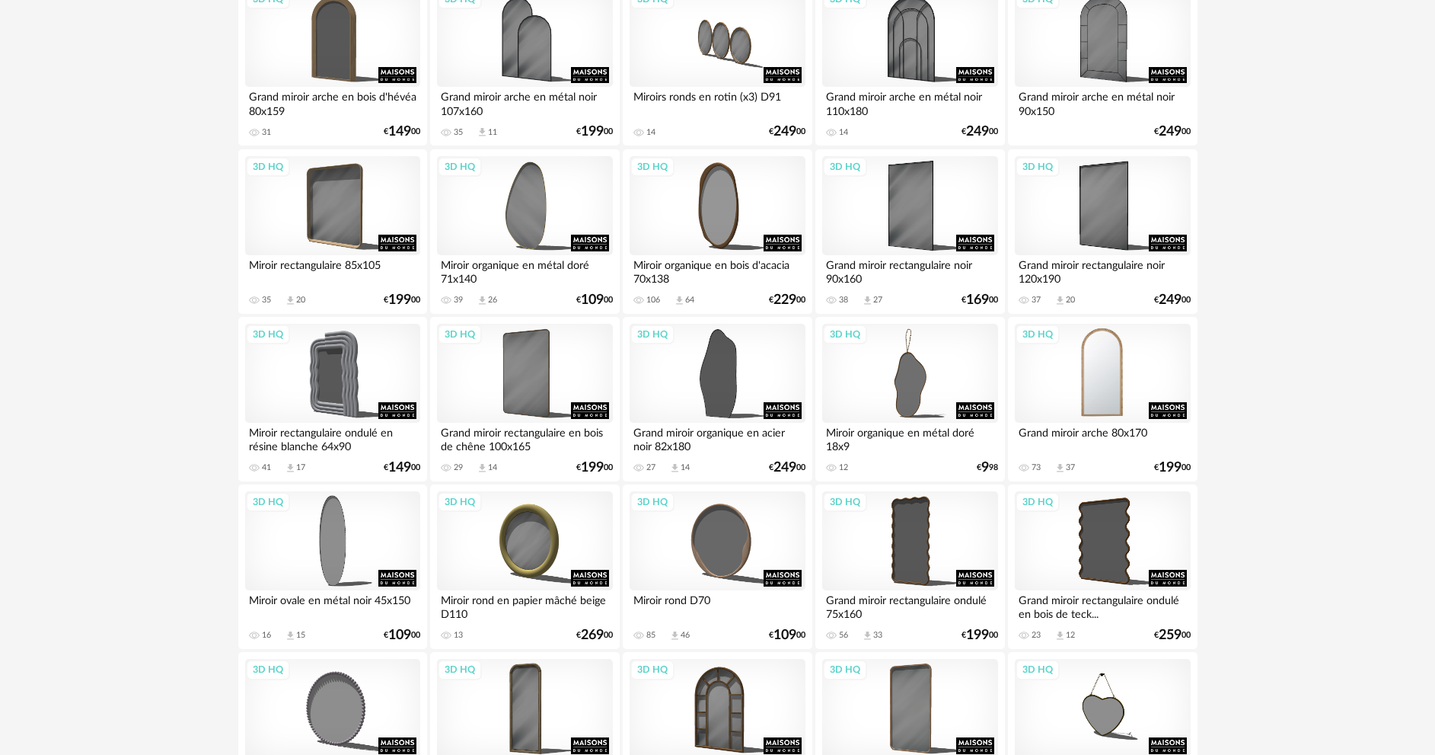
scroll to position [1370, 0]
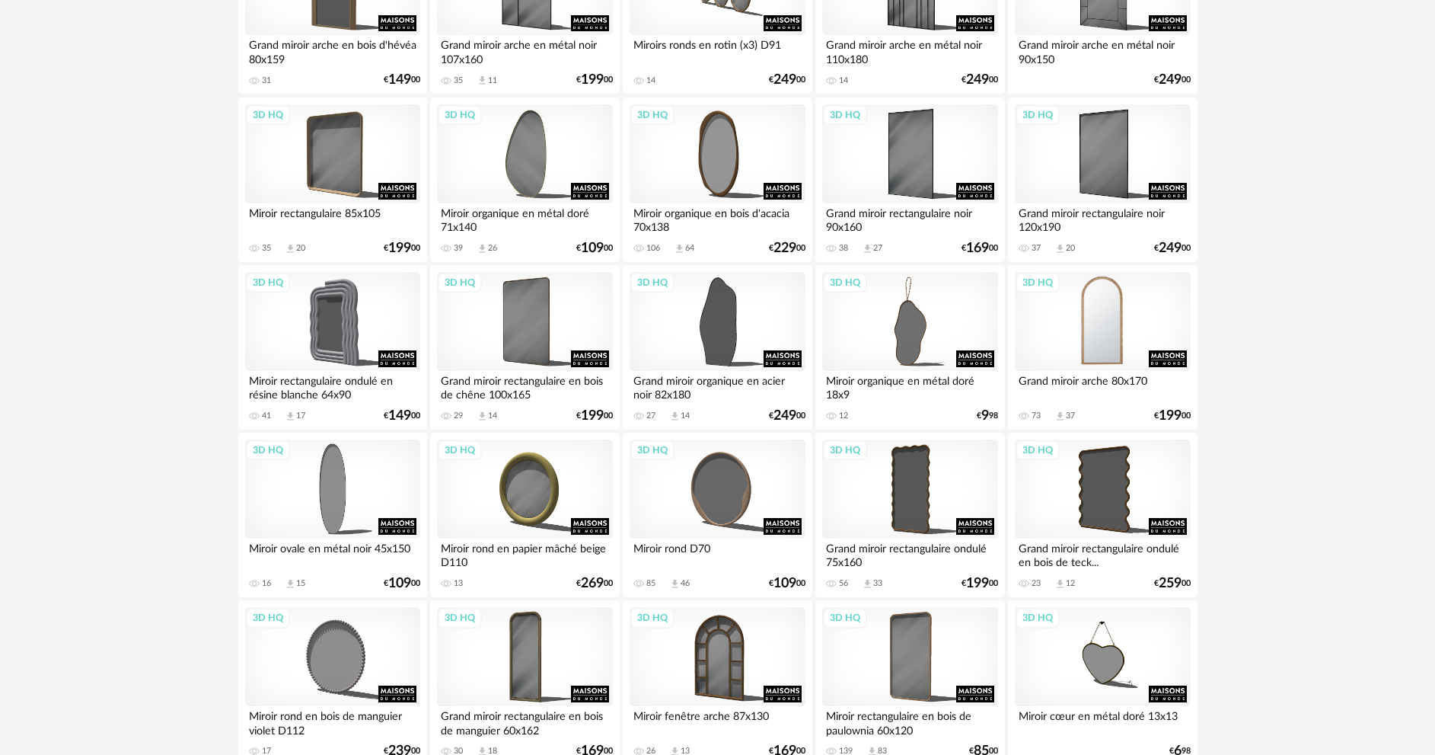
click at [1083, 360] on div "3D HQ" at bounding box center [1102, 321] width 175 height 99
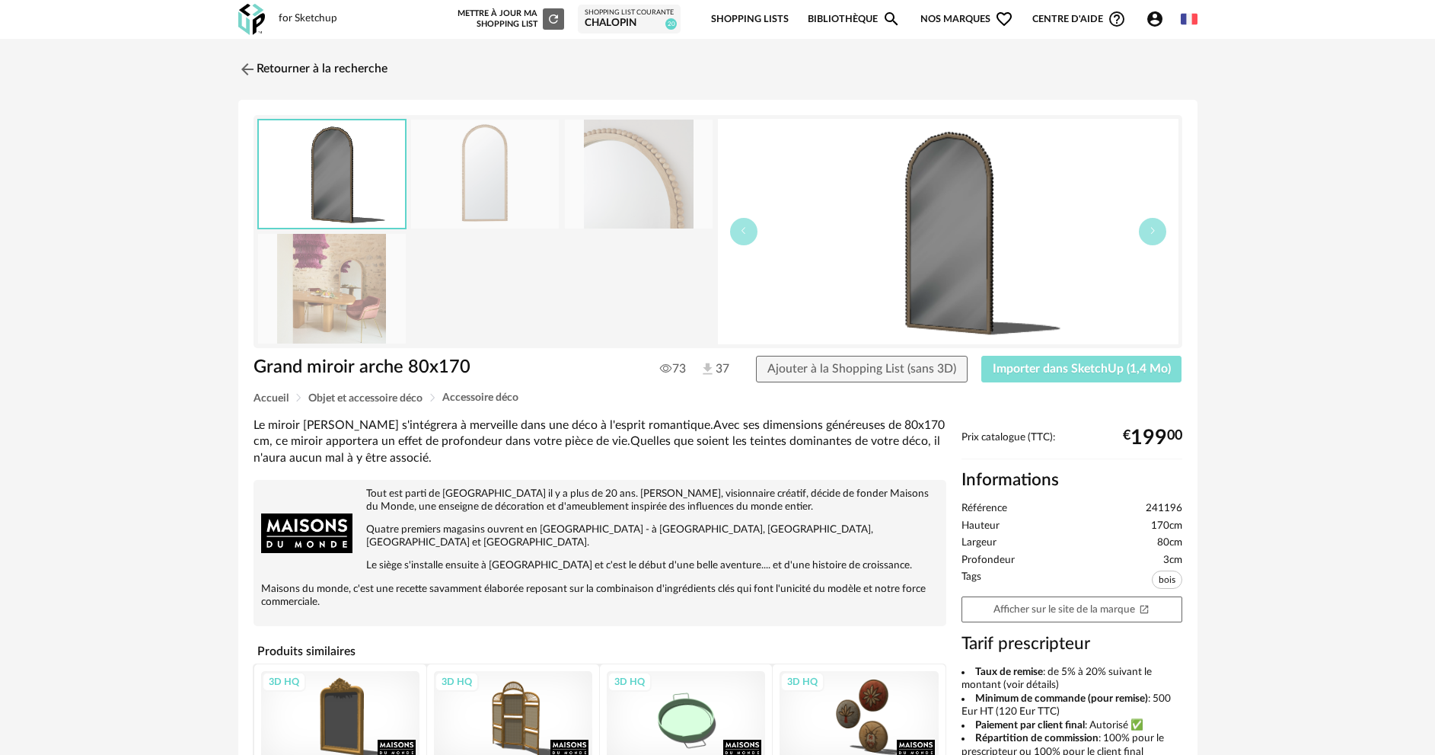
click at [1087, 378] on button "Importer dans SketchUp (1,4 Mo)" at bounding box center [1081, 369] width 201 height 27
